Goal: Task Accomplishment & Management: Manage account settings

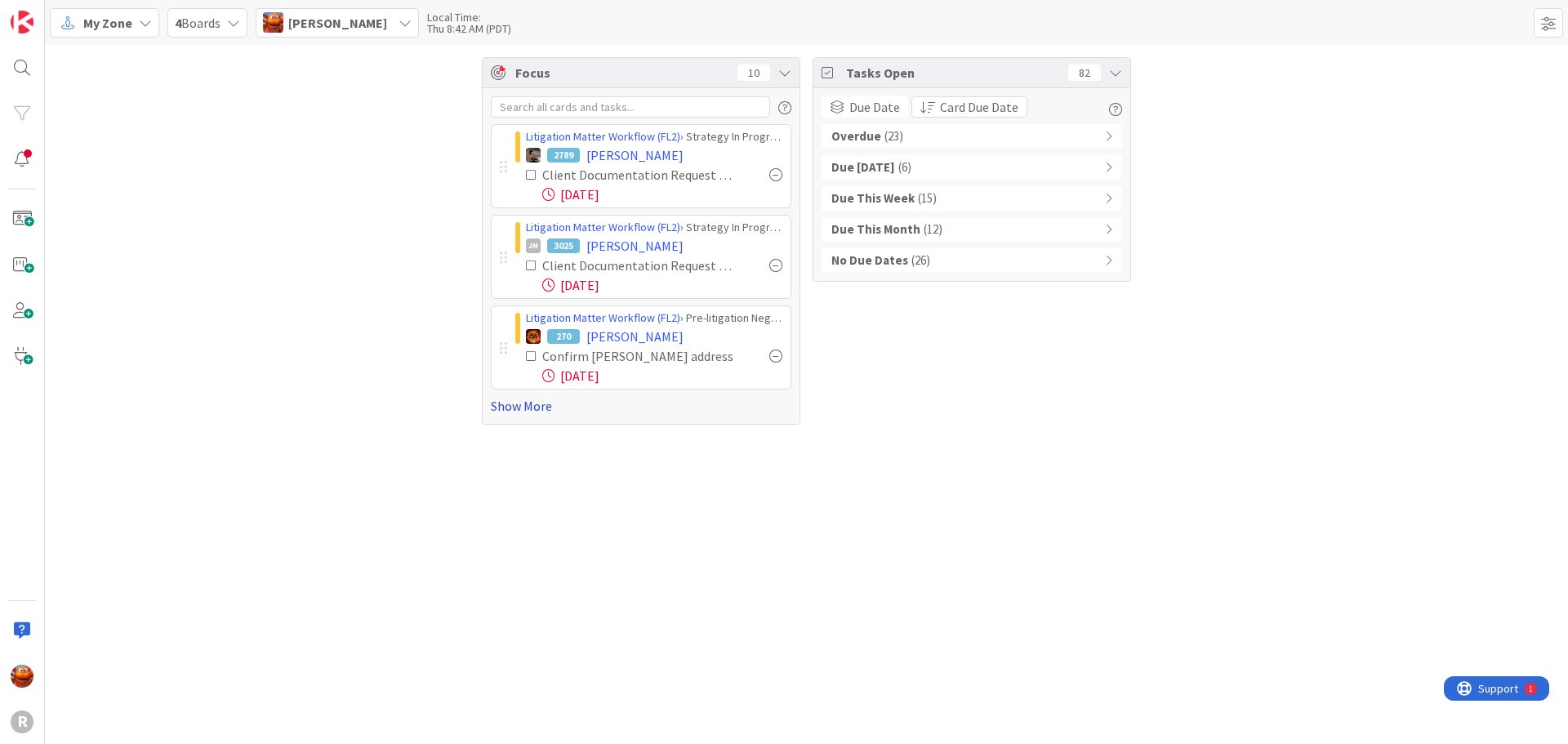
click at [521, 406] on link "Show More" at bounding box center [641, 405] width 300 height 20
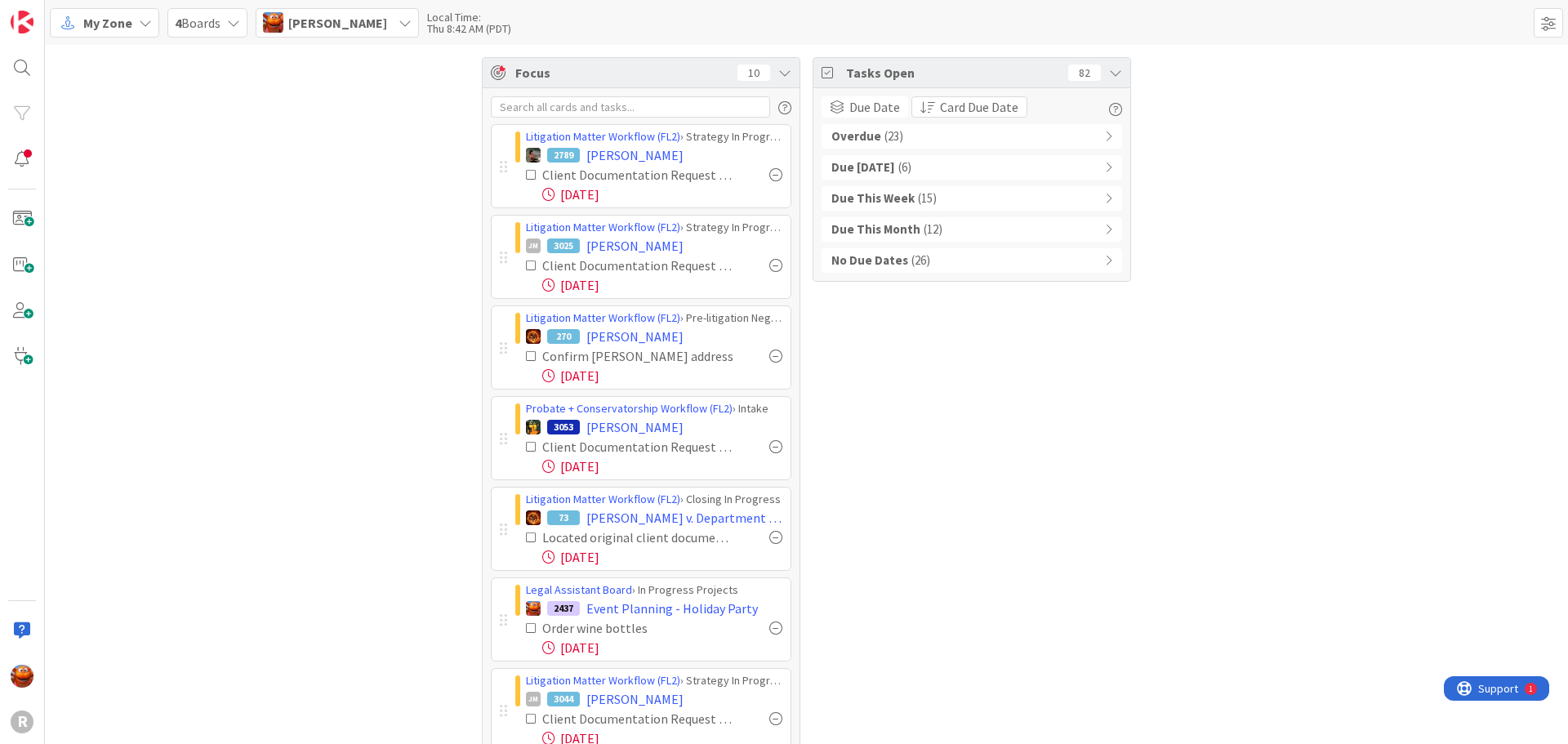
click at [770, 172] on div at bounding box center [776, 175] width 13 height 13
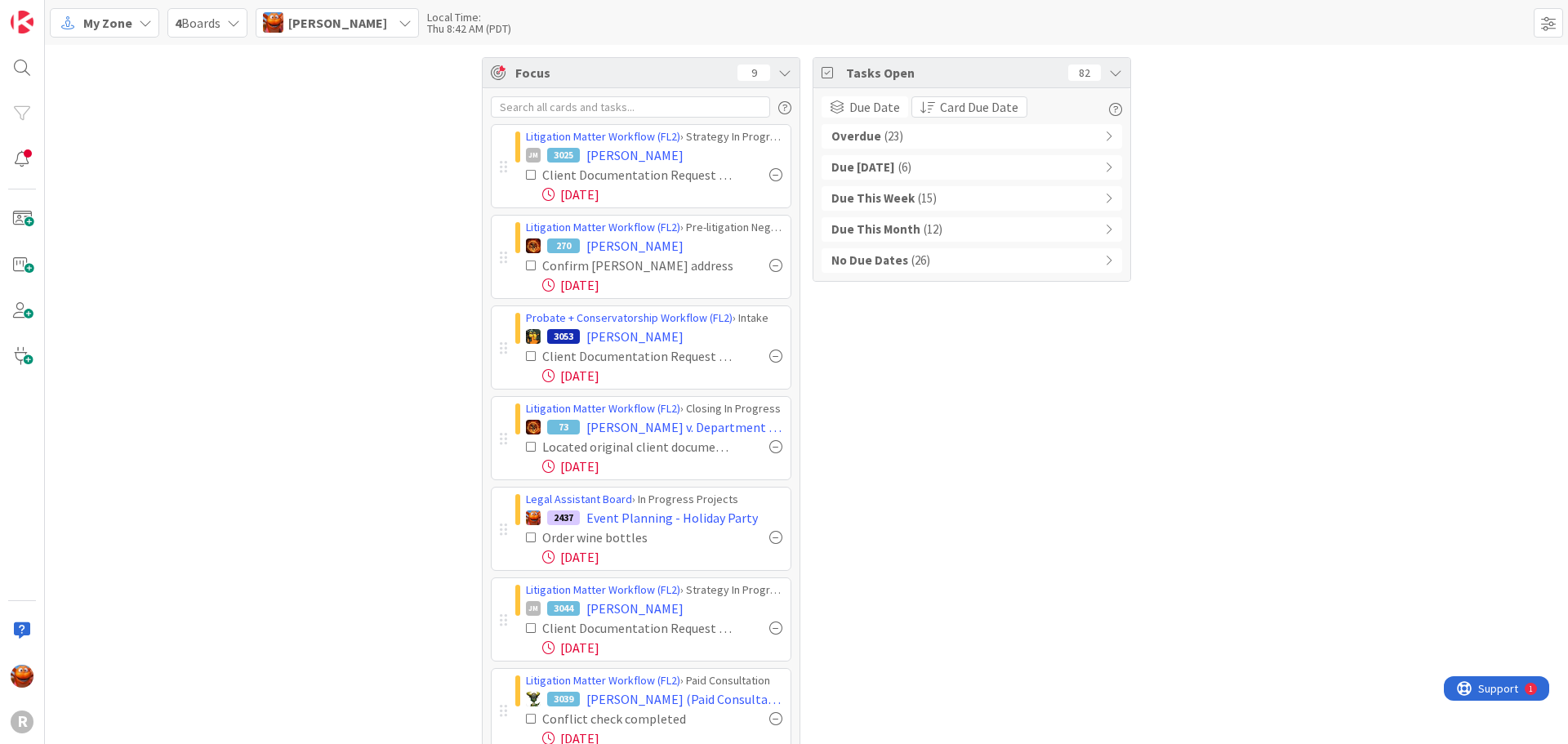
click at [771, 172] on div at bounding box center [776, 175] width 13 height 13
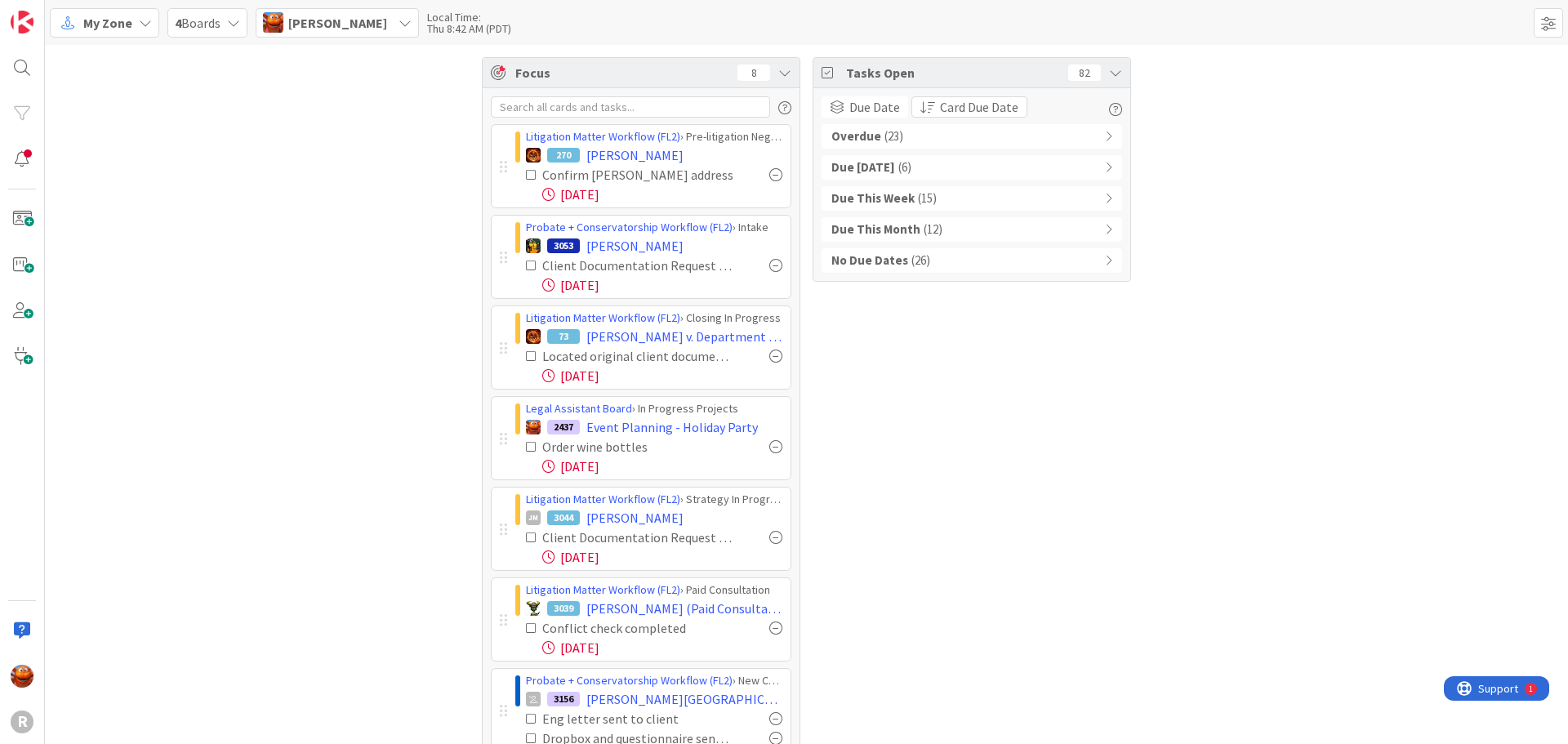
click at [769, 356] on div at bounding box center [776, 356] width 13 height 13
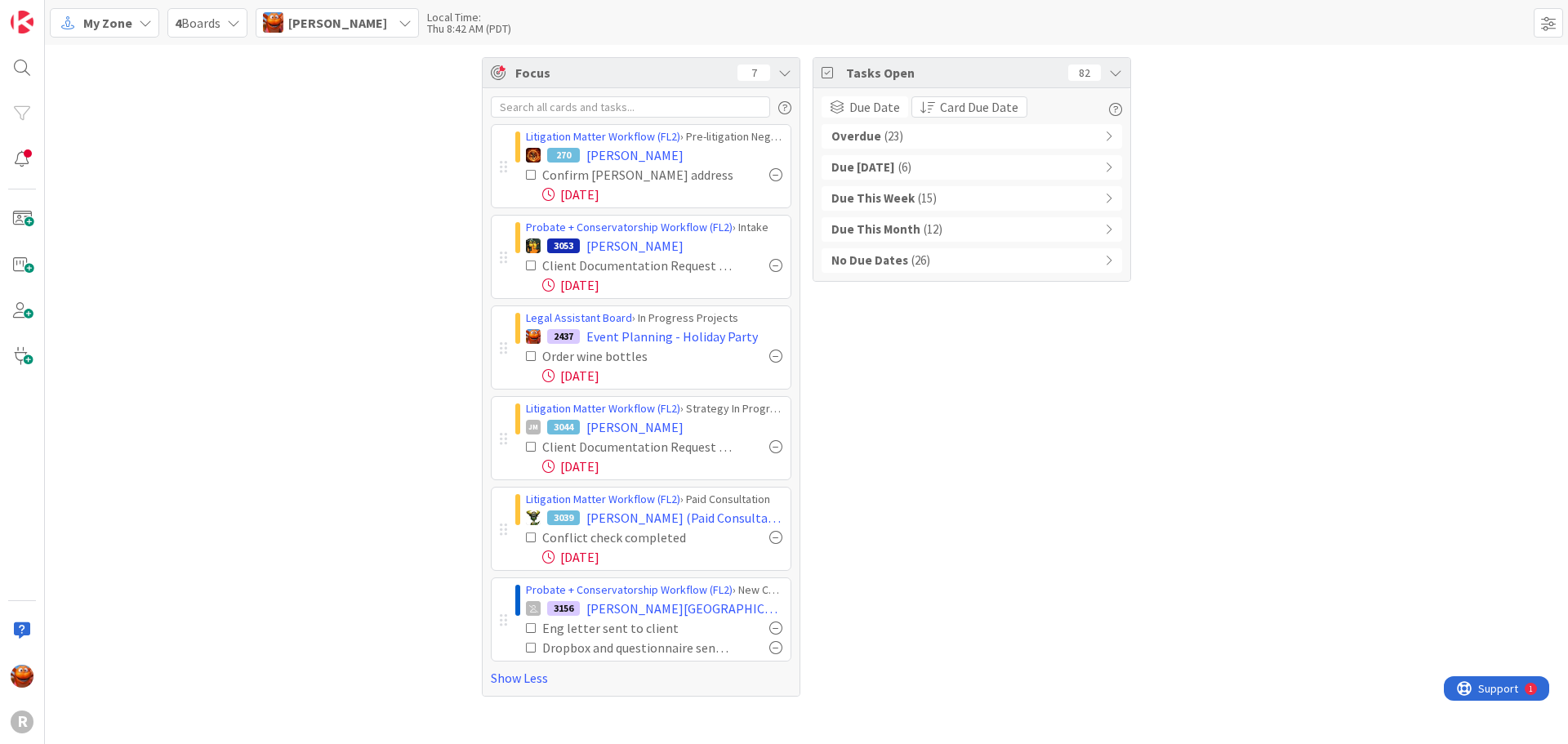
click at [774, 353] on div at bounding box center [776, 356] width 13 height 13
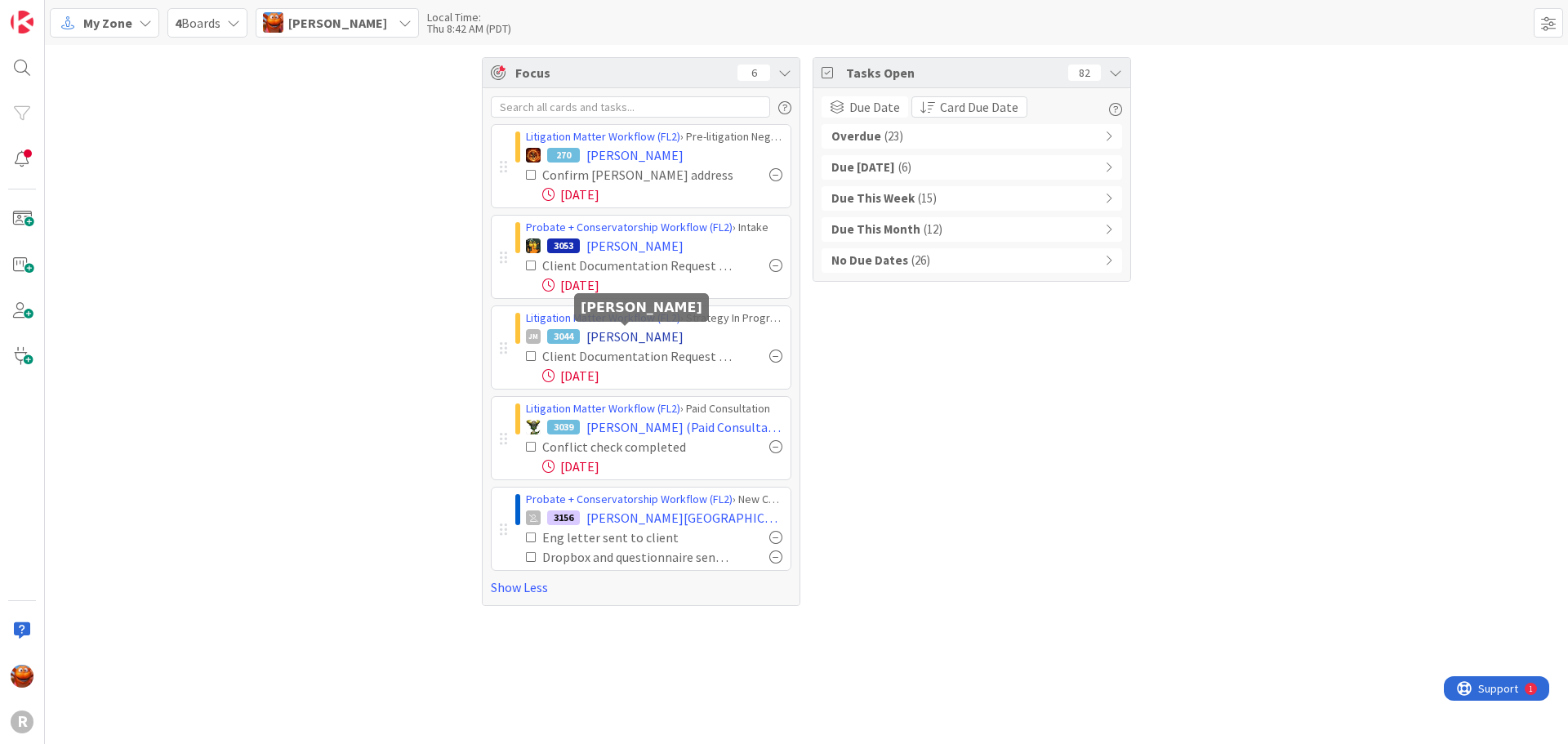
click at [628, 332] on span "[PERSON_NAME]" at bounding box center [635, 336] width 97 height 20
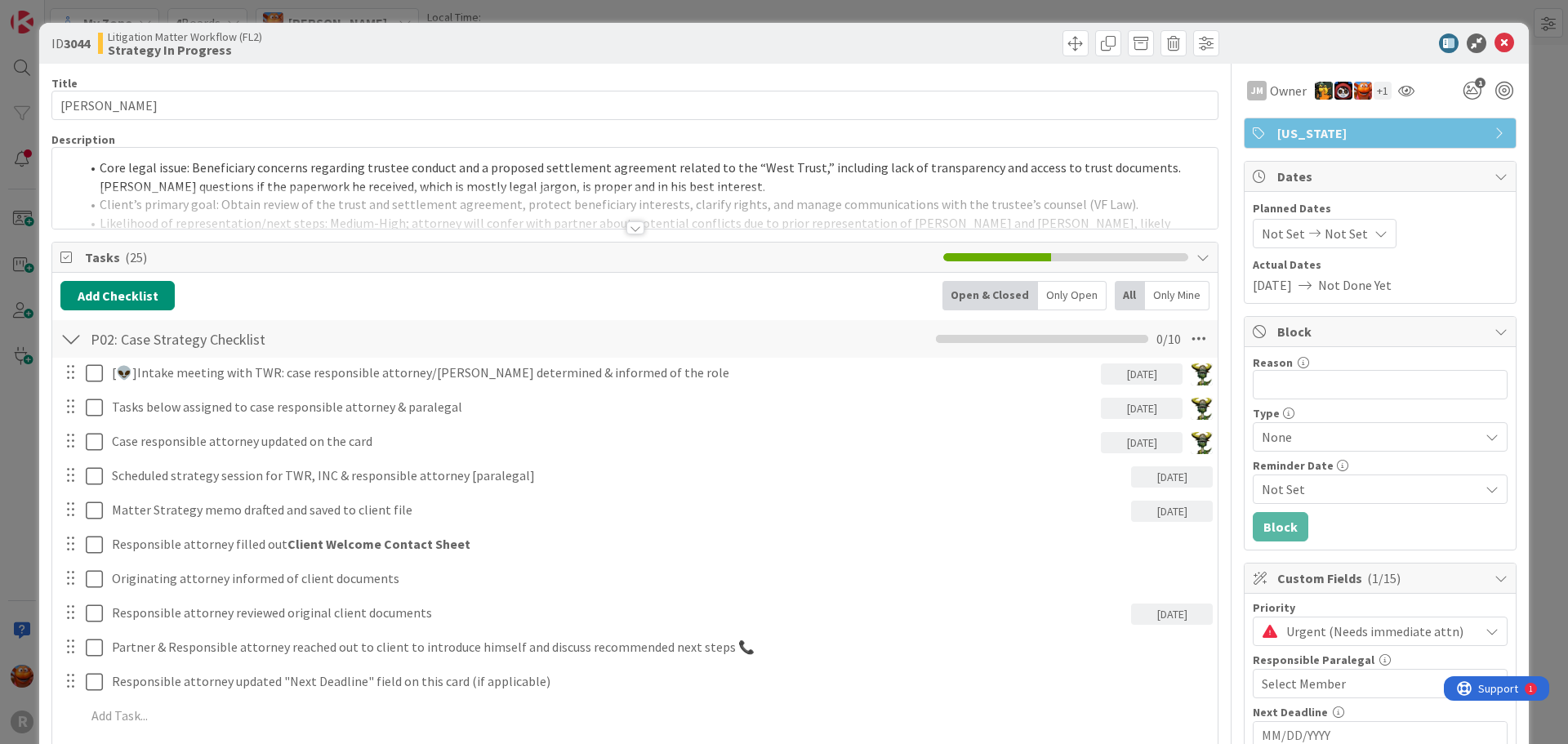
click at [629, 234] on div at bounding box center [636, 227] width 18 height 13
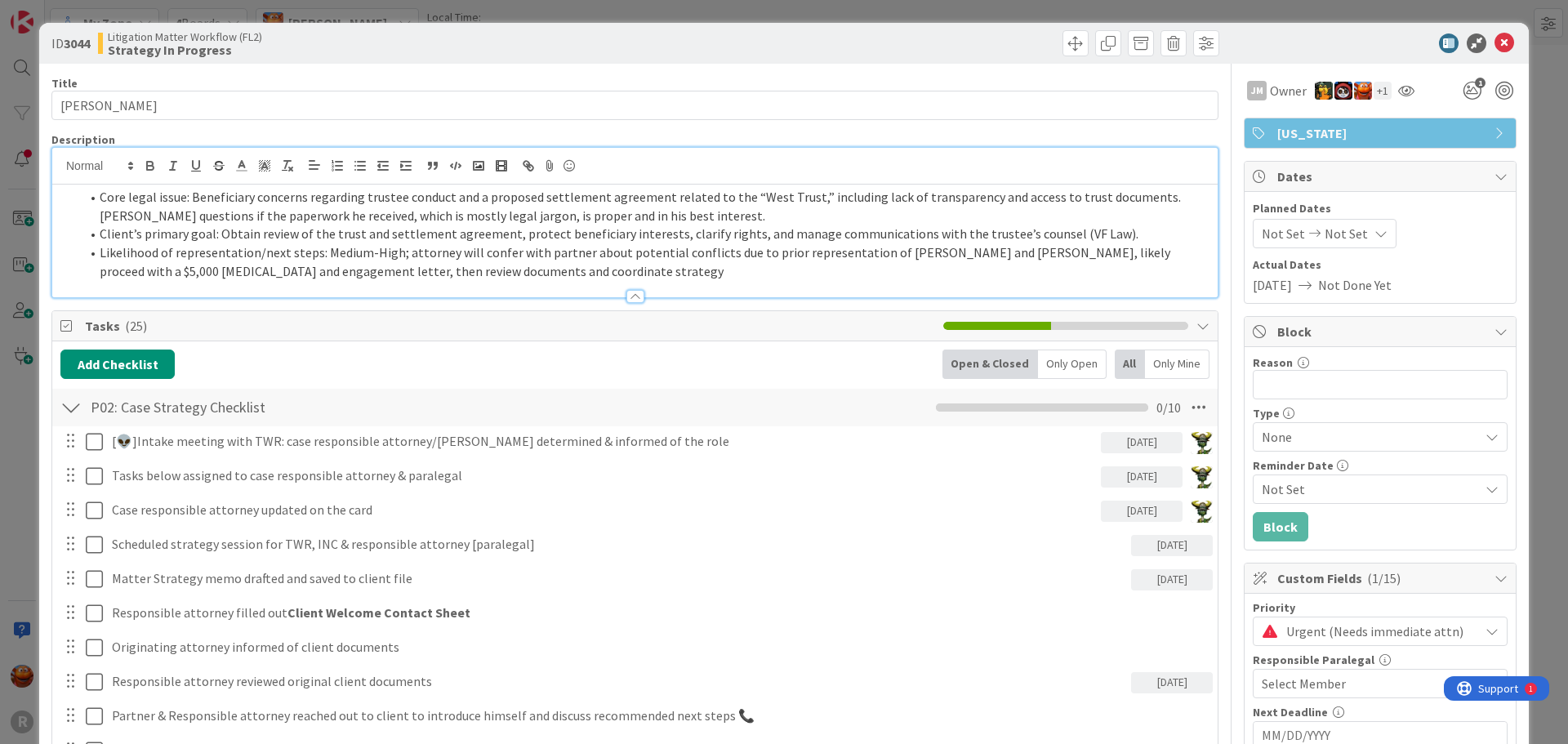
click at [631, 297] on div at bounding box center [636, 296] width 18 height 13
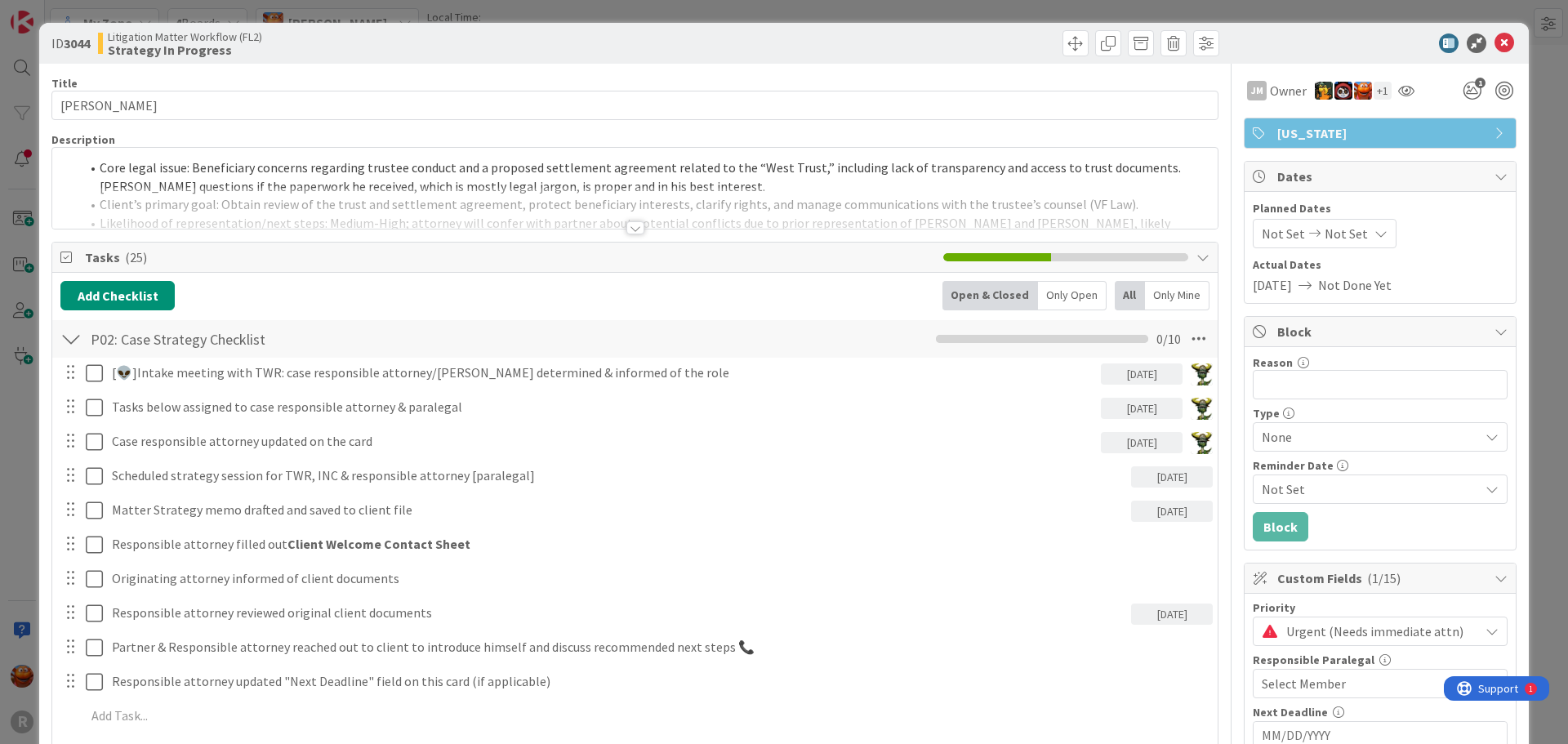
click at [31, 142] on div "ID 3044 Litigation Matter Workflow (FL2) Strategy In Progress Title 13 / 128 WE…" at bounding box center [784, 372] width 1568 height 744
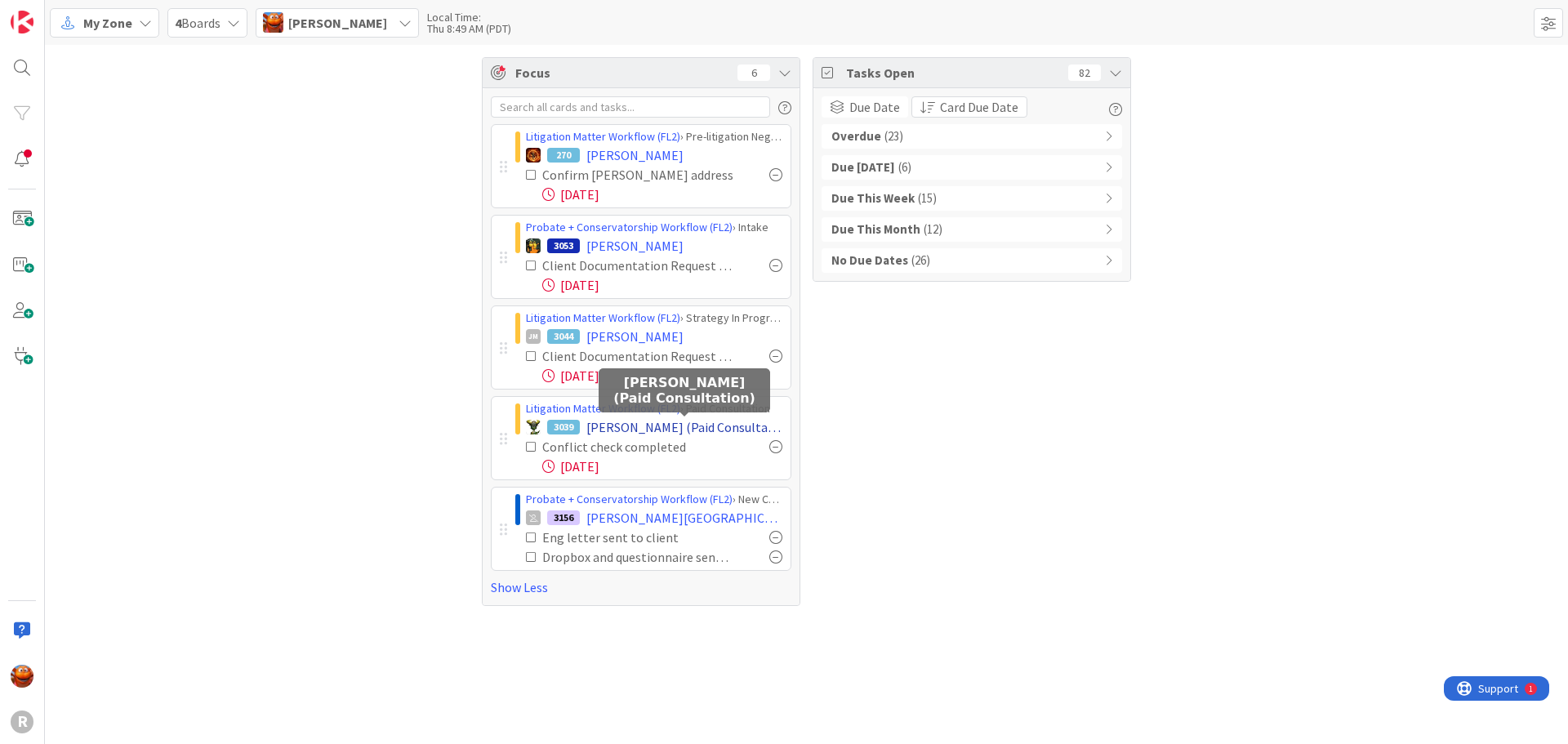
click at [632, 429] on span "NYHUS, Stephanie (Paid Consultation)" at bounding box center [685, 427] width 196 height 20
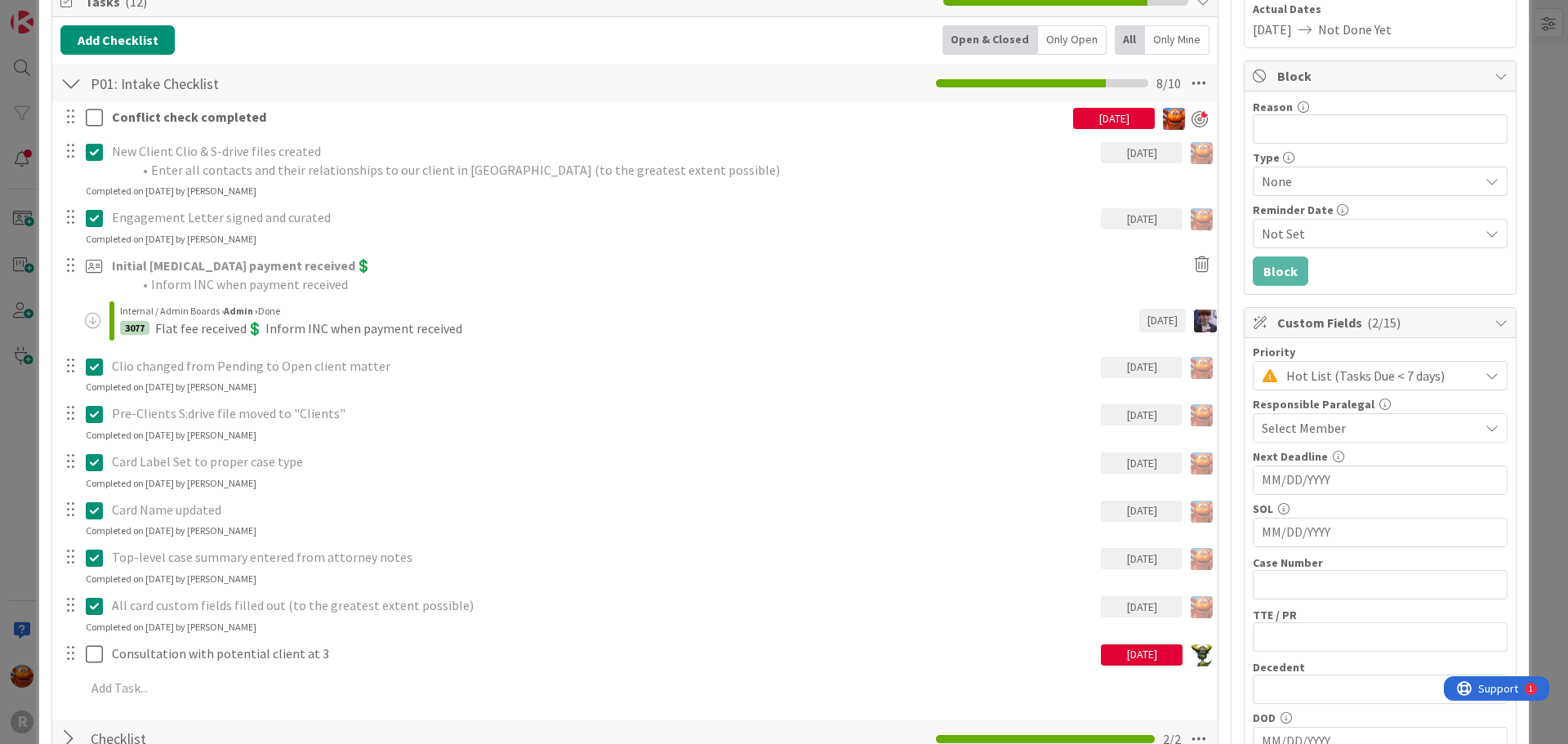
scroll to position [245, 0]
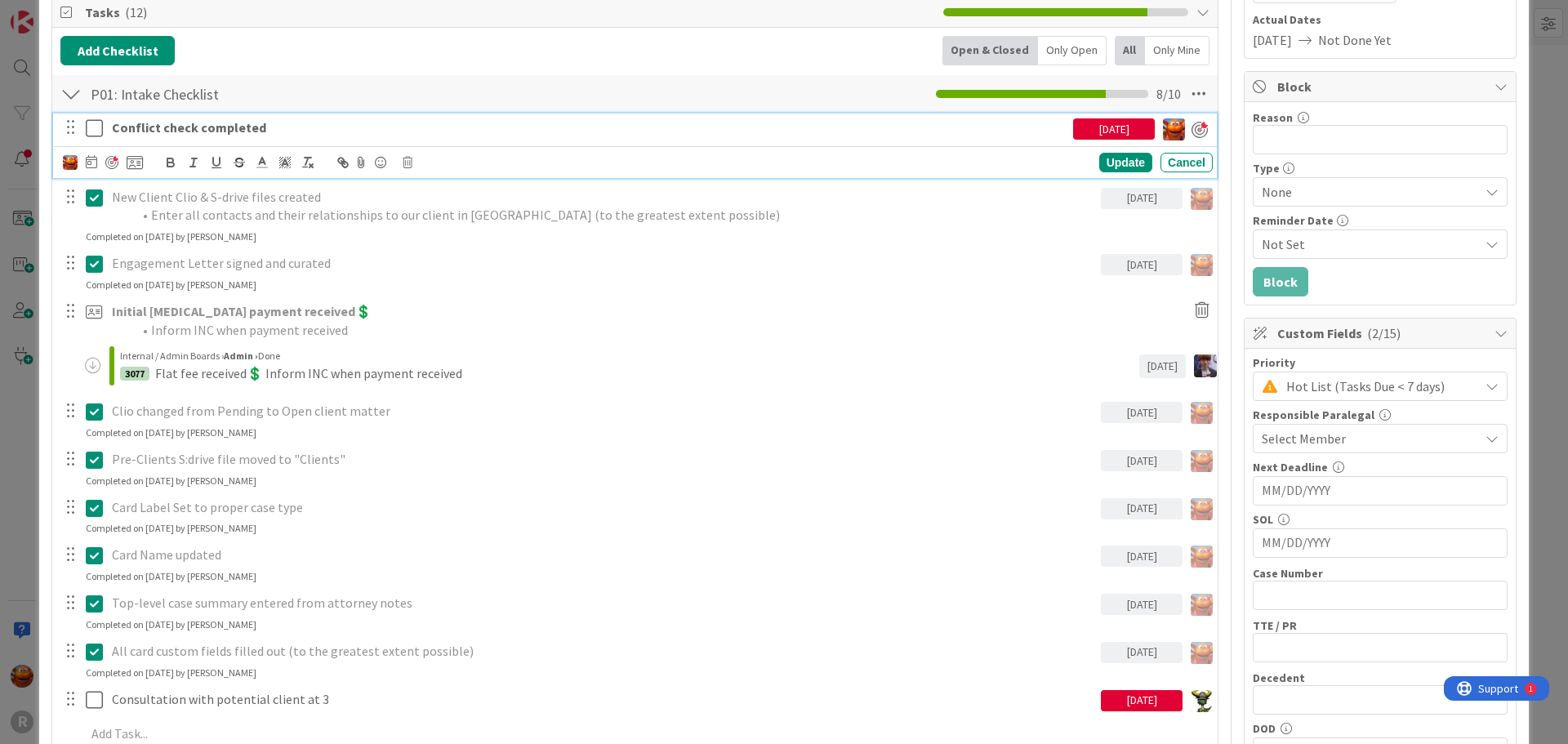
click at [90, 128] on icon at bounding box center [94, 128] width 17 height 20
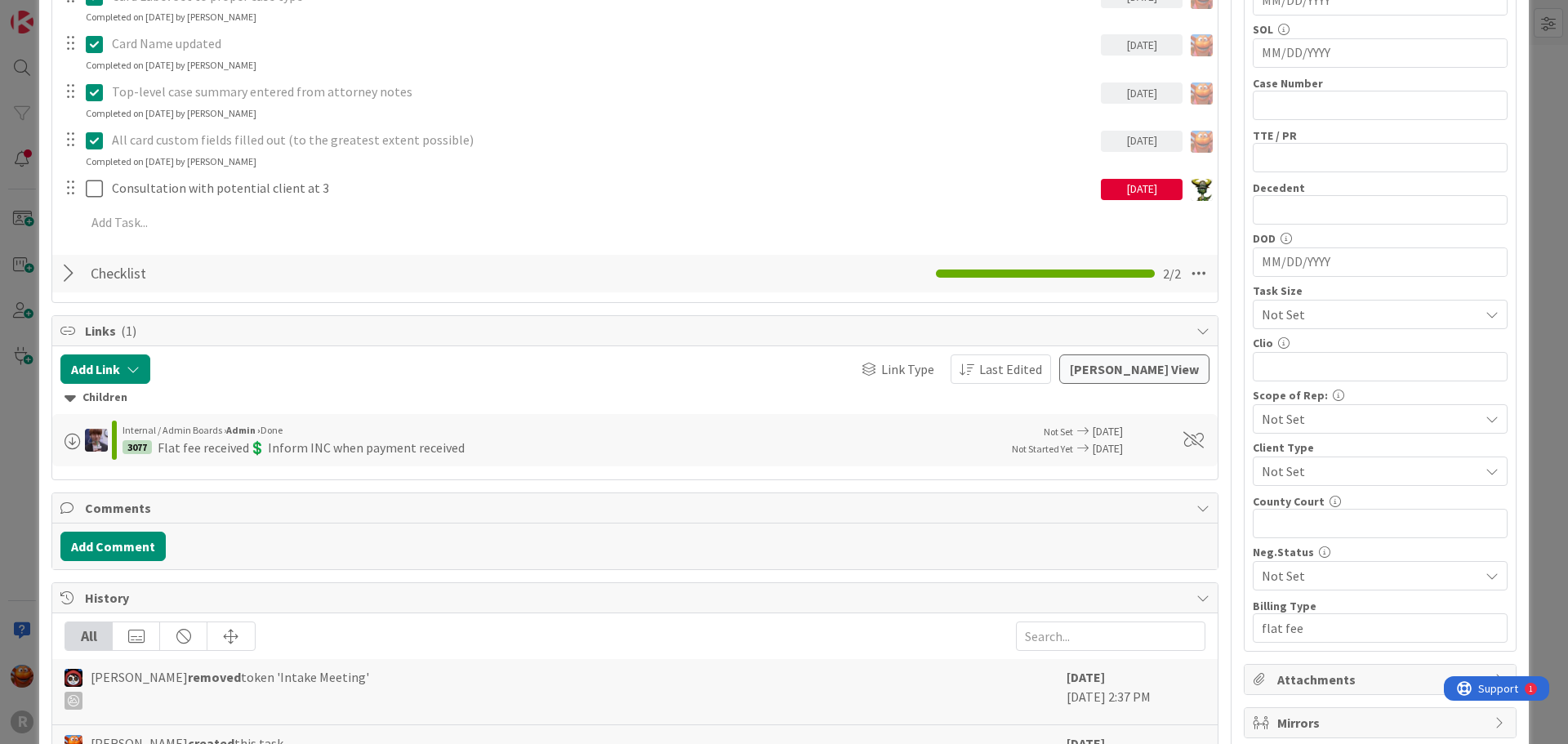
scroll to position [1143, 0]
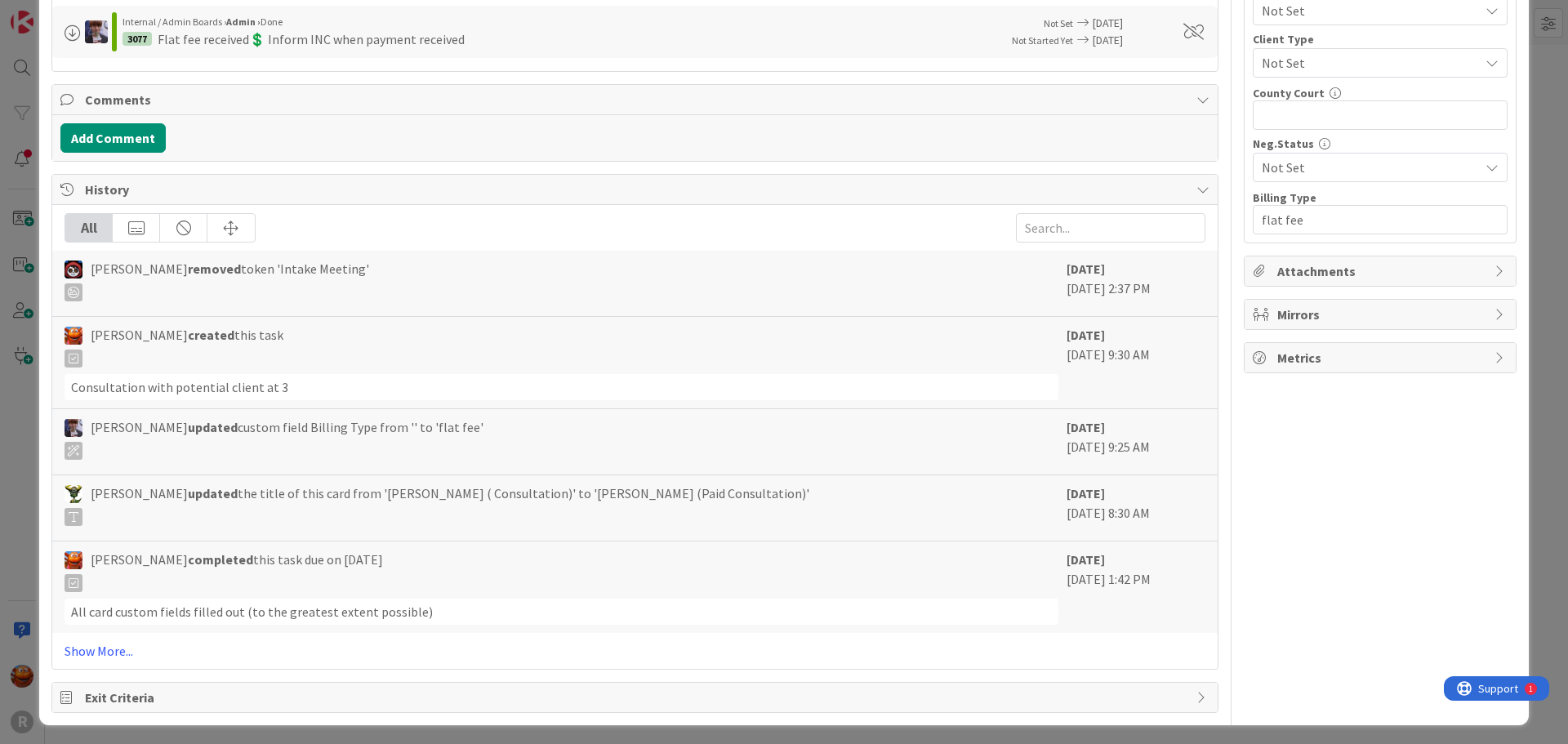
click at [24, 295] on div "ID 3039 Litigation Matter Workflow (FL2) Paid Consultation Title 36 / 128 NYHUS…" at bounding box center [784, 372] width 1568 height 744
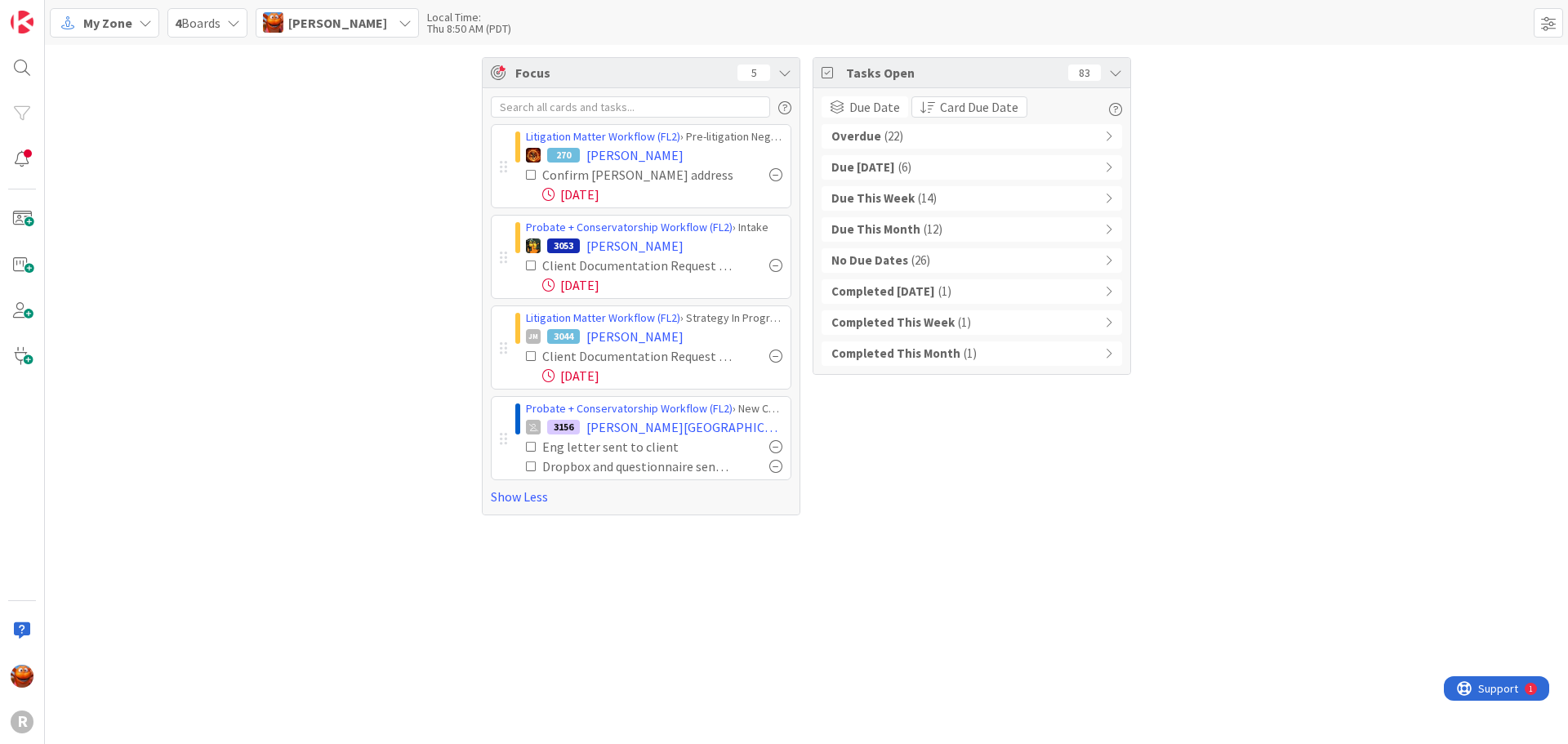
click at [889, 132] on span "( 22 )" at bounding box center [893, 136] width 19 height 19
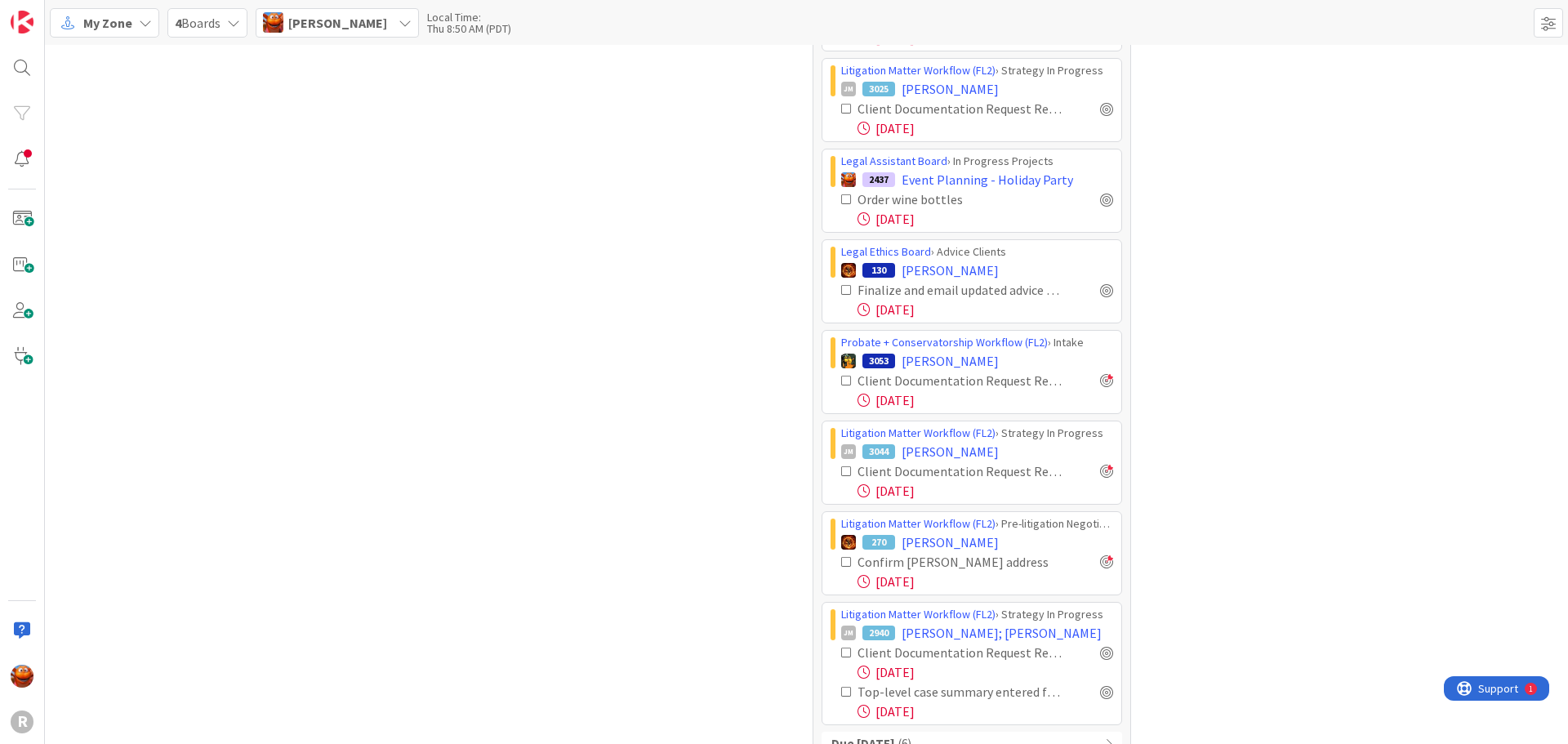
scroll to position [1561, 0]
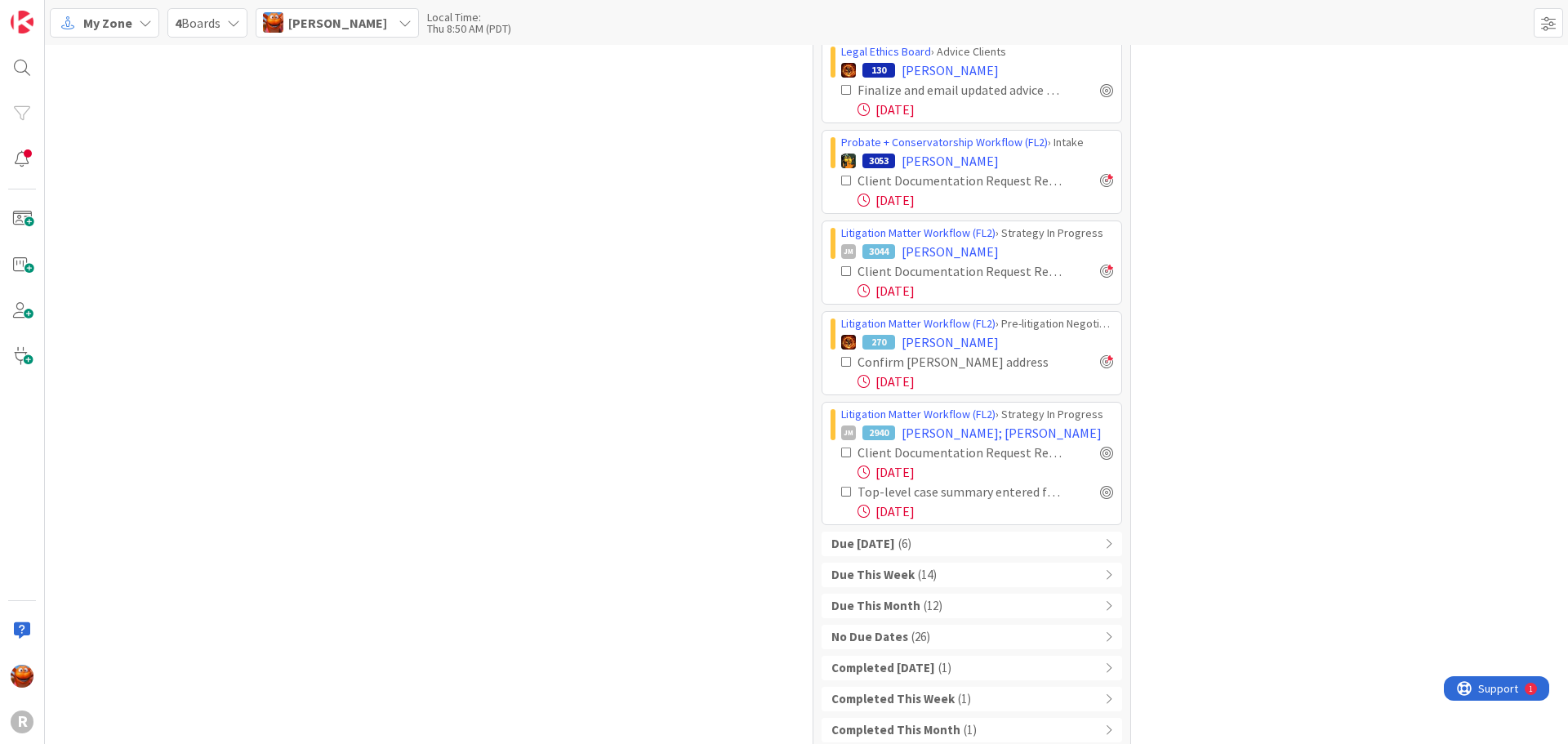
click at [960, 531] on div "Due Today ( 6 )" at bounding box center [972, 543] width 300 height 24
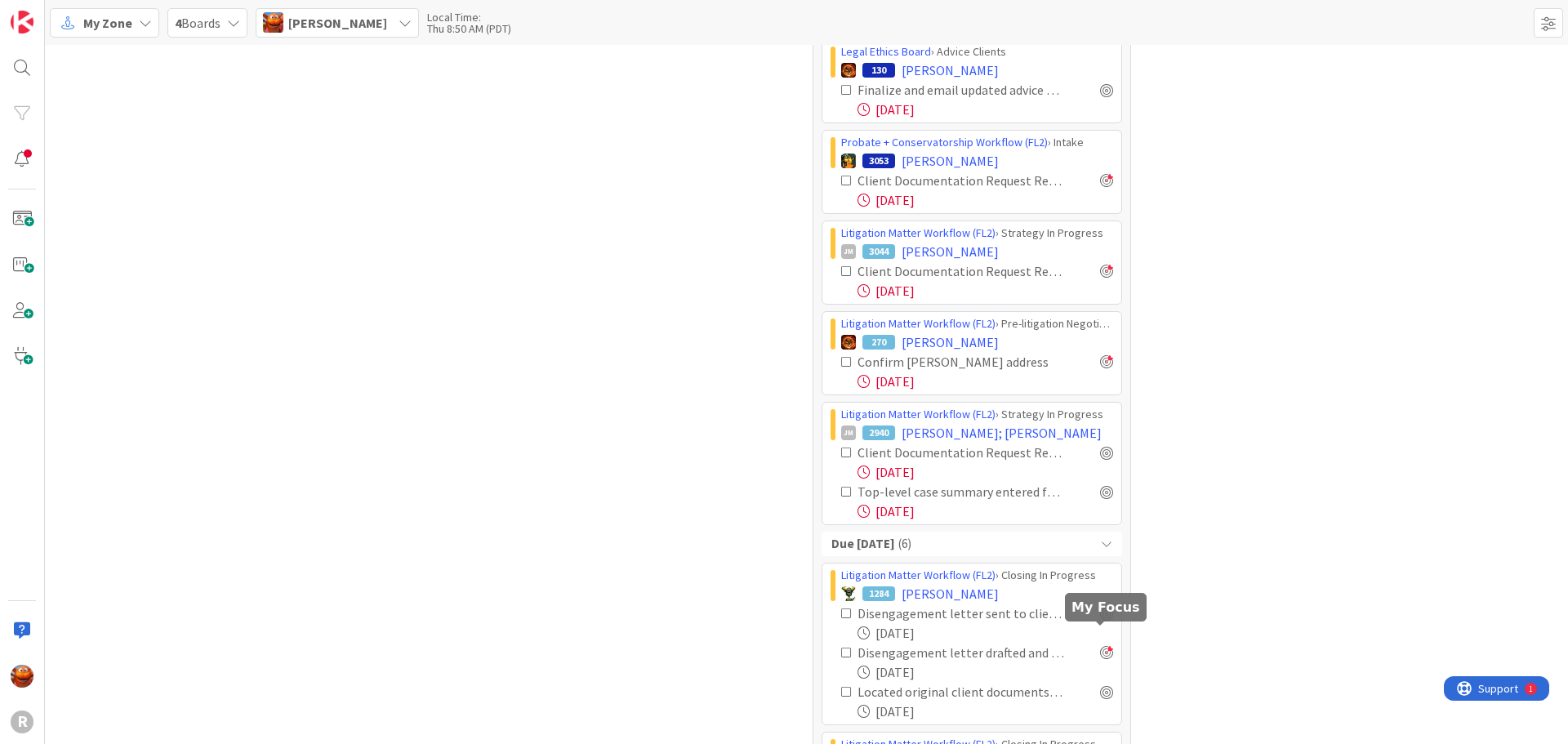
click at [1102, 646] on div at bounding box center [1106, 652] width 13 height 13
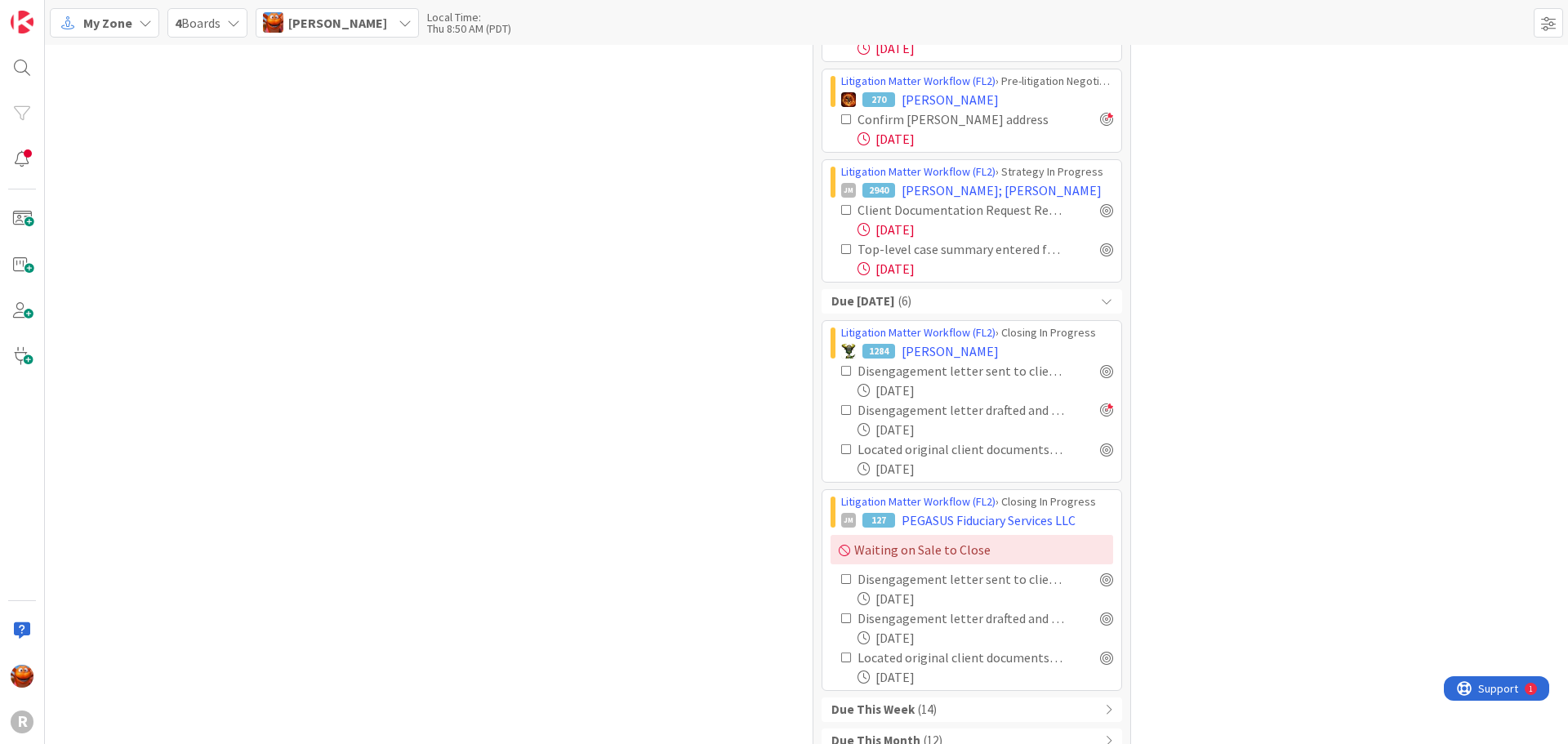
scroll to position [1806, 0]
click at [1100, 609] on div at bounding box center [1106, 615] width 13 height 13
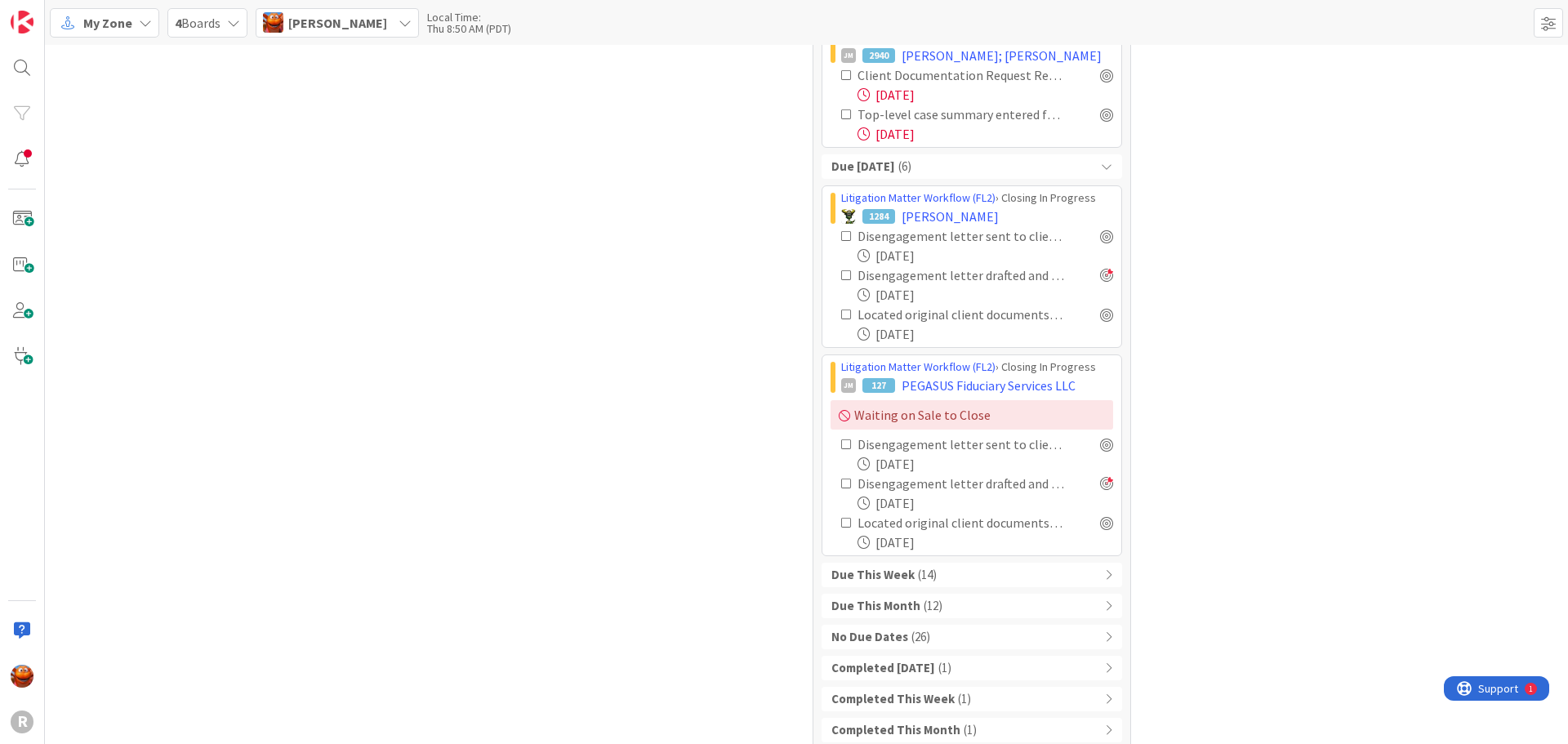
click at [931, 562] on div "Due This Week ( 14 )" at bounding box center [972, 574] width 300 height 24
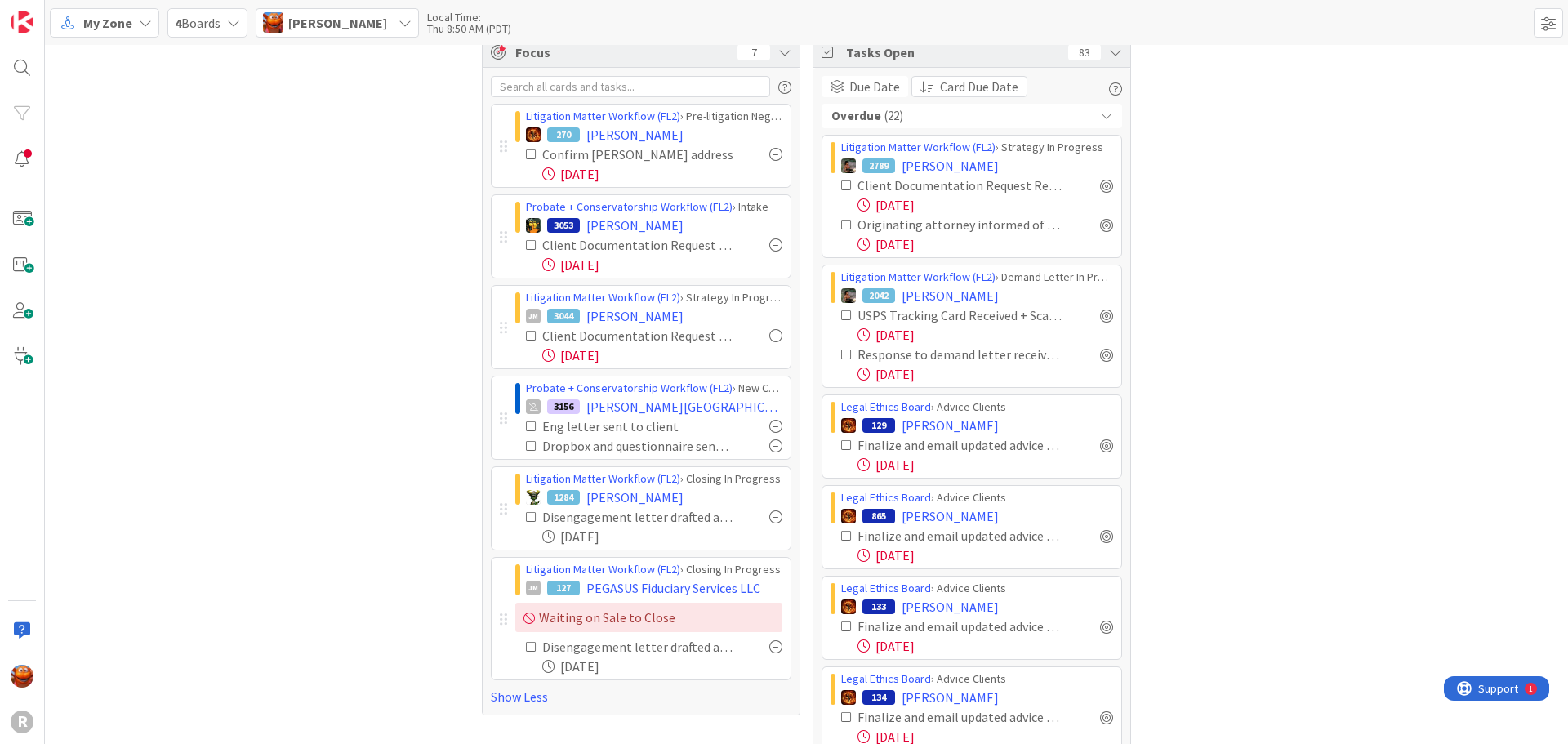
scroll to position [0, 0]
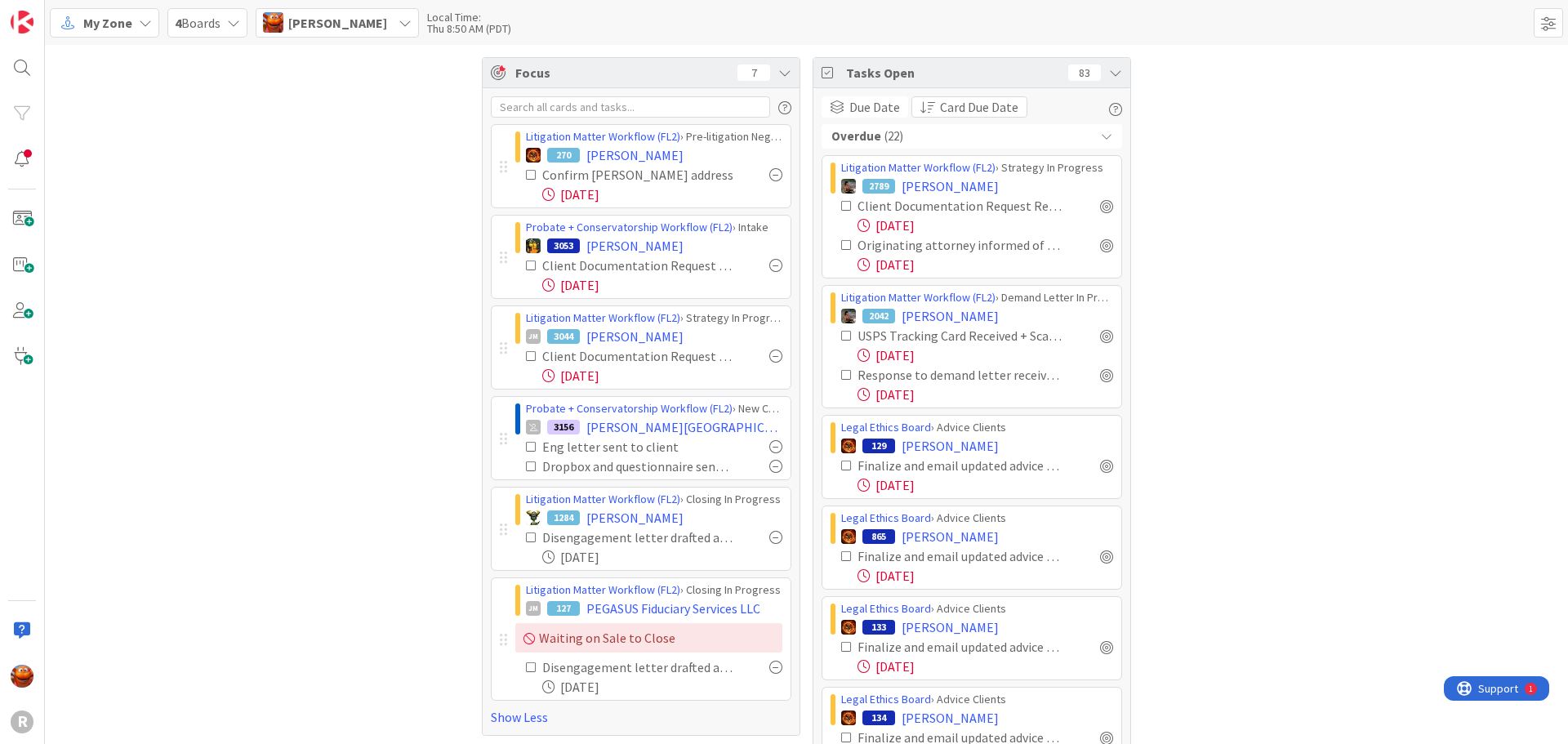
click at [120, 35] on div "My Zone" at bounding box center [104, 22] width 110 height 29
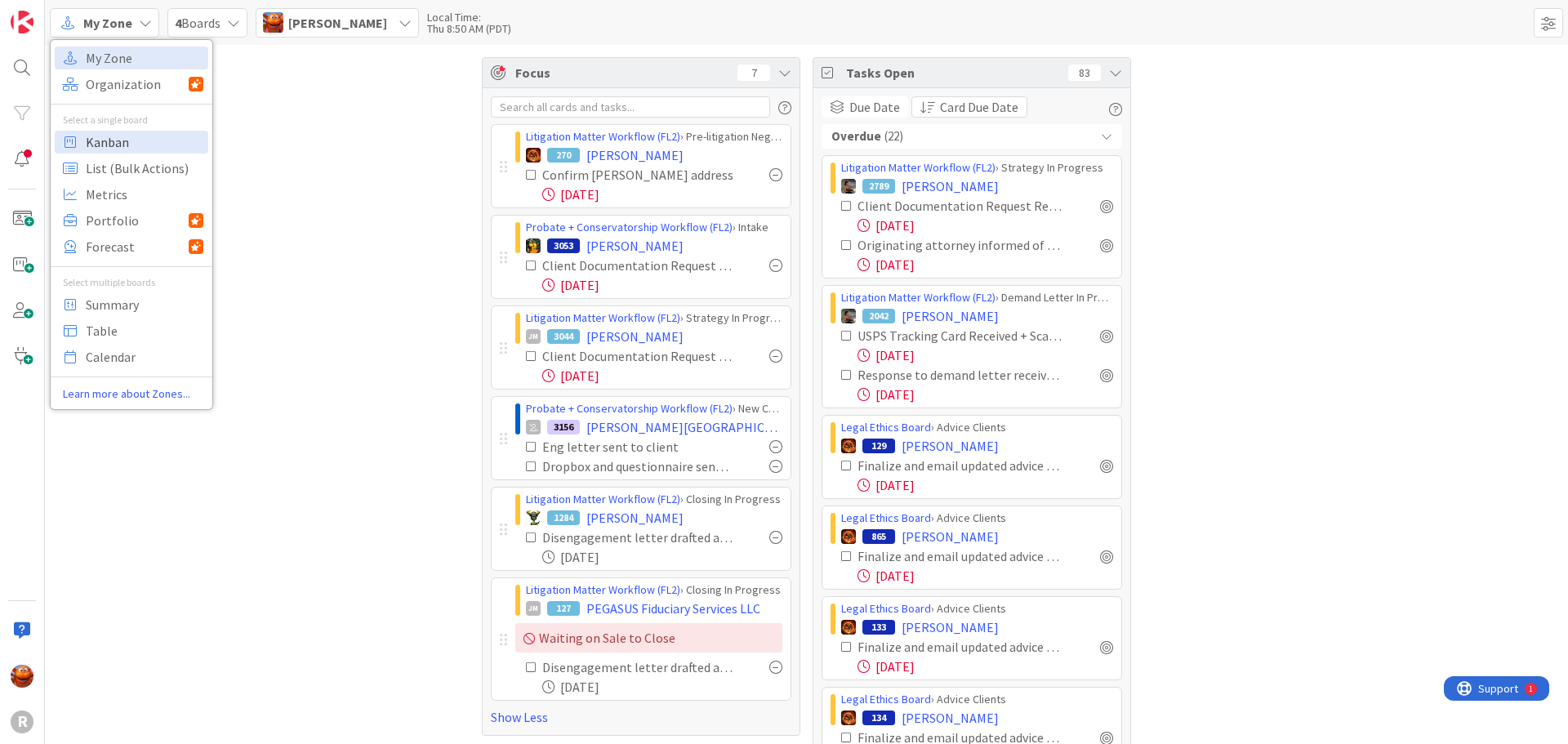
click at [126, 140] on span "Kanban" at bounding box center [144, 142] width 118 height 24
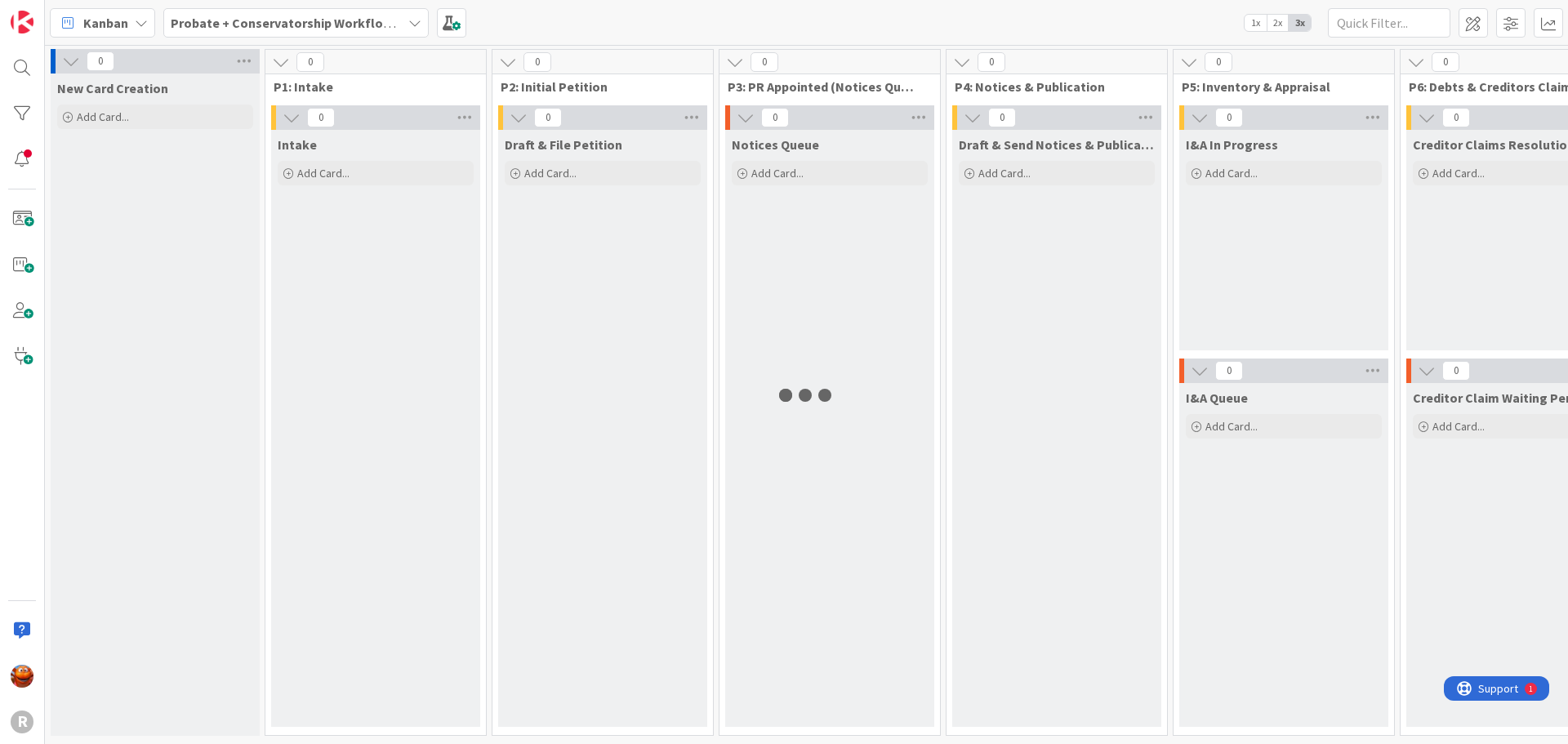
click at [278, 28] on b "Probate + Conservatorship Workflow (FL2)" at bounding box center [297, 22] width 254 height 16
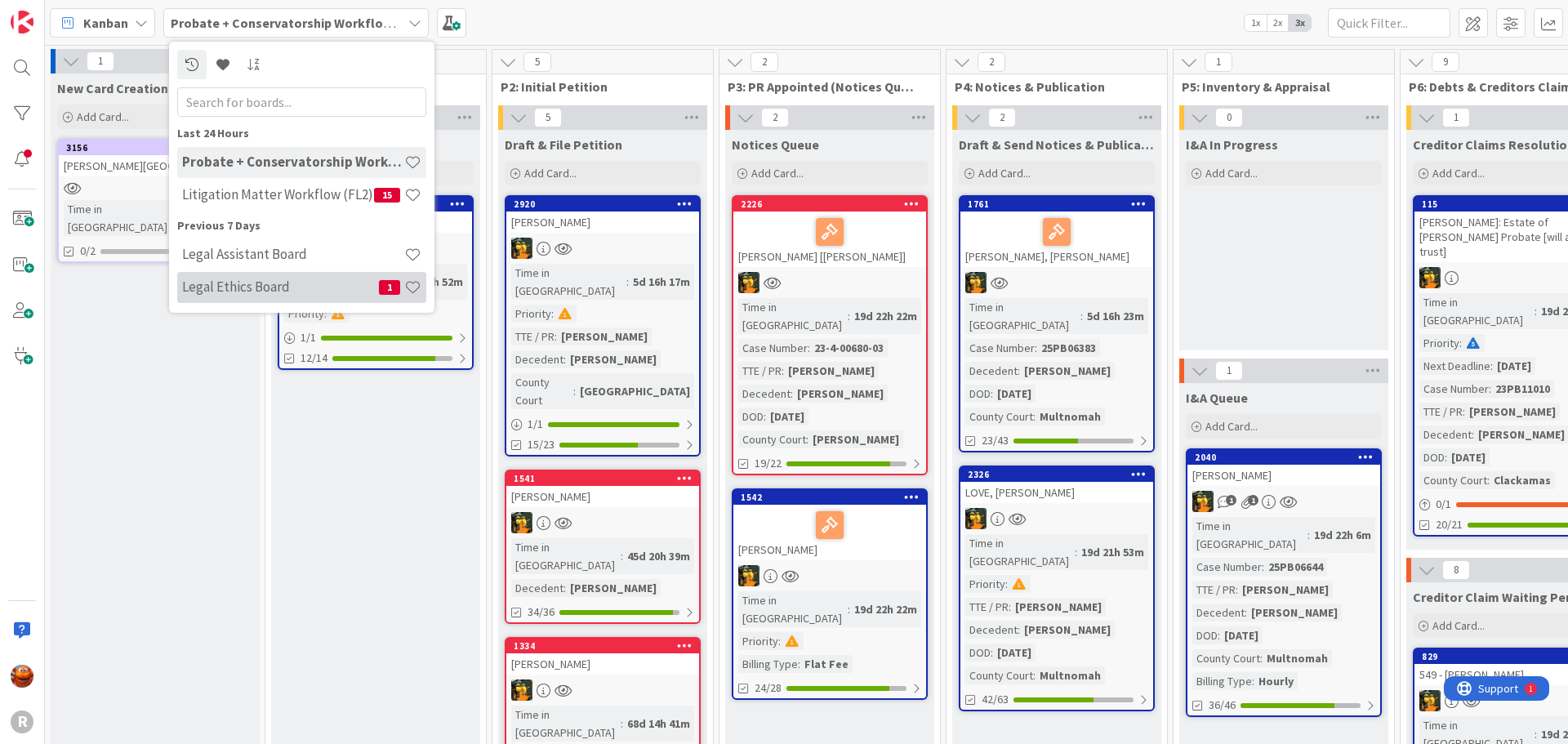
click at [259, 278] on div "Legal Ethics Board 1" at bounding box center [301, 287] width 249 height 31
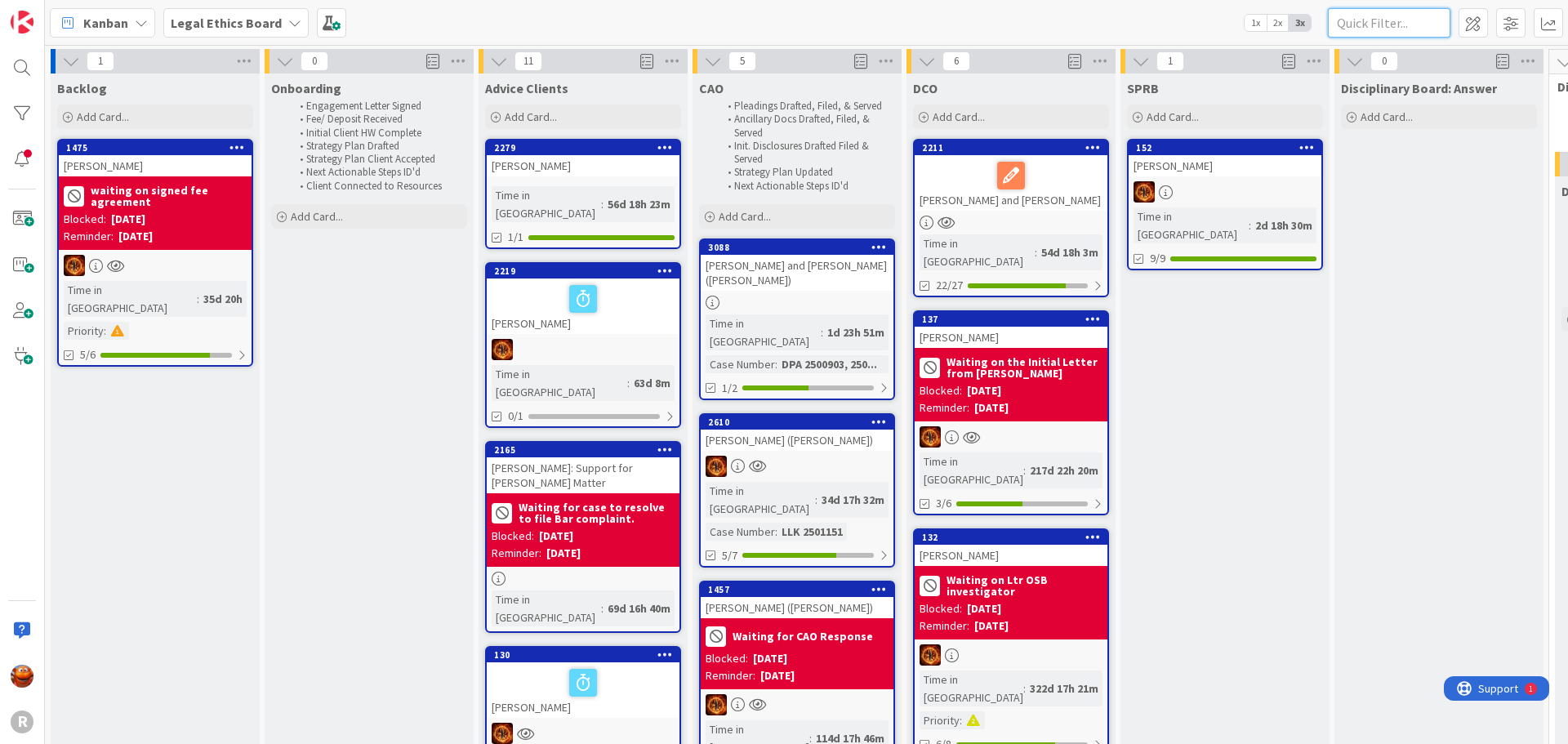
click at [1350, 32] on input "text" at bounding box center [1389, 22] width 122 height 29
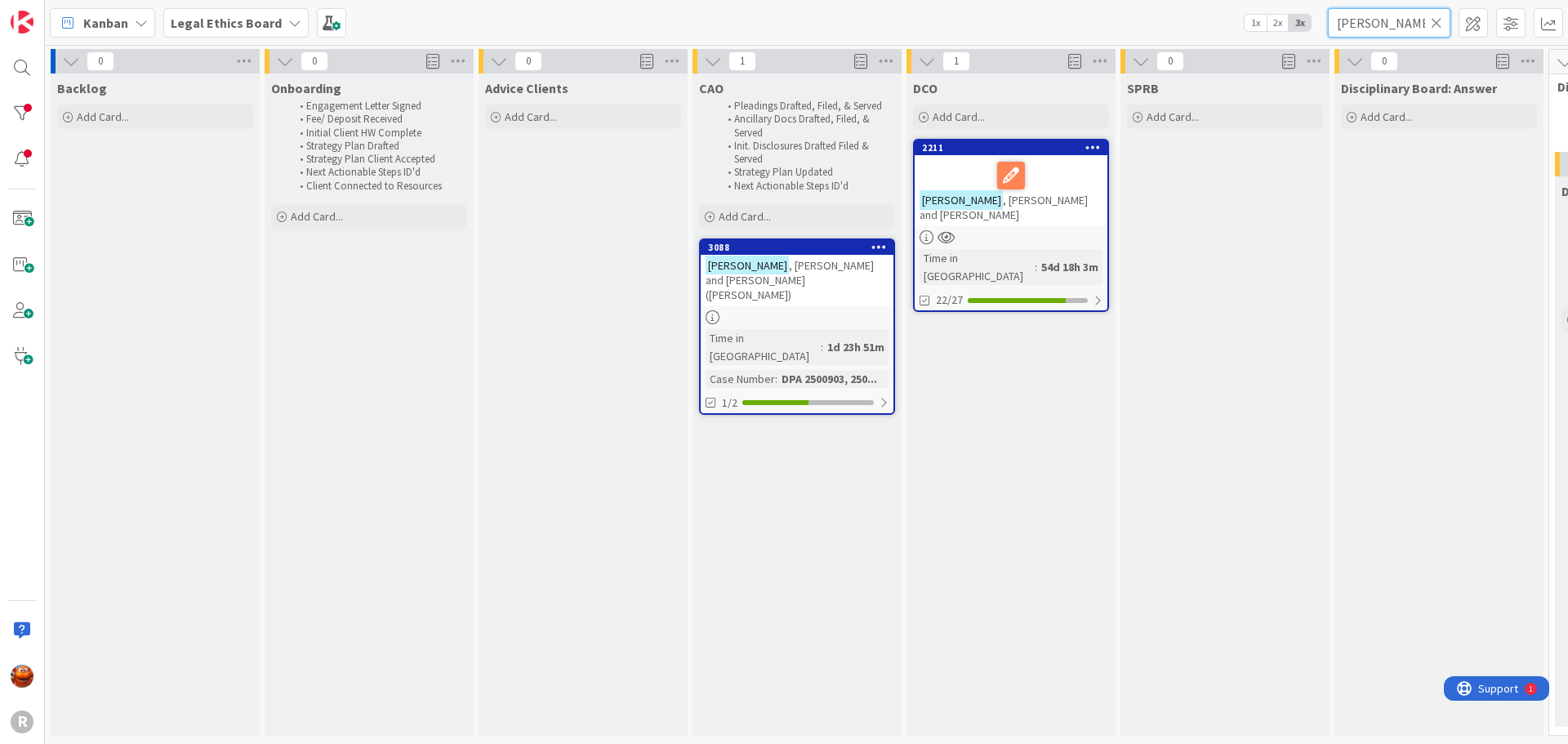
type input "janzen"
click at [1038, 231] on div "2211 Janzen , Caroline and Paul Time in Column : 54d 18h 3m 22/27" at bounding box center [1011, 225] width 196 height 173
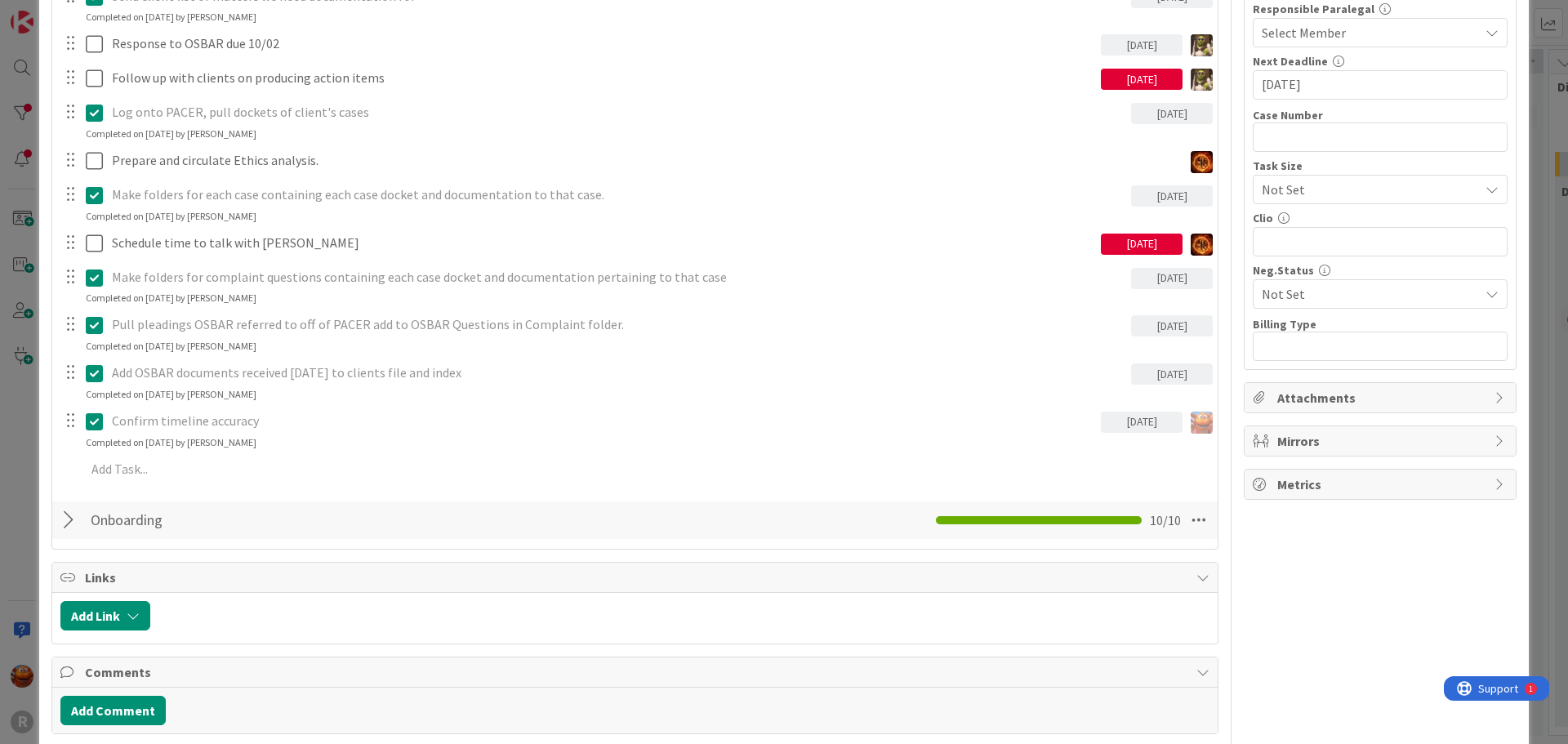
scroll to position [653, 0]
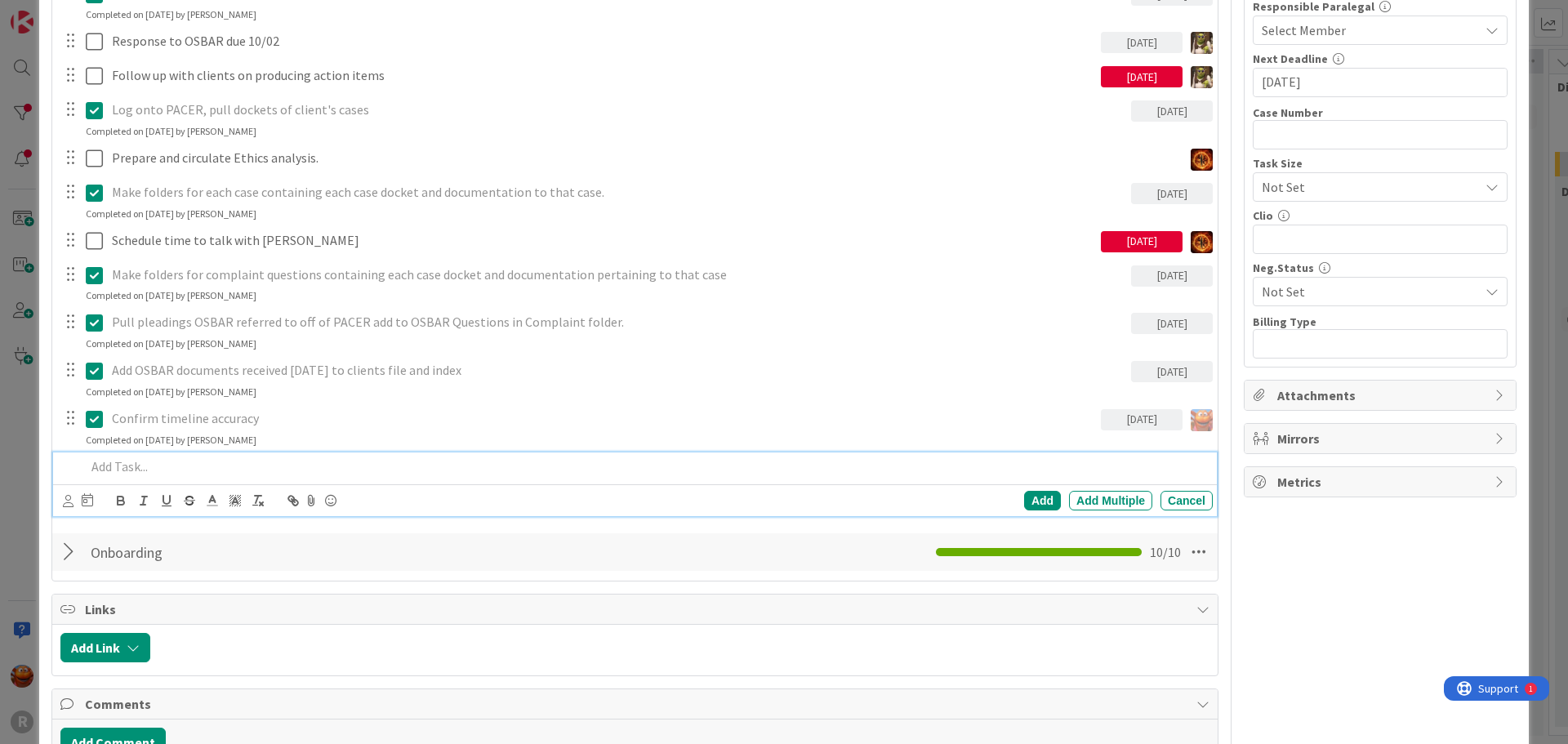
click at [143, 465] on p at bounding box center [645, 466] width 1121 height 19
click at [152, 469] on p at bounding box center [645, 466] width 1121 height 19
click at [64, 496] on icon at bounding box center [69, 501] width 11 height 12
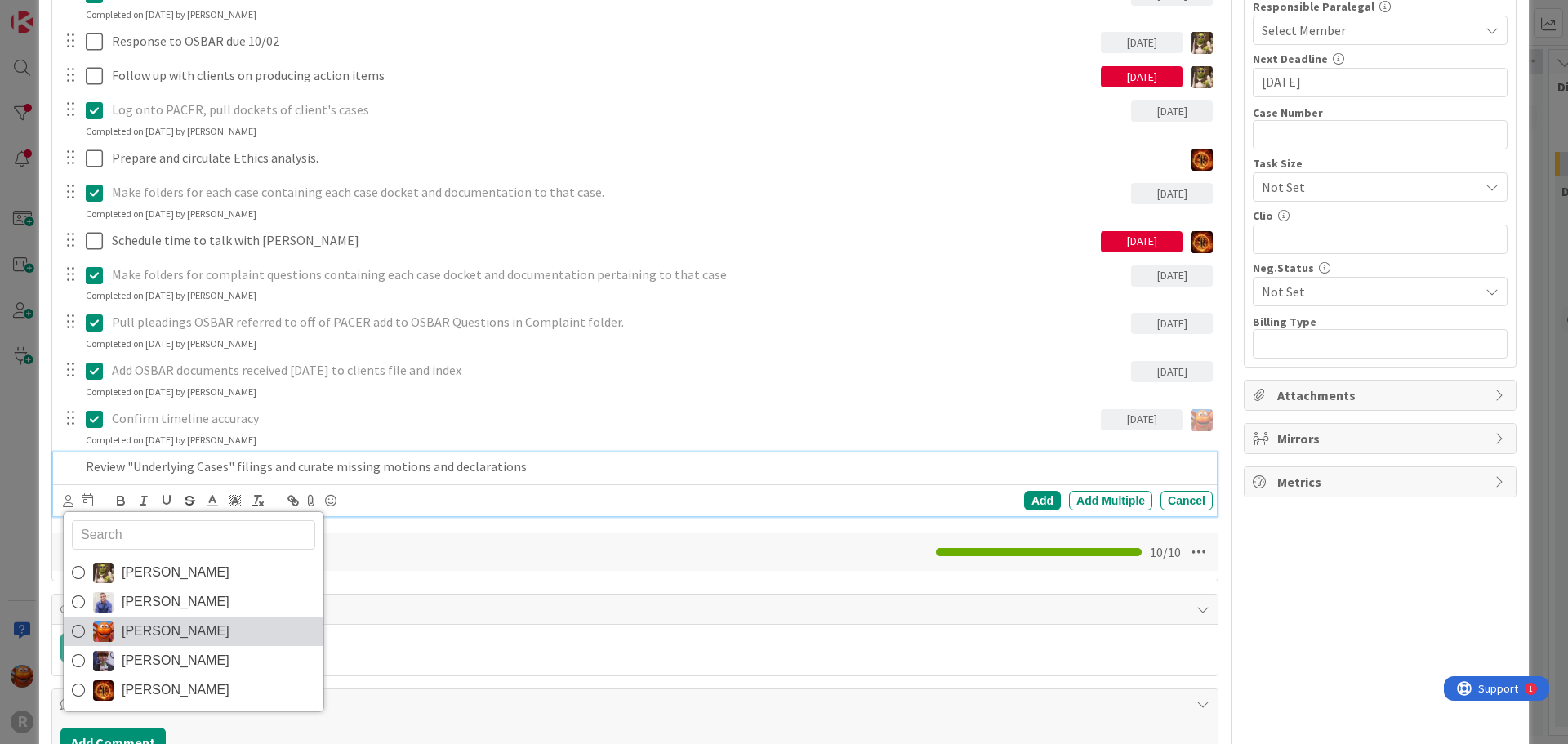
click at [215, 634] on link "[PERSON_NAME]" at bounding box center [193, 631] width 259 height 29
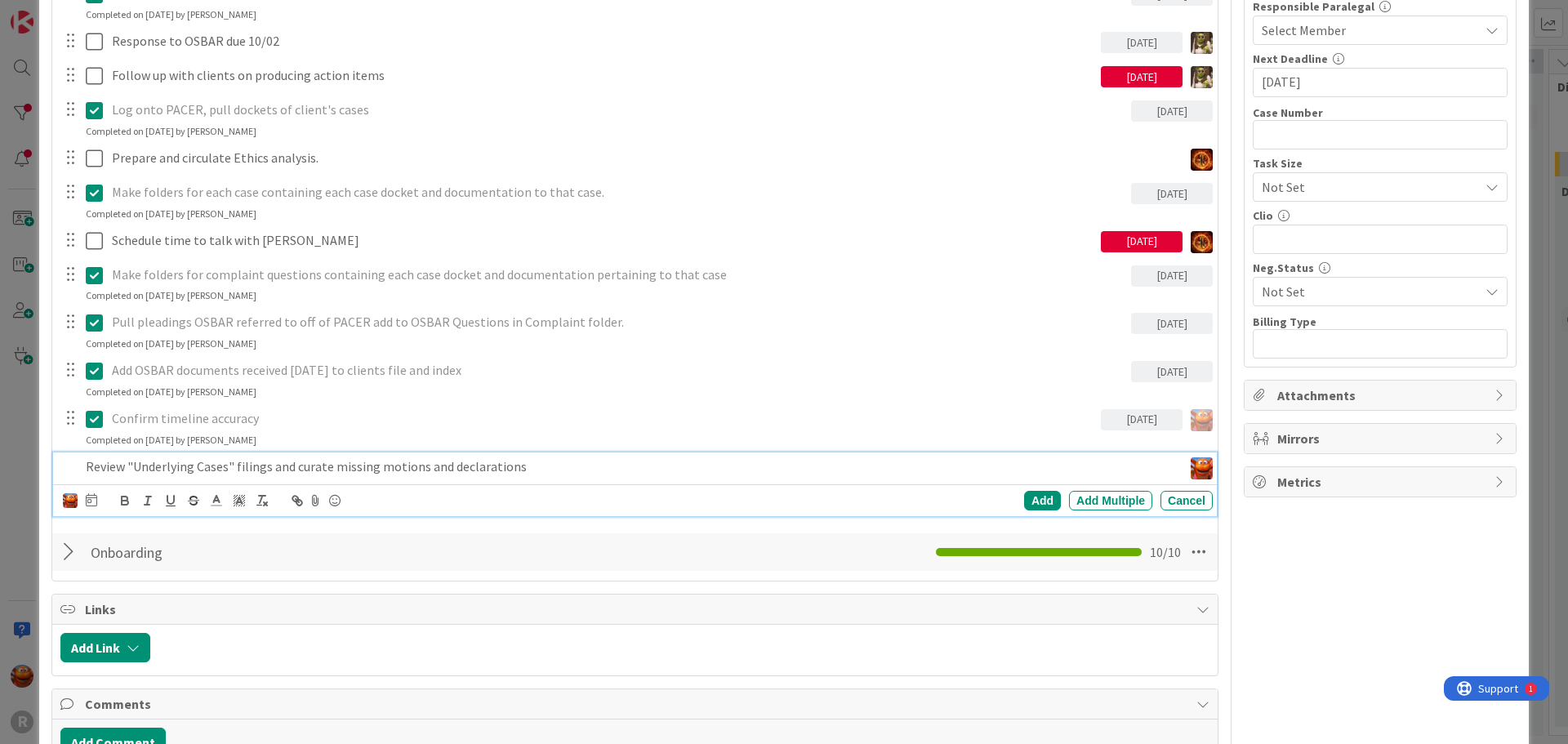
click at [102, 515] on div "Devine Gines John Grant Kiara Adams Minka Laine Friesen Ted Reuter Add Add Mult…" at bounding box center [636, 500] width 1164 height 32
click at [91, 496] on icon at bounding box center [91, 499] width 12 height 13
click at [253, 605] on td "2" at bounding box center [248, 606] width 32 height 31
type input "[DATE]"
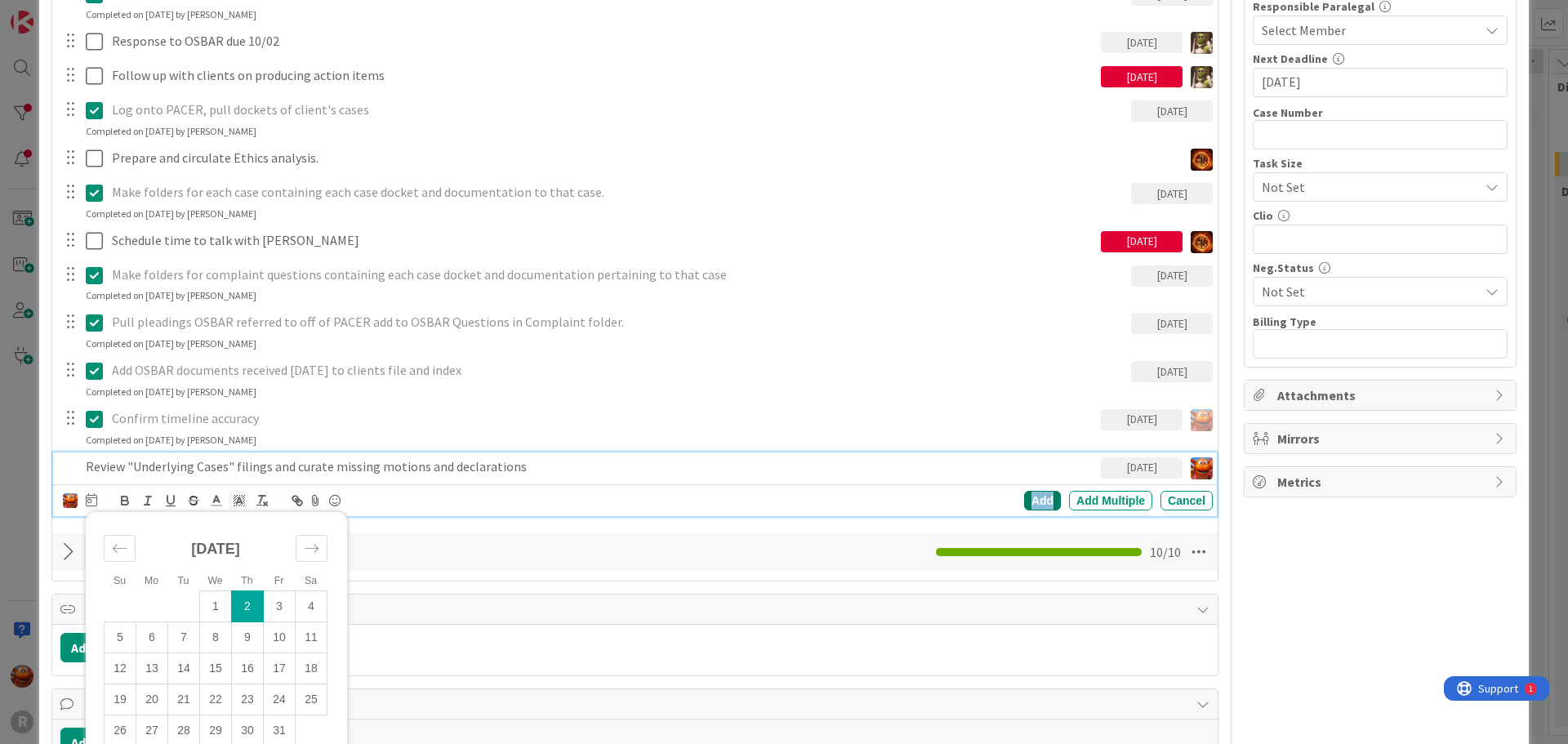
click at [1024, 503] on div "Add" at bounding box center [1042, 501] width 37 height 20
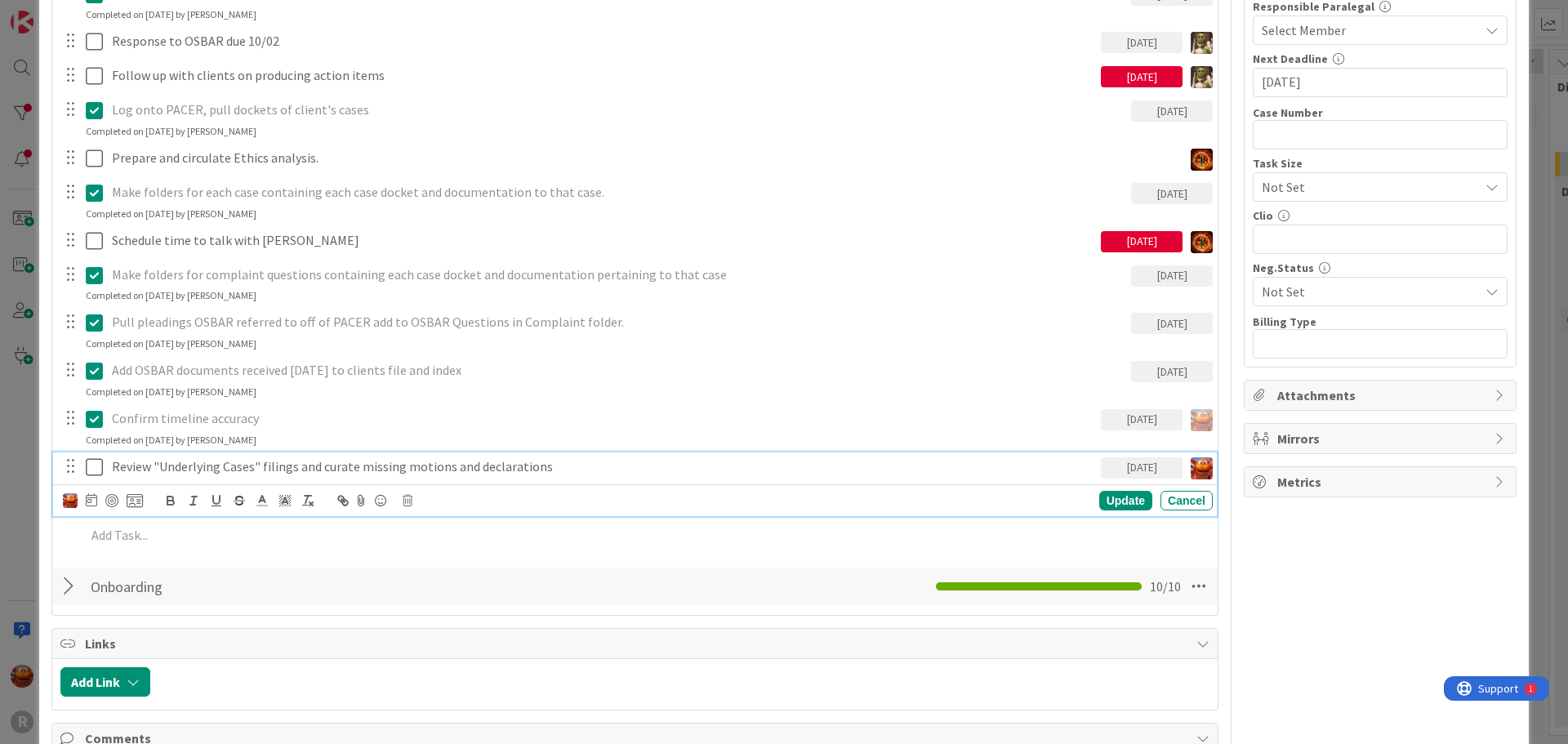
click at [171, 462] on p "Review "Underlying Cases" filings and curate missing motions and declarations" at bounding box center [603, 466] width 982 height 19
click at [112, 502] on div at bounding box center [111, 500] width 13 height 13
click at [15, 437] on div "ID 2211 Legal Ethics Board DCO Title 25 / 128 Janzen, Caroline and Paul Descrip…" at bounding box center [784, 372] width 1568 height 744
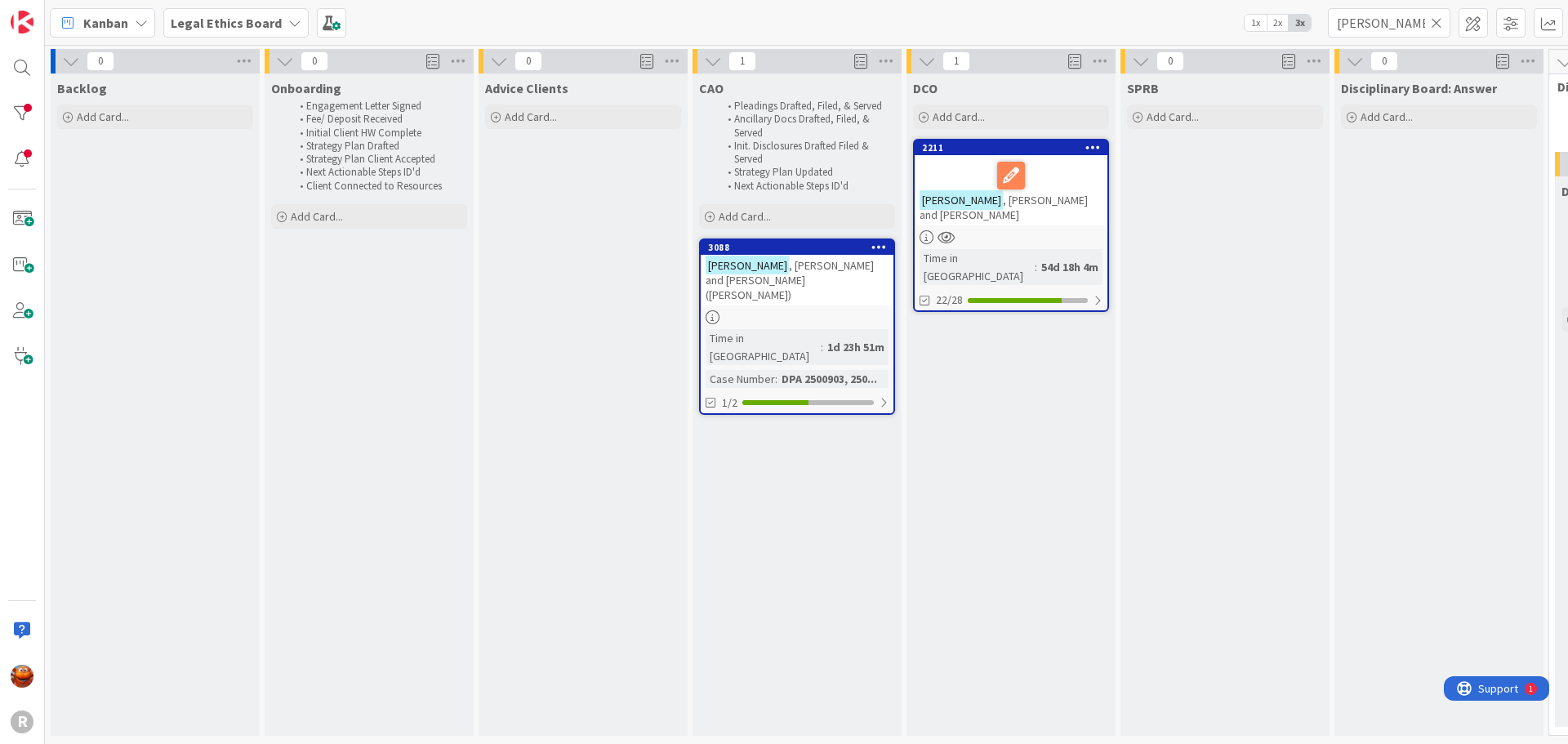
drag, startPoint x: 1433, startPoint y: 20, endPoint x: 1417, endPoint y: 21, distance: 16.0
click at [1433, 20] on icon at bounding box center [1436, 22] width 12 height 14
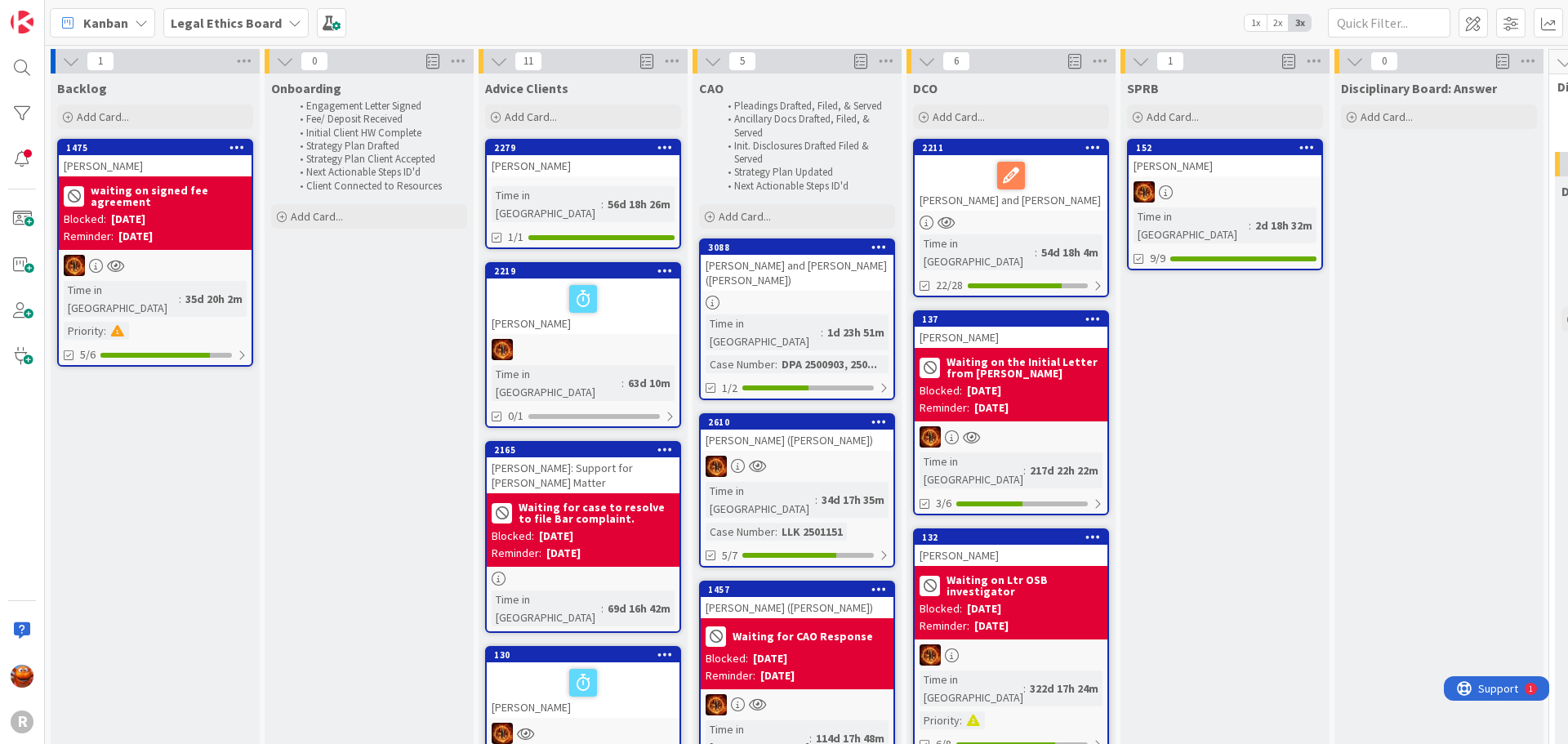
click at [128, 31] on div "Kanban" at bounding box center [103, 22] width 105 height 29
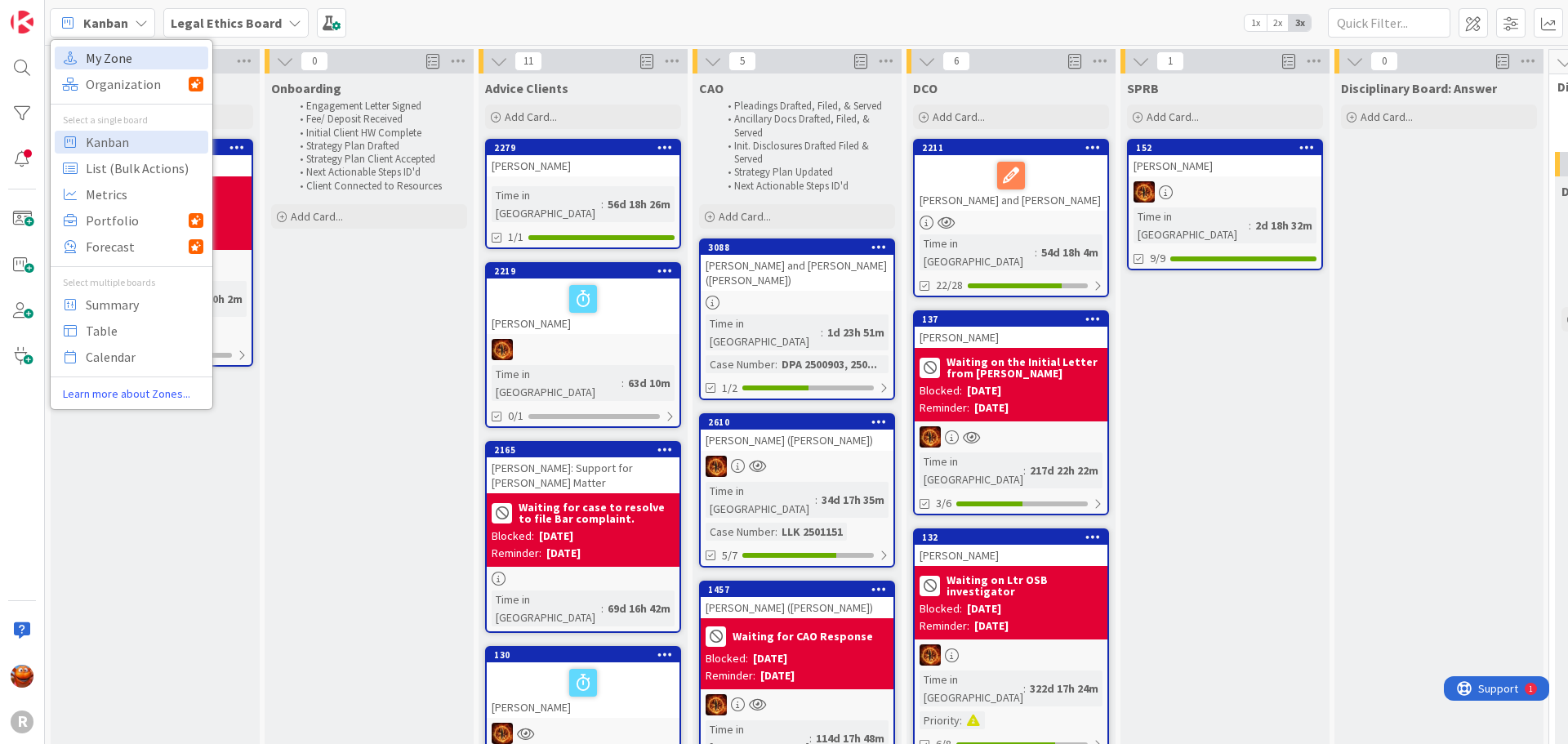
click at [128, 58] on span "My Zone" at bounding box center [144, 57] width 118 height 24
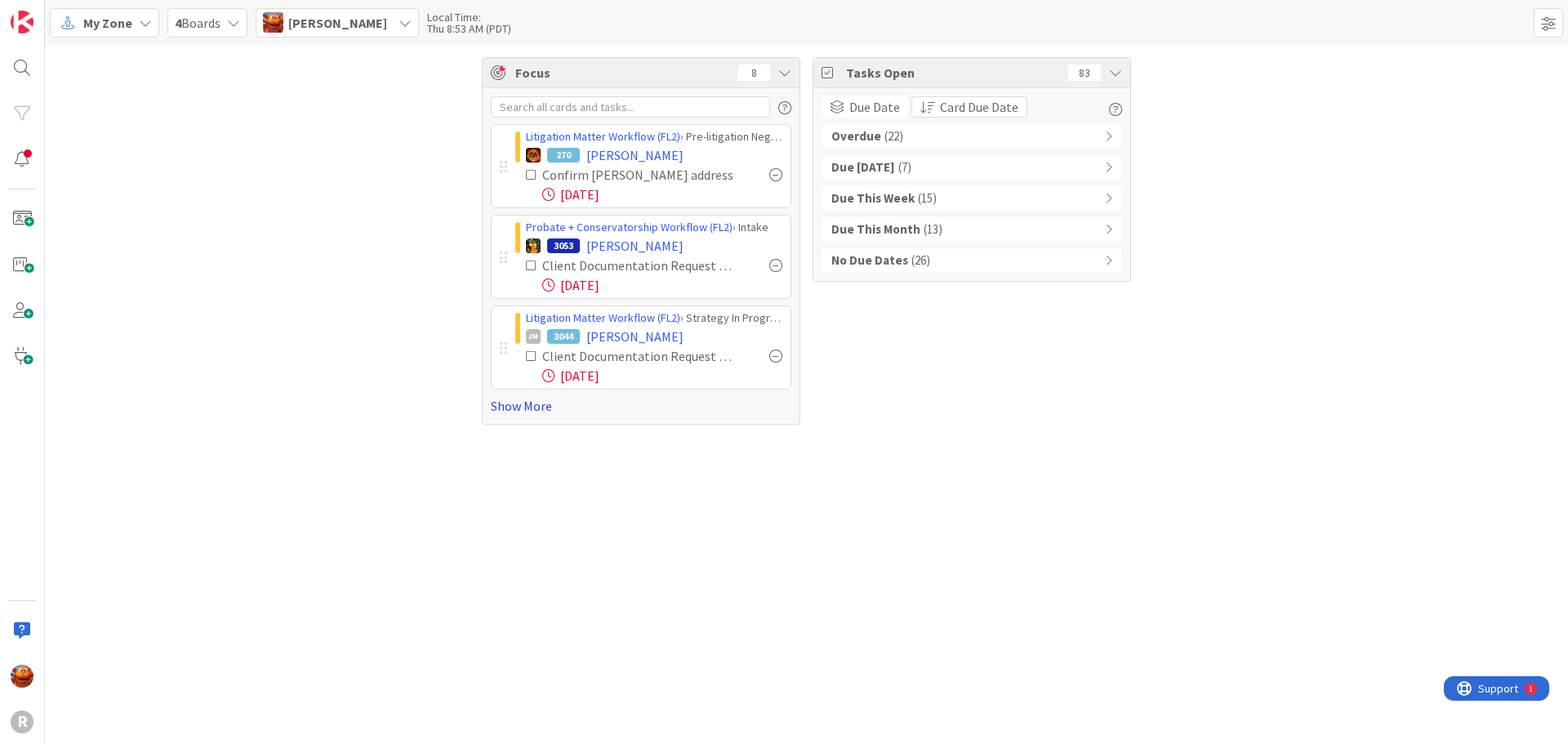
click at [531, 410] on link "Show More" at bounding box center [641, 405] width 300 height 20
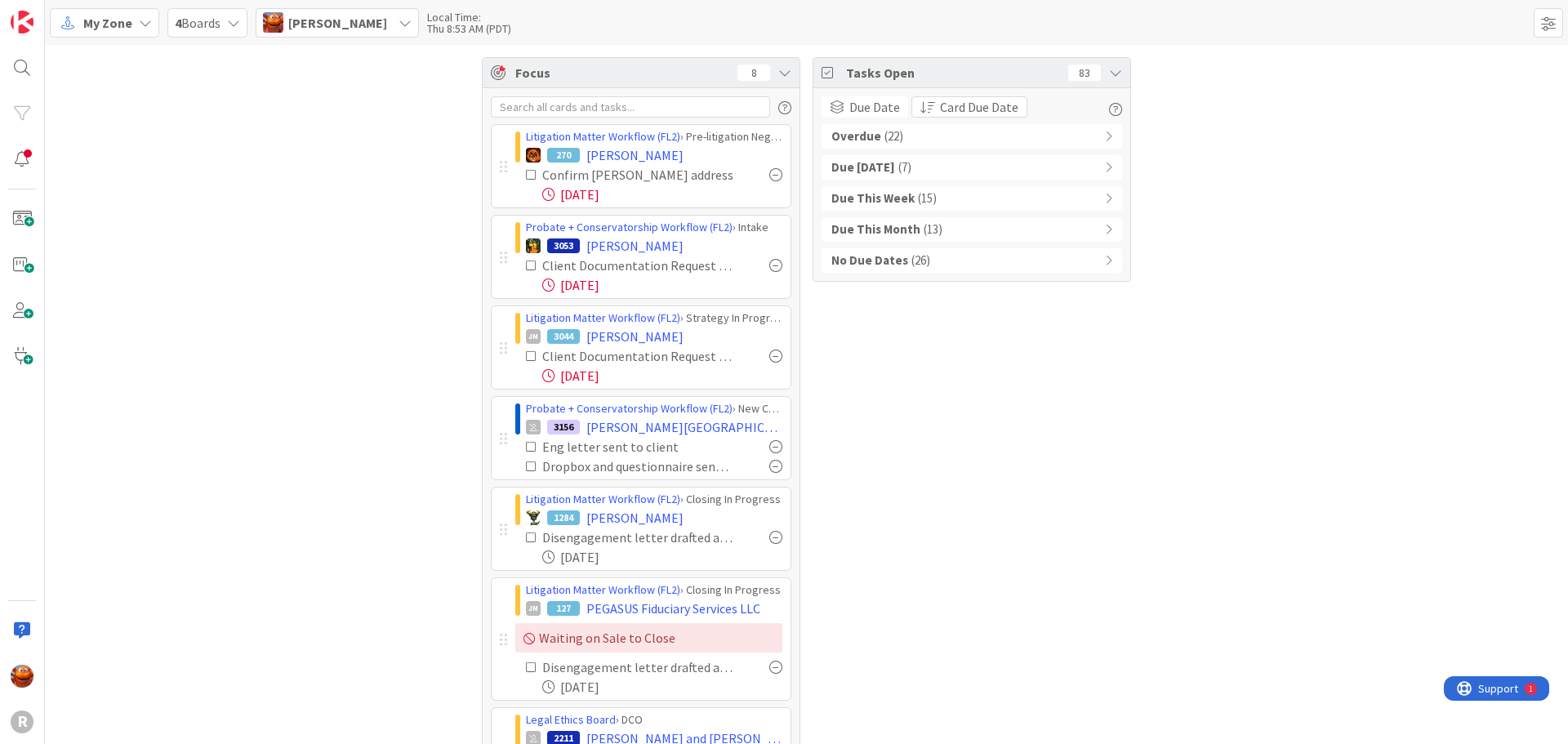
click at [892, 272] on div "No Due Dates ( 26 )" at bounding box center [972, 260] width 300 height 24
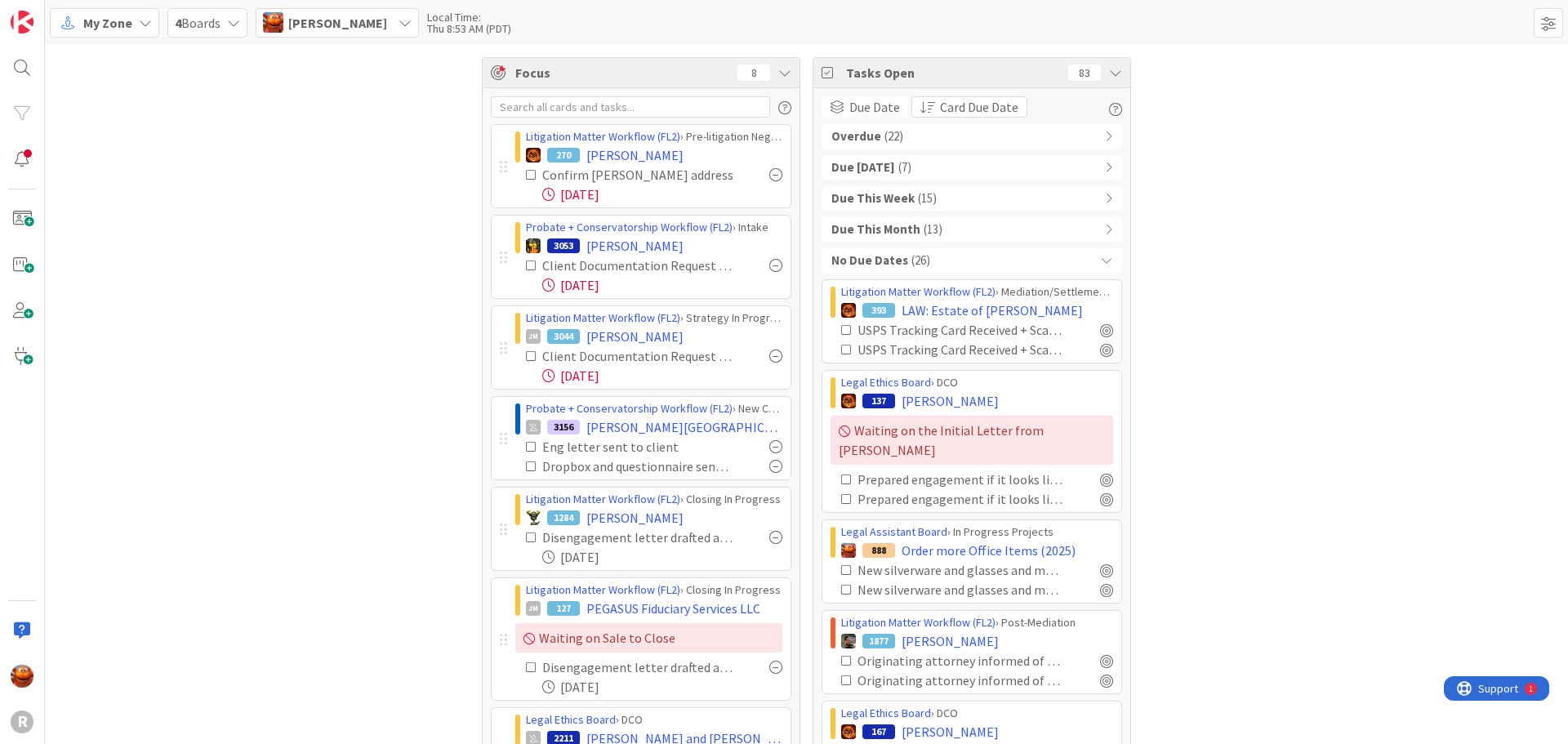
scroll to position [82, 0]
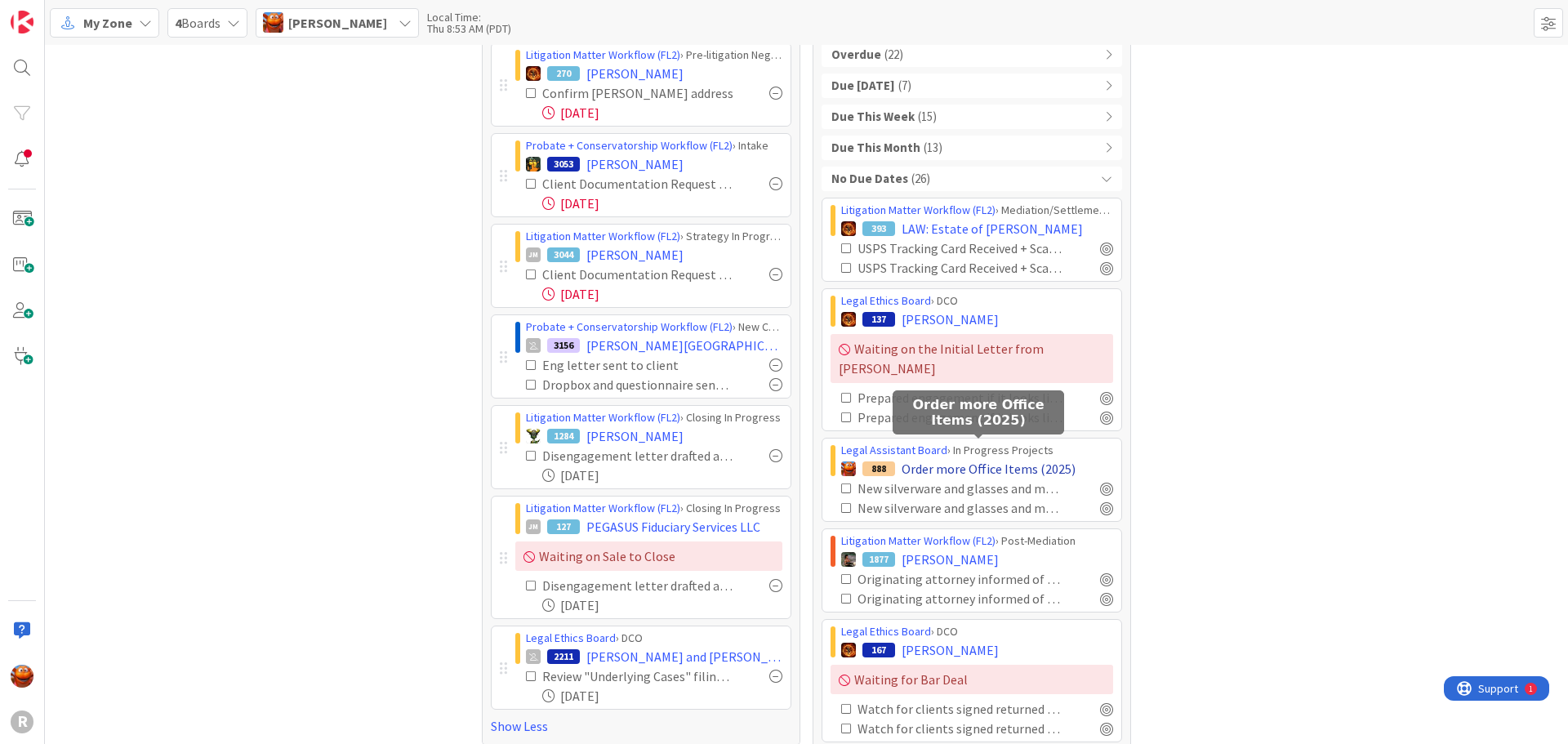
click at [987, 459] on span "Order more Office Items (2025)" at bounding box center [988, 469] width 174 height 20
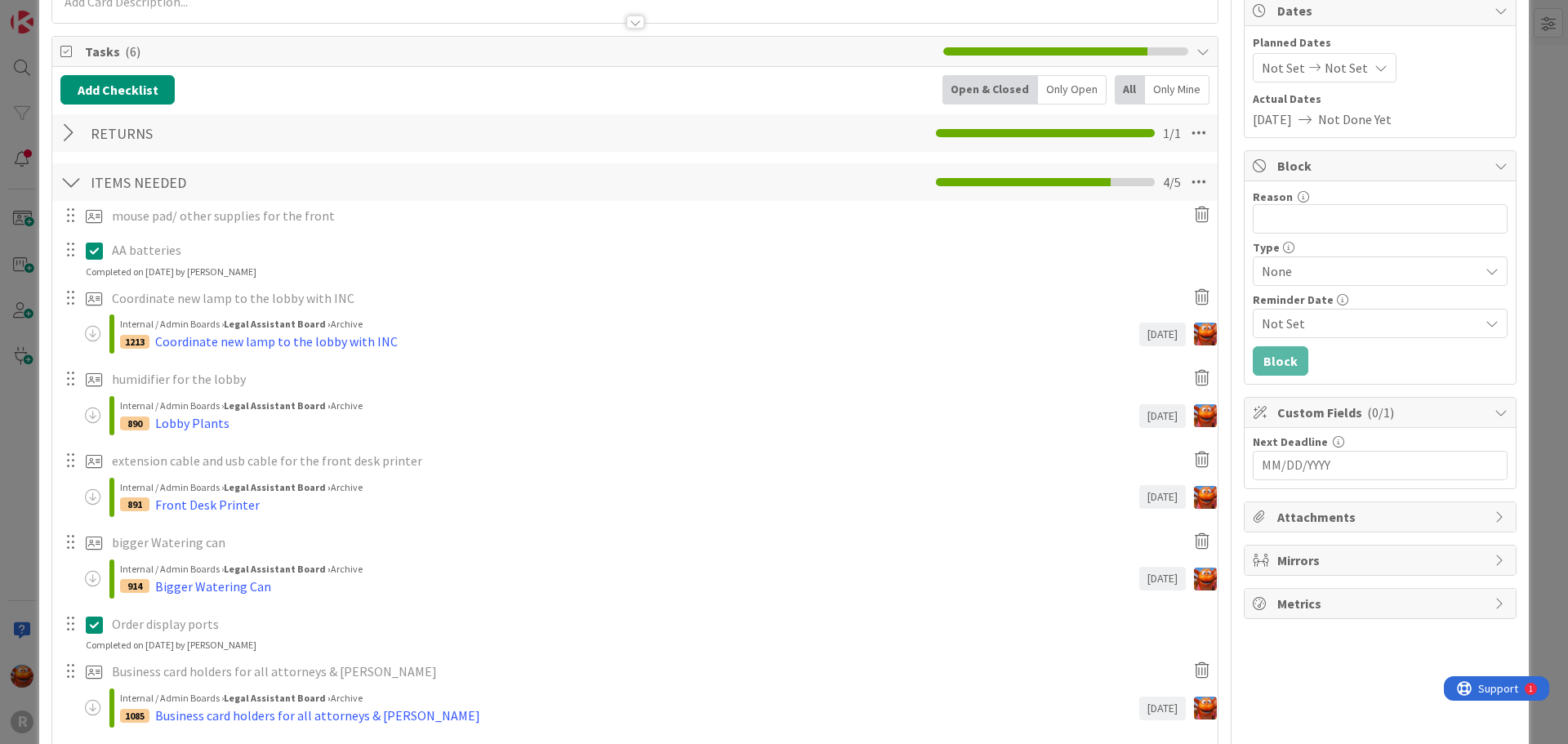
scroll to position [163, 0]
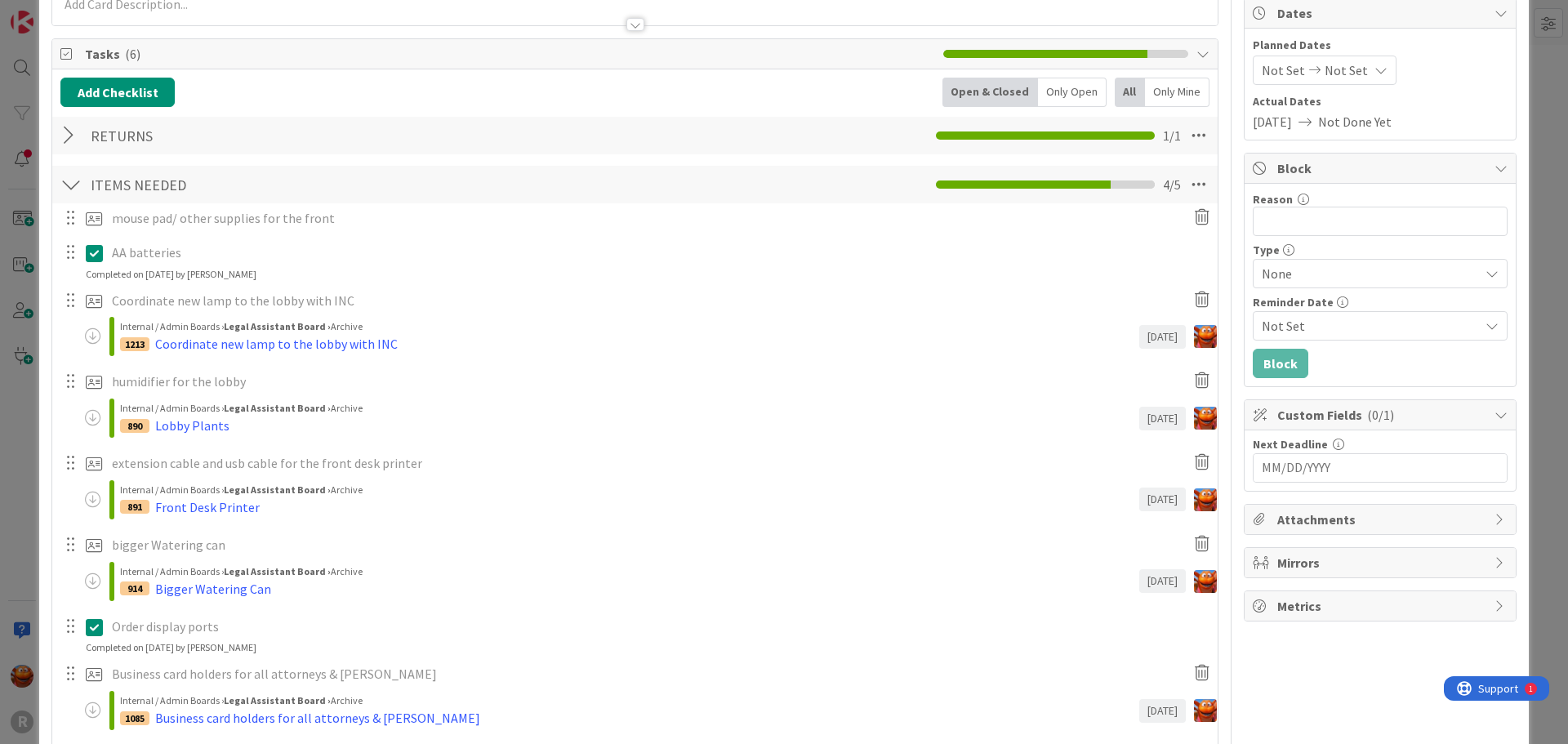
click at [22, 326] on div "ID 888 Legal Assistant Board In Progress Projects Title 30 / 128 Order more Off…" at bounding box center [784, 372] width 1568 height 744
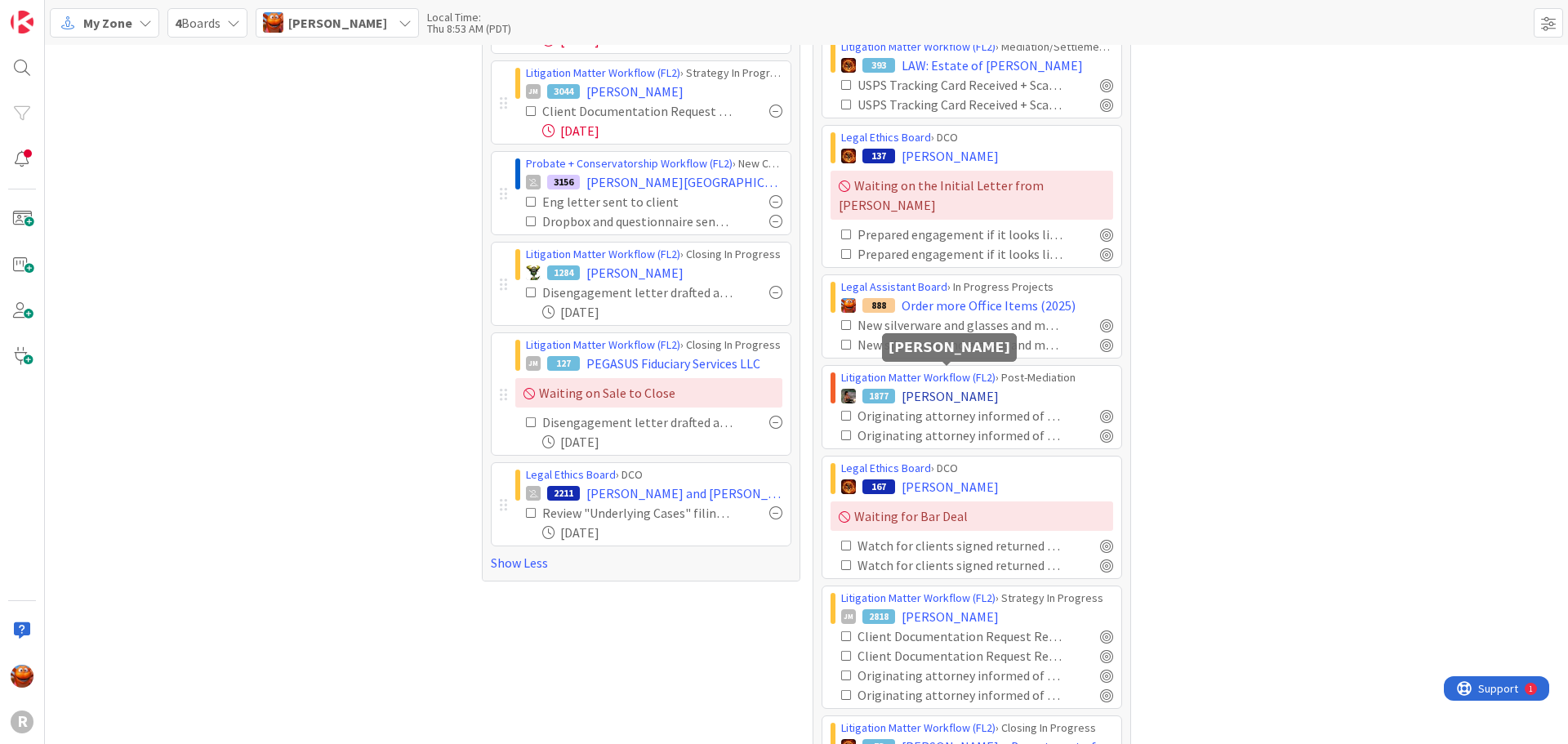
click at [960, 386] on span "LANCASTER, Bruce" at bounding box center [949, 396] width 97 height 20
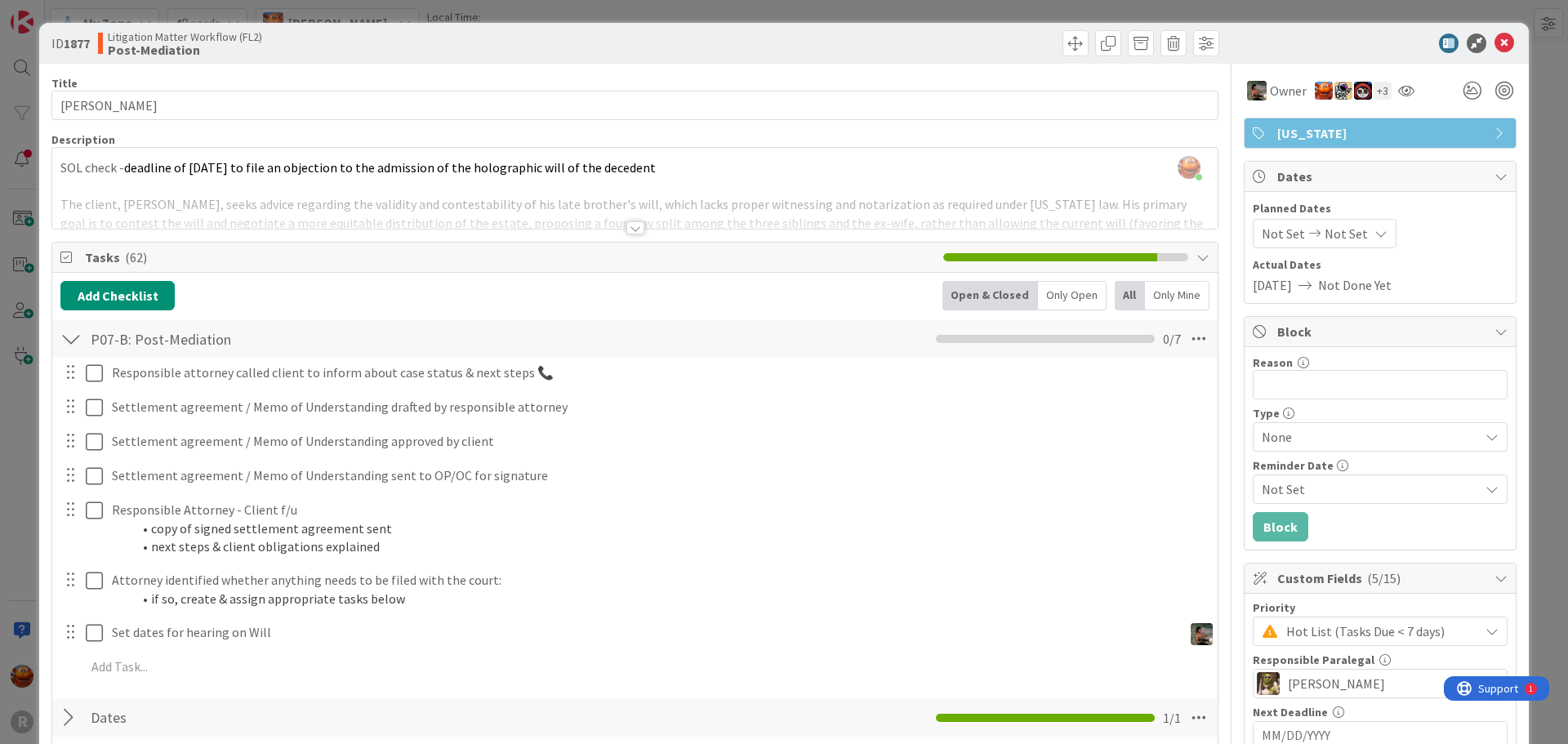
scroll to position [1061, 0]
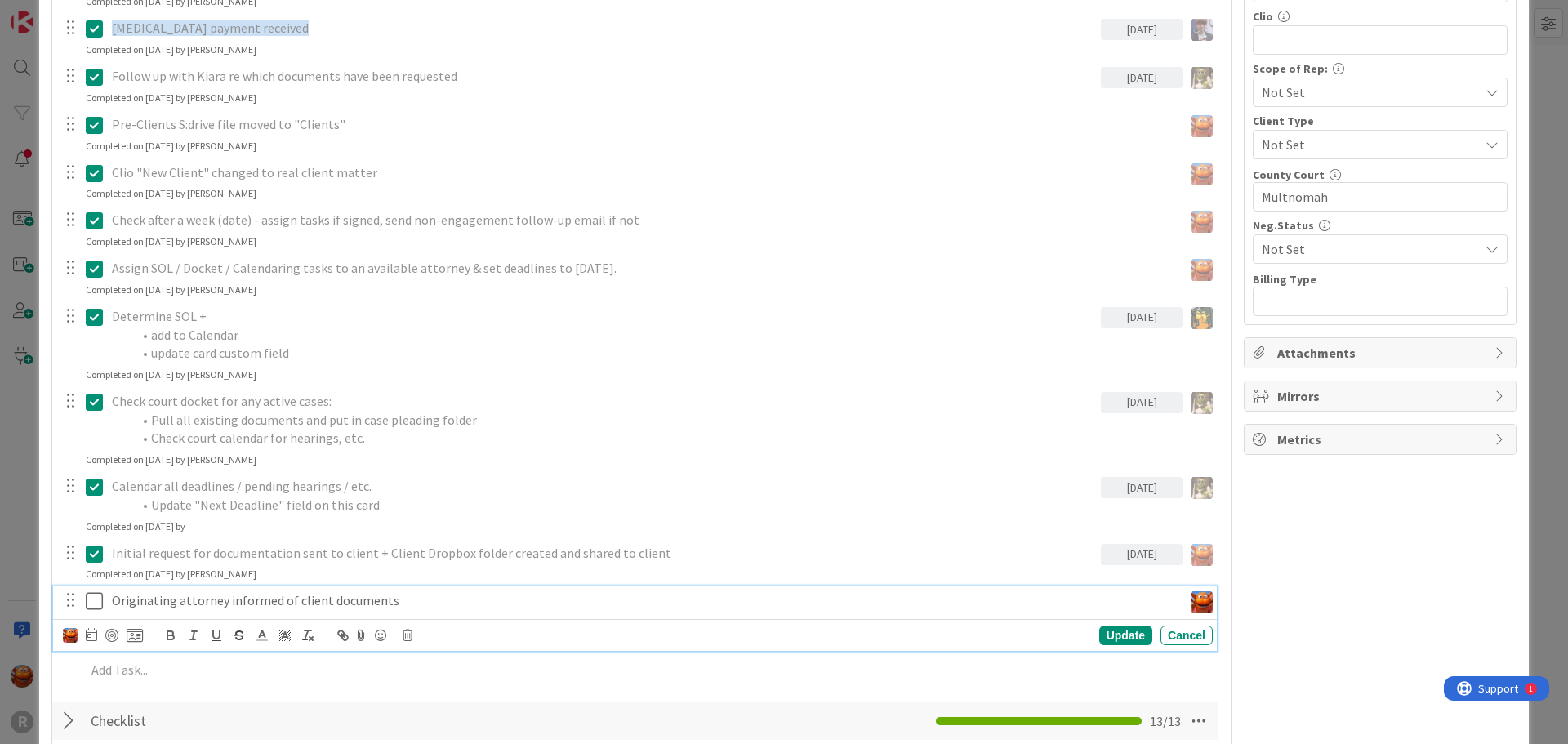
click at [238, 603] on p "Originating attorney informed of client documents" at bounding box center [644, 600] width 1064 height 19
click at [414, 633] on div "Update Cancel" at bounding box center [638, 635] width 1150 height 23
click at [410, 633] on icon at bounding box center [407, 634] width 10 height 12
click at [445, 697] on div "Delete" at bounding box center [449, 704] width 61 height 29
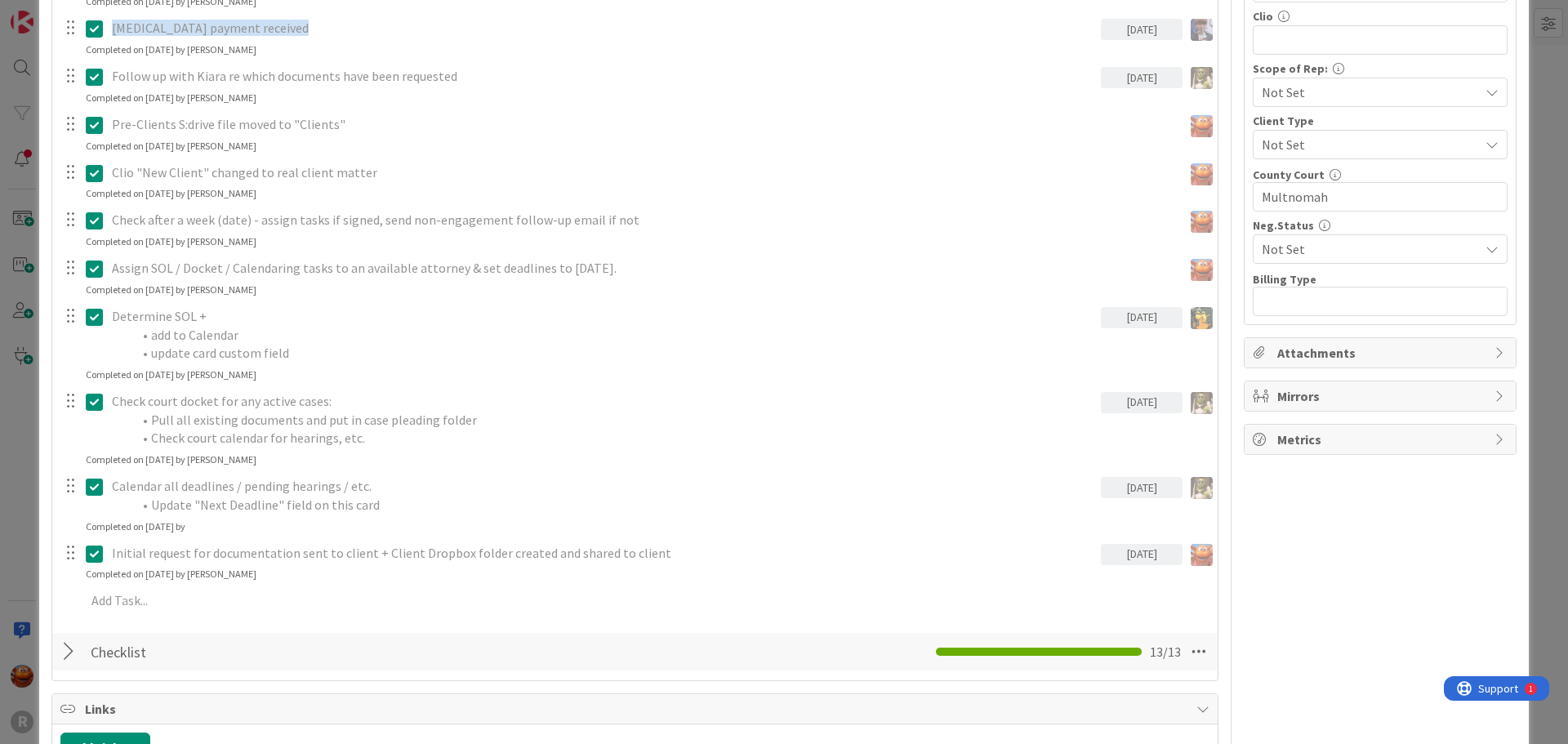
click at [12, 469] on div "ID 1877 Litigation Matter Workflow (FL2) Post-Mediation Title 16 / 128 LANCASTE…" at bounding box center [784, 372] width 1568 height 744
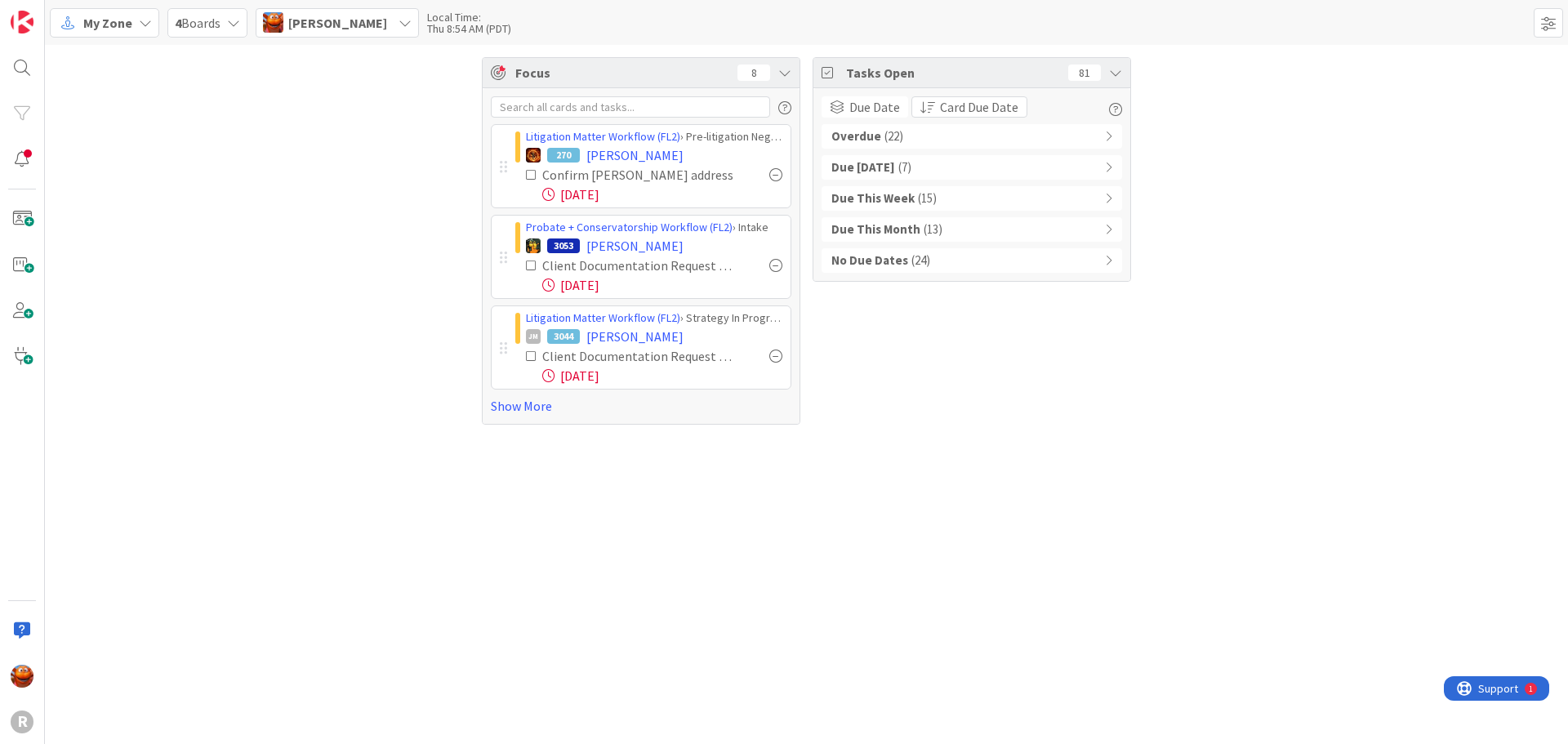
click at [933, 252] on div "No Due Dates ( 24 )" at bounding box center [972, 260] width 300 height 24
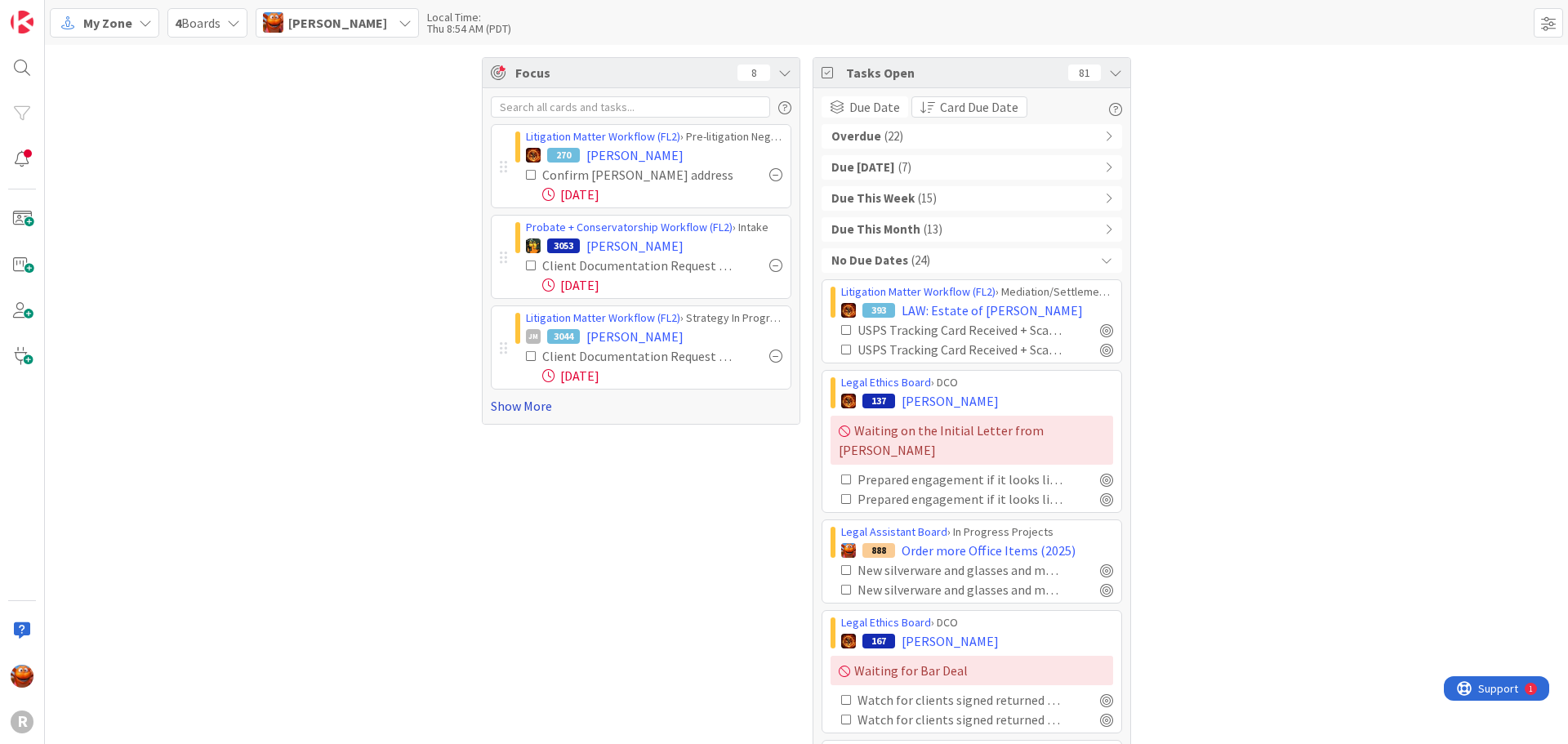
click at [496, 401] on link "Show More" at bounding box center [641, 405] width 300 height 20
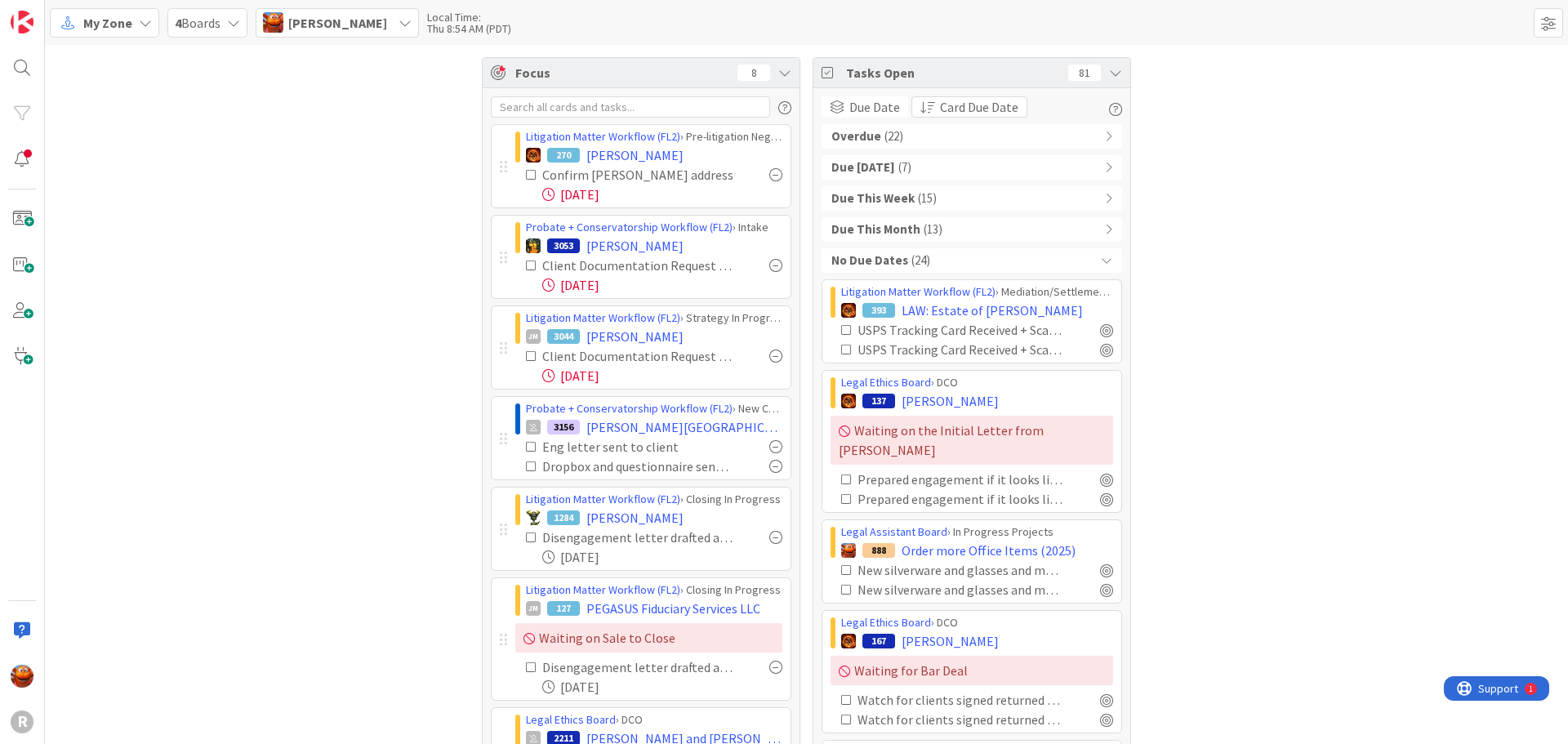
click at [924, 234] on span "( 13 )" at bounding box center [932, 229] width 19 height 19
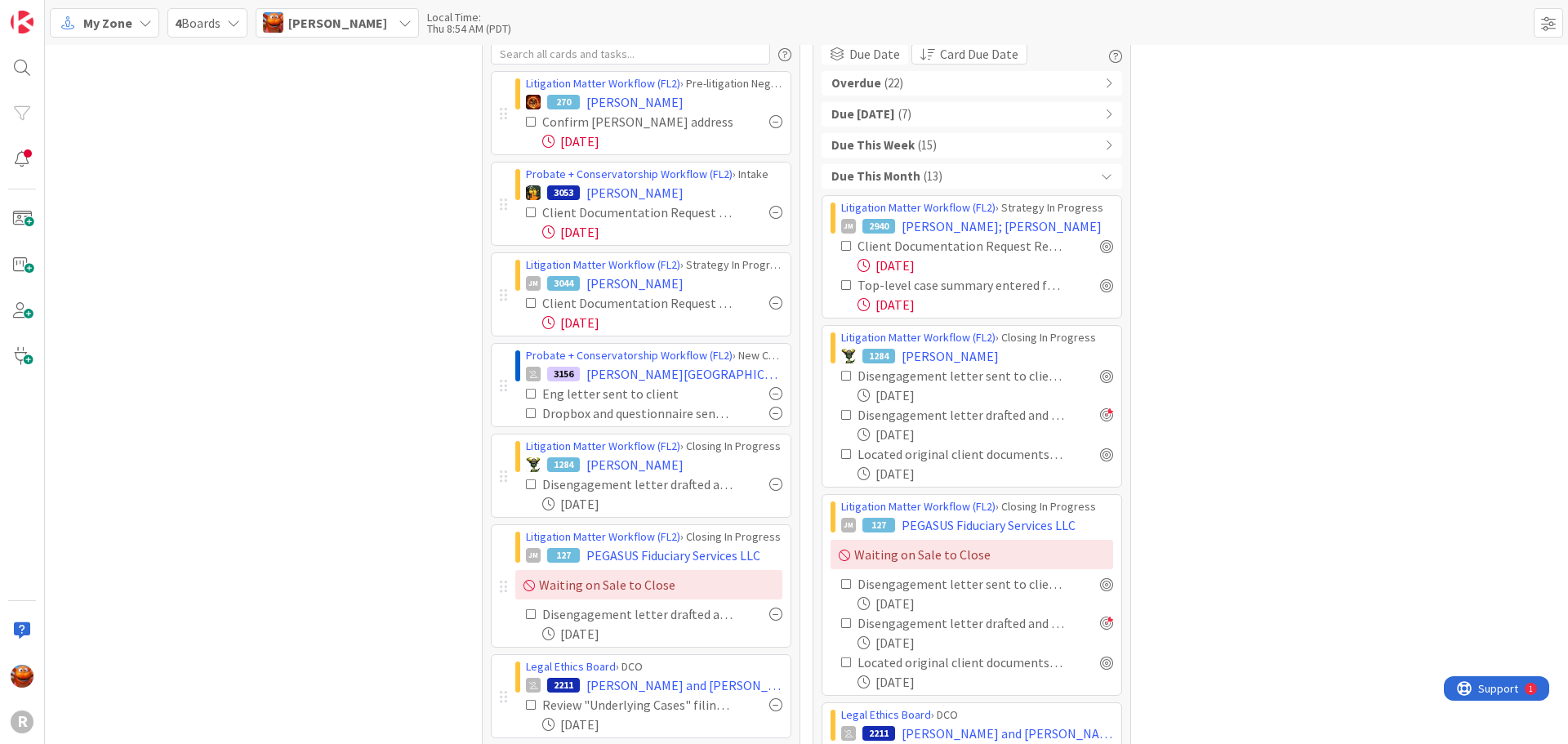
scroll to position [82, 0]
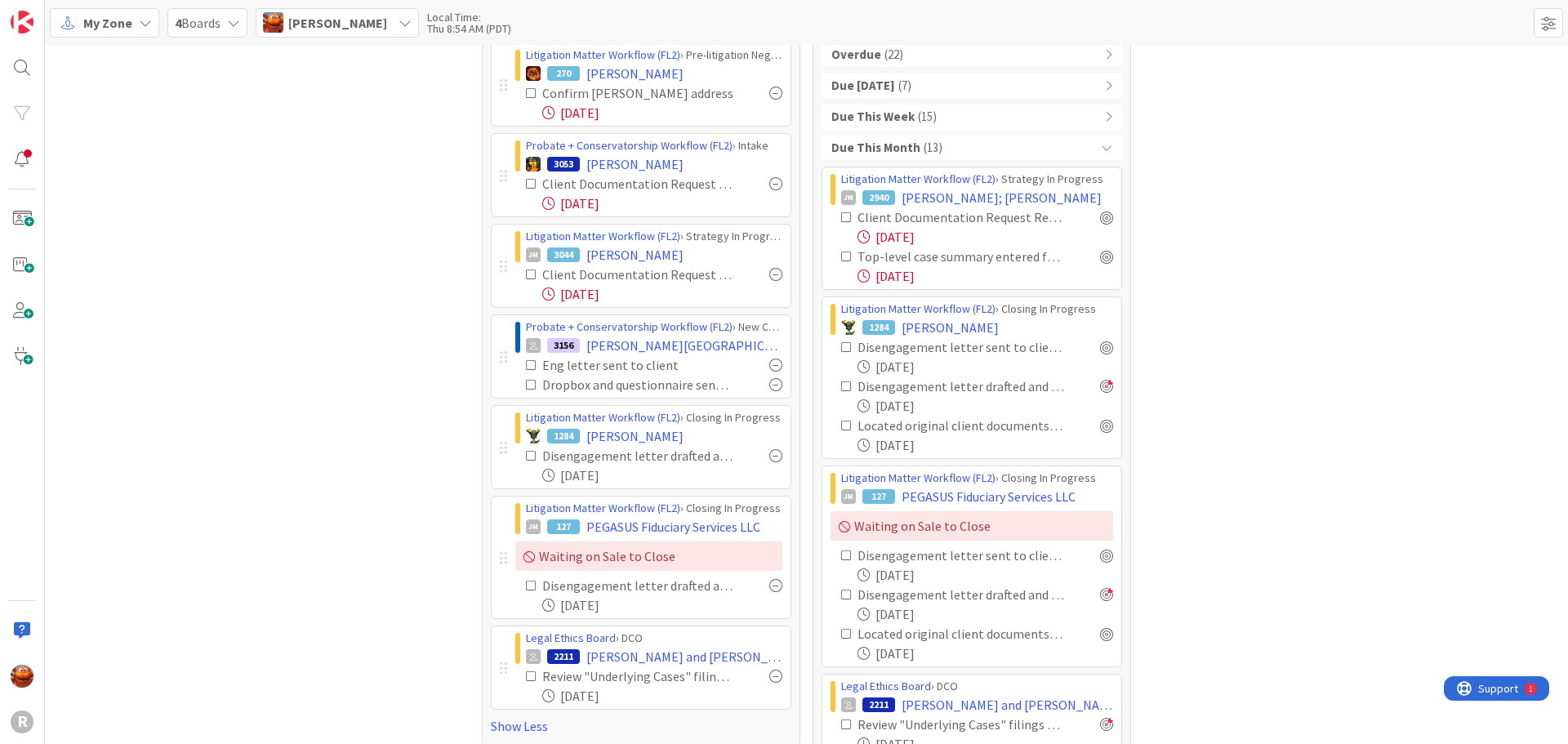
click at [884, 145] on b "Due This Month" at bounding box center [876, 148] width 89 height 19
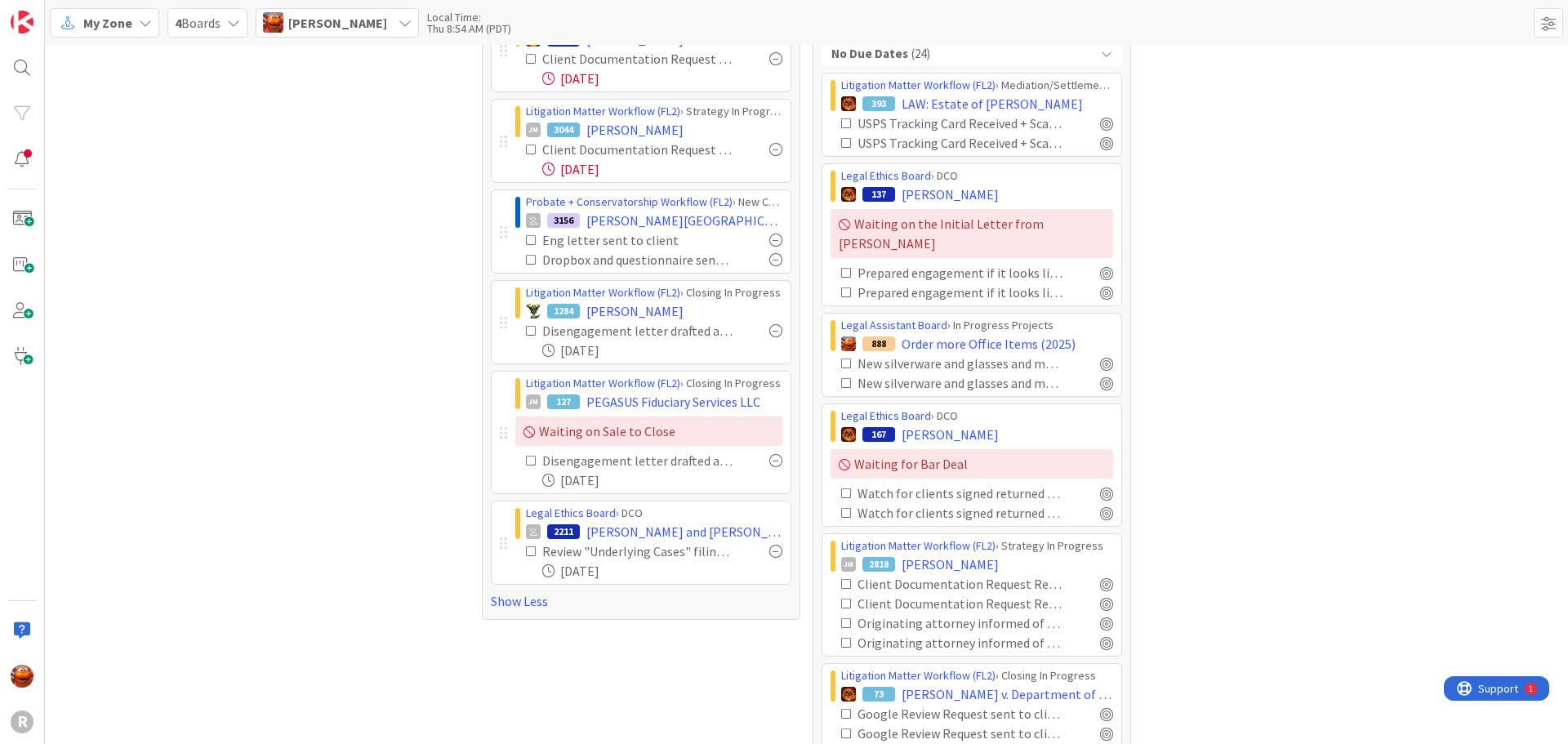
scroll to position [0, 0]
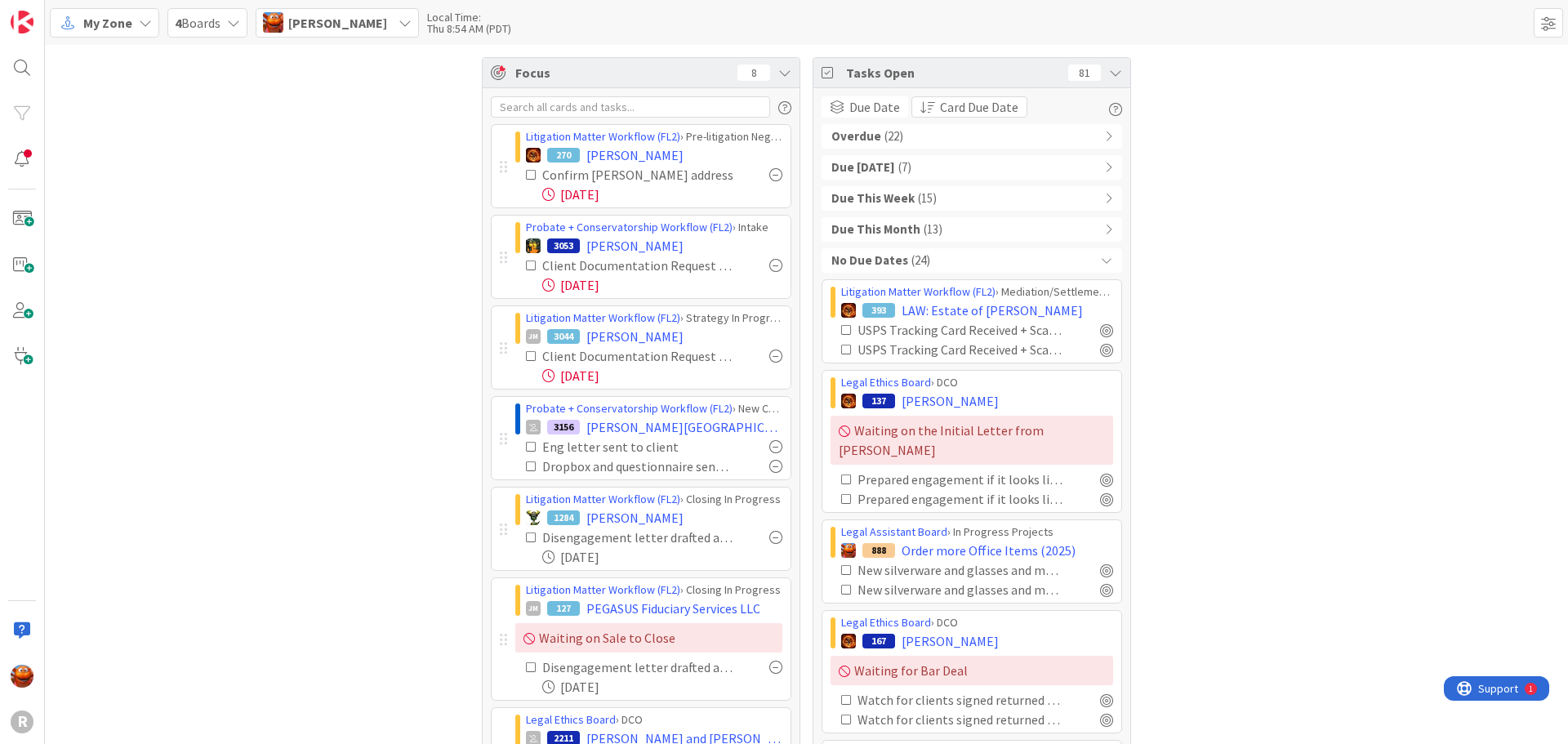
click at [943, 255] on div "No Due Dates ( 24 )" at bounding box center [972, 260] width 300 height 24
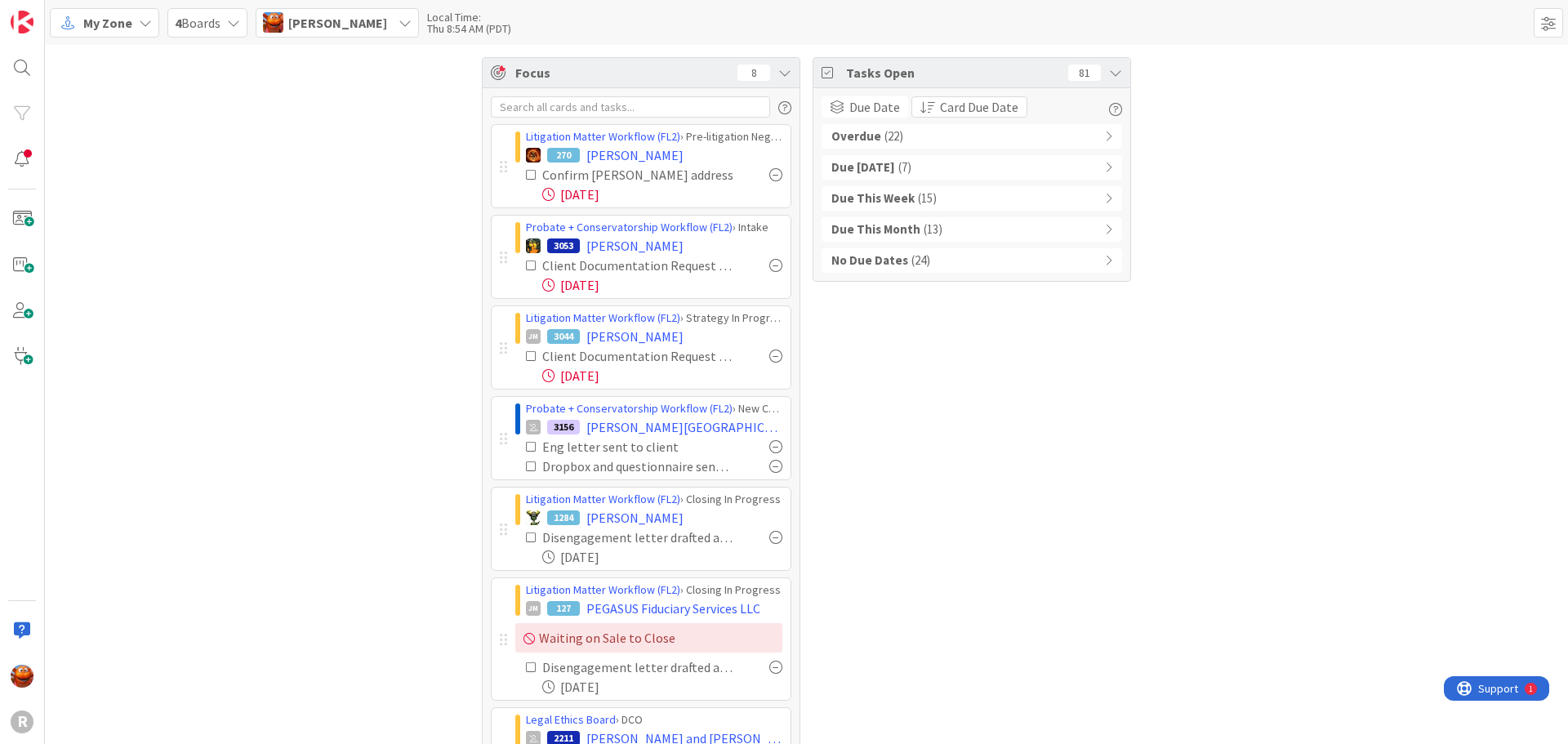
click at [924, 233] on span "( 13 )" at bounding box center [932, 229] width 19 height 19
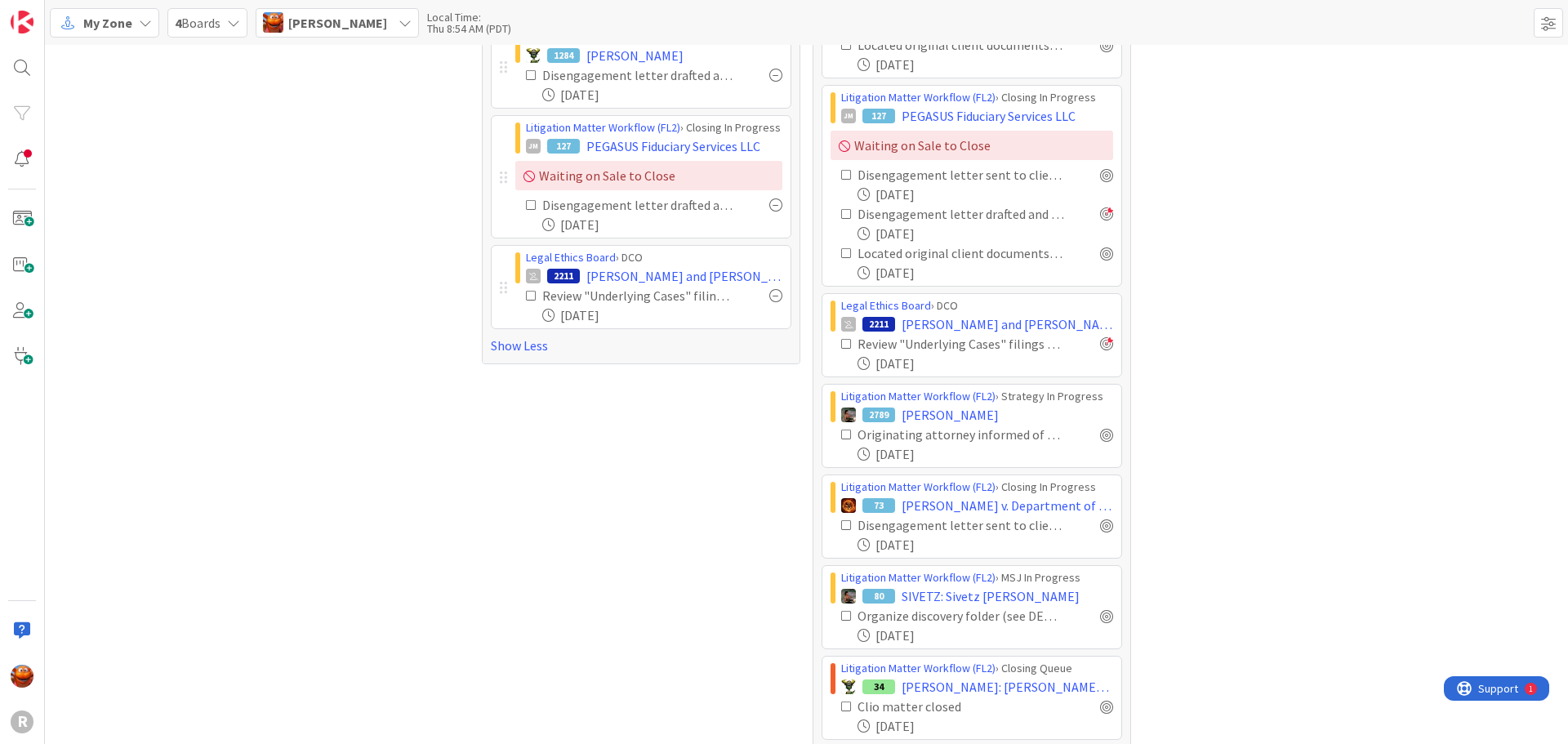
scroll to position [490, 0]
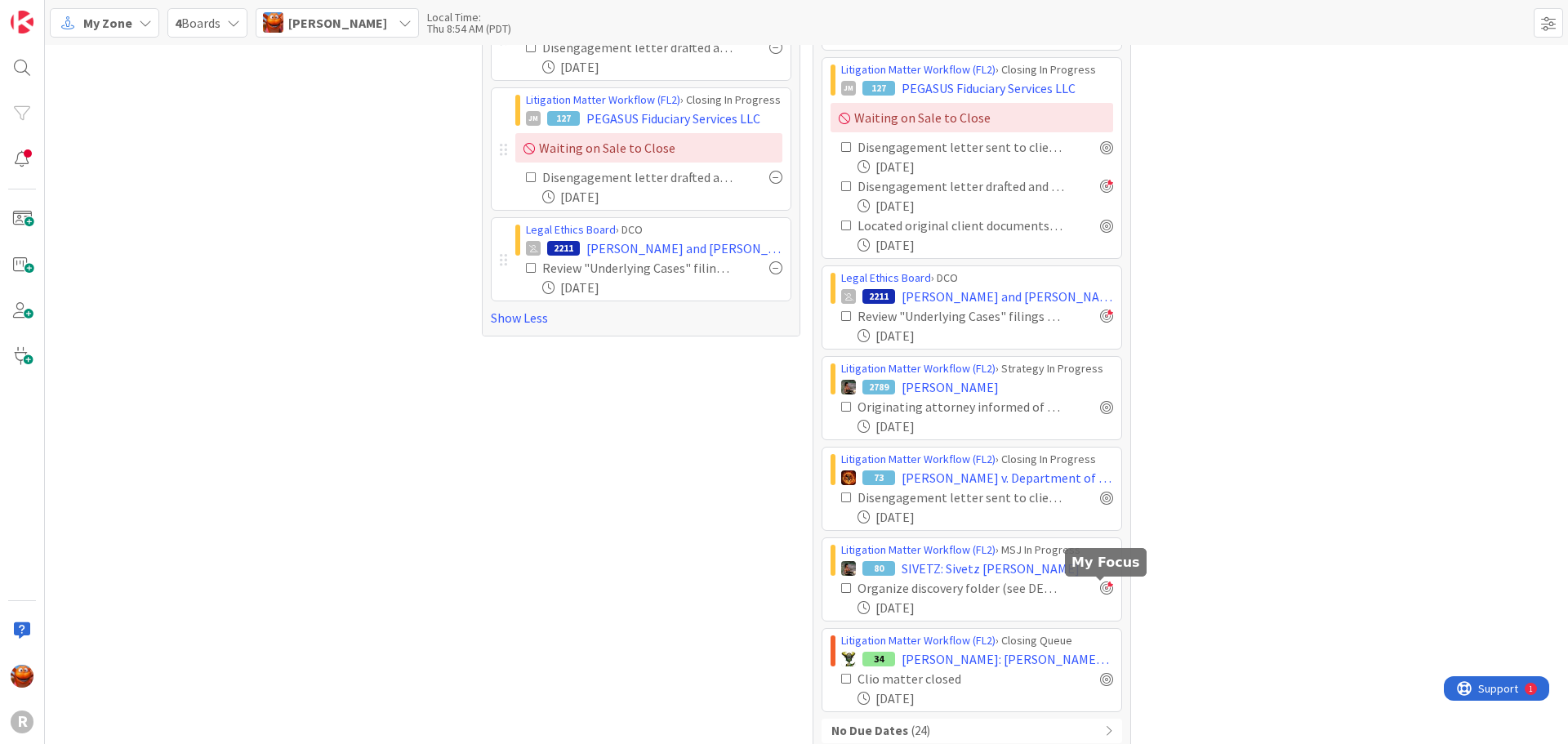
click at [1100, 592] on div at bounding box center [1106, 587] width 13 height 13
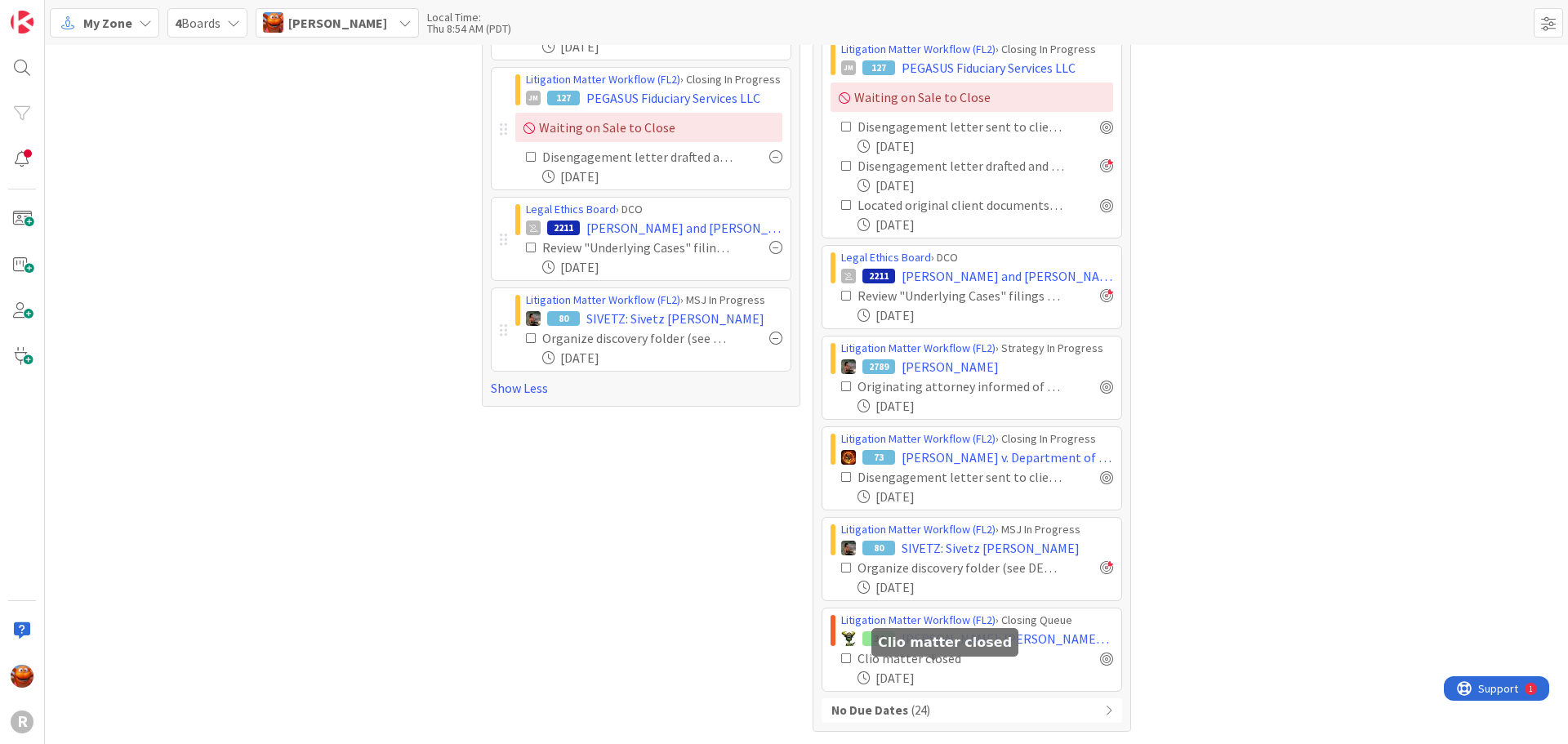
scroll to position [102, 0]
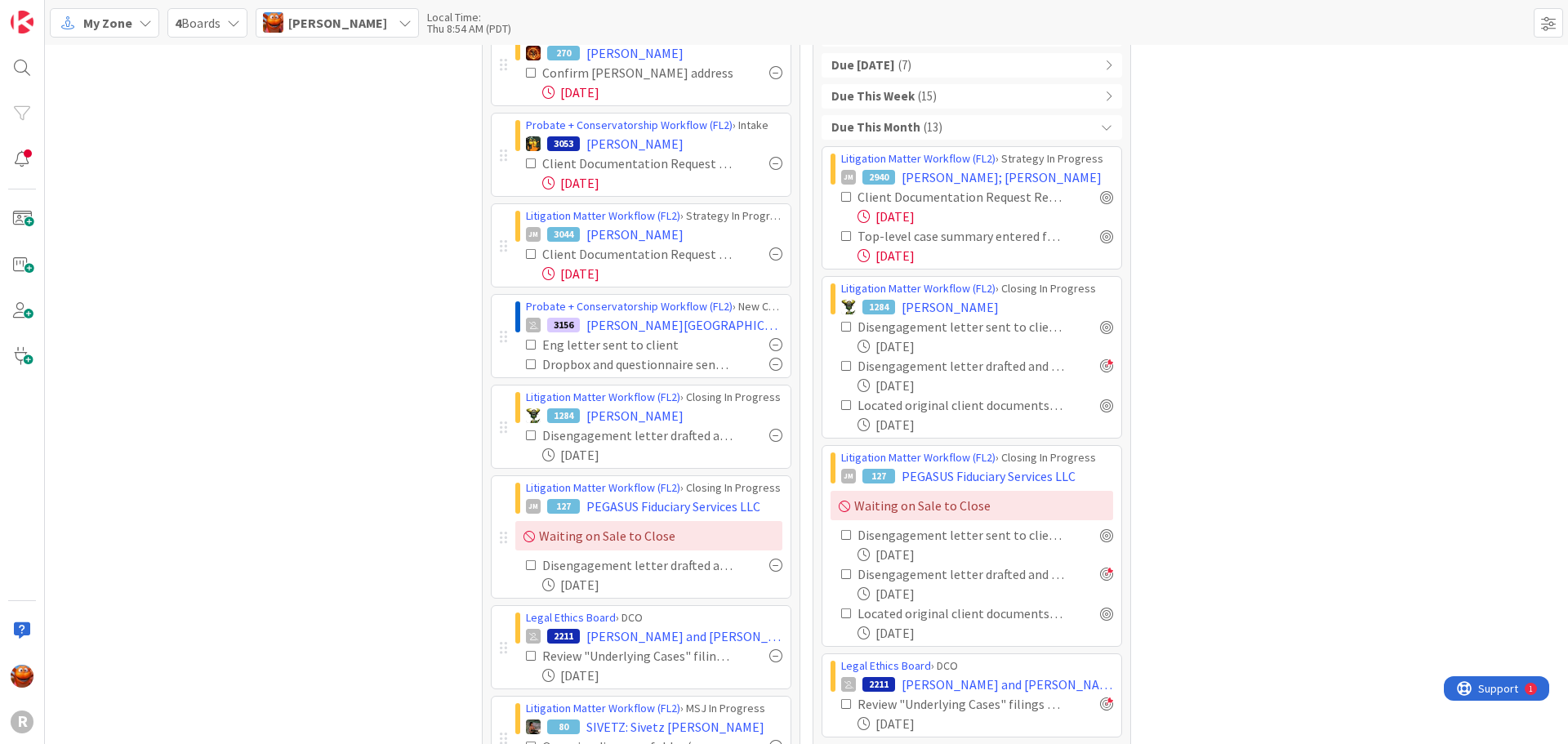
click at [940, 133] on div "Due This Month ( 13 )" at bounding box center [972, 127] width 300 height 24
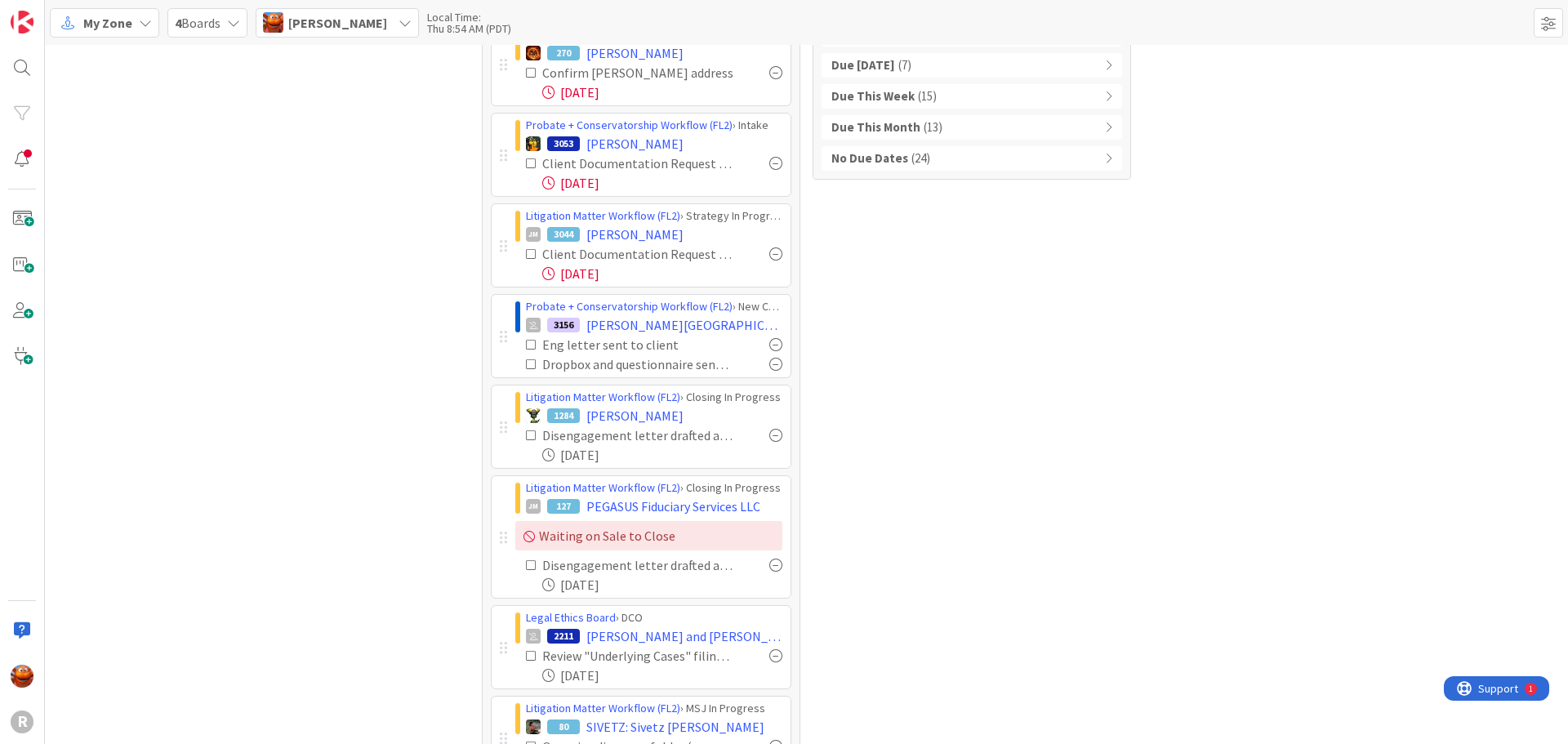
click at [918, 100] on span "( 15 )" at bounding box center [927, 96] width 19 height 19
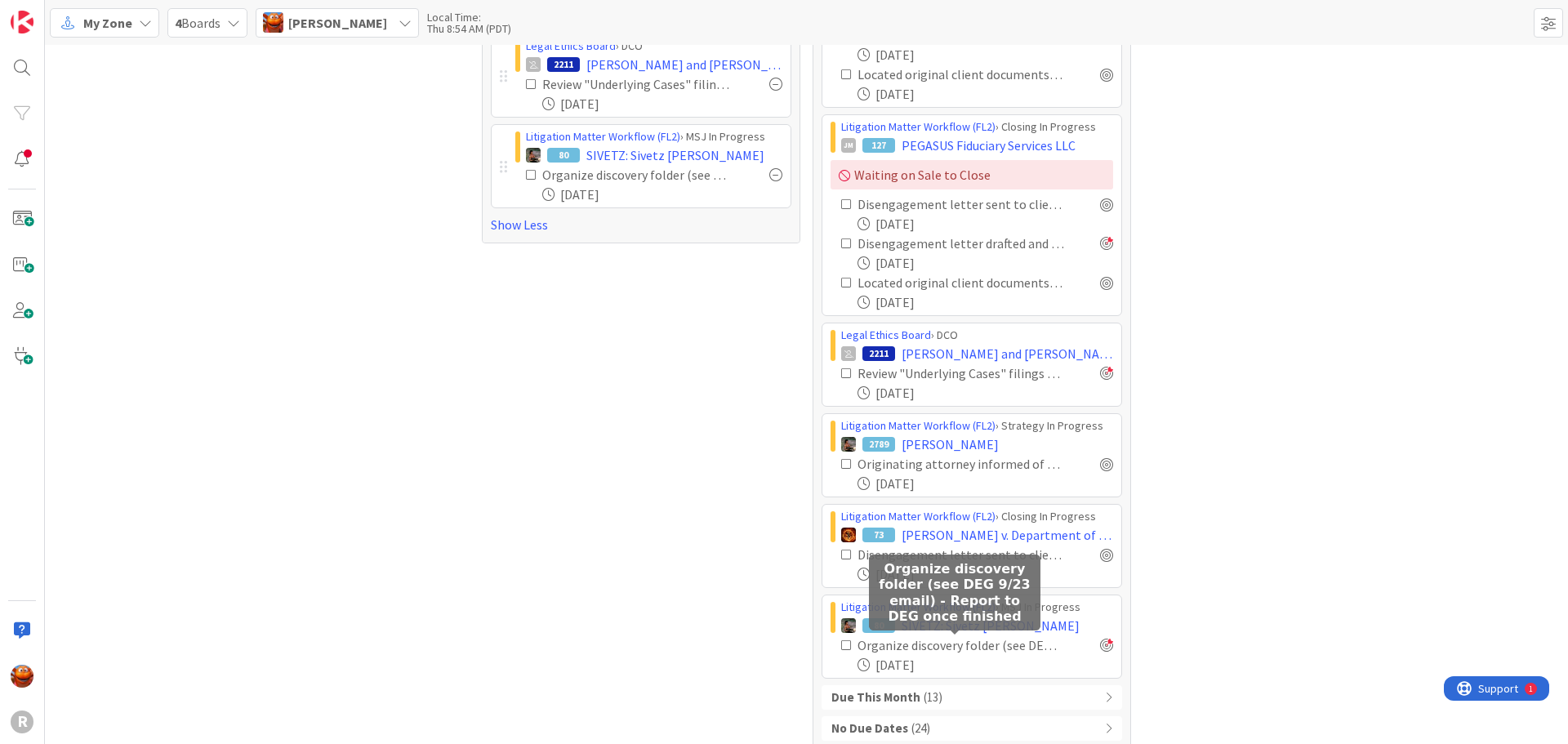
scroll to position [0, 0]
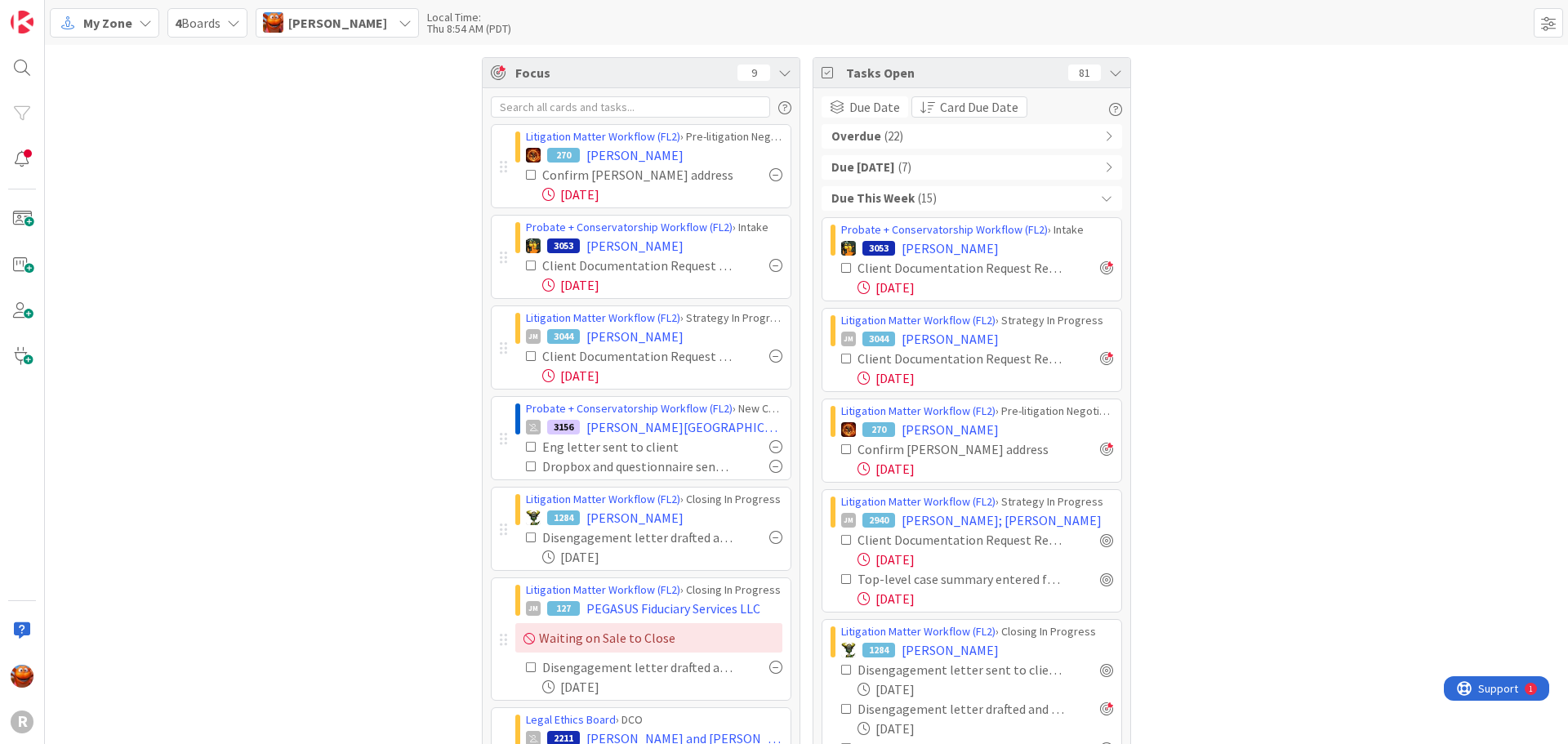
click at [891, 201] on b "Due This Week" at bounding box center [873, 199] width 83 height 19
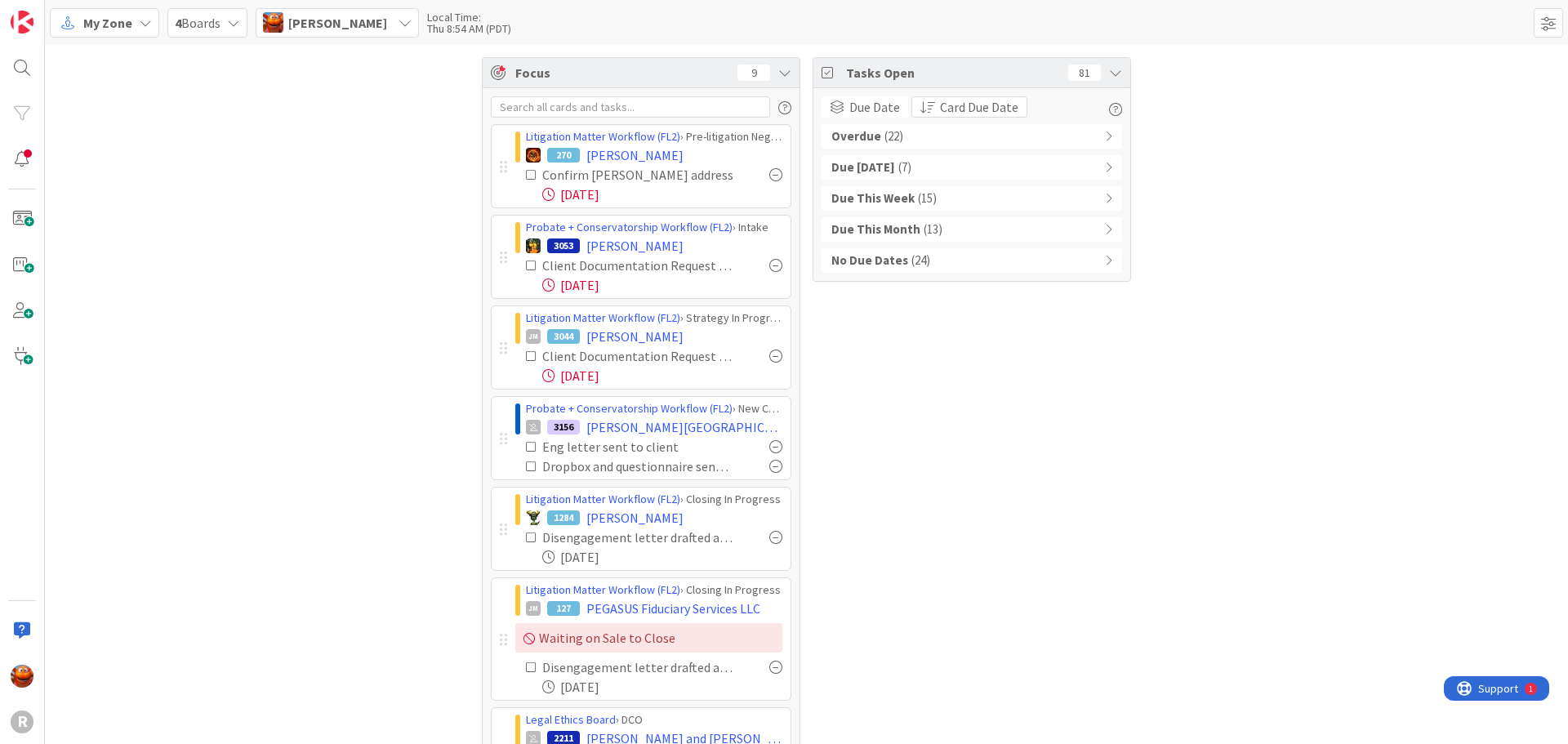
click at [899, 160] on span "( 7 )" at bounding box center [905, 168] width 13 height 19
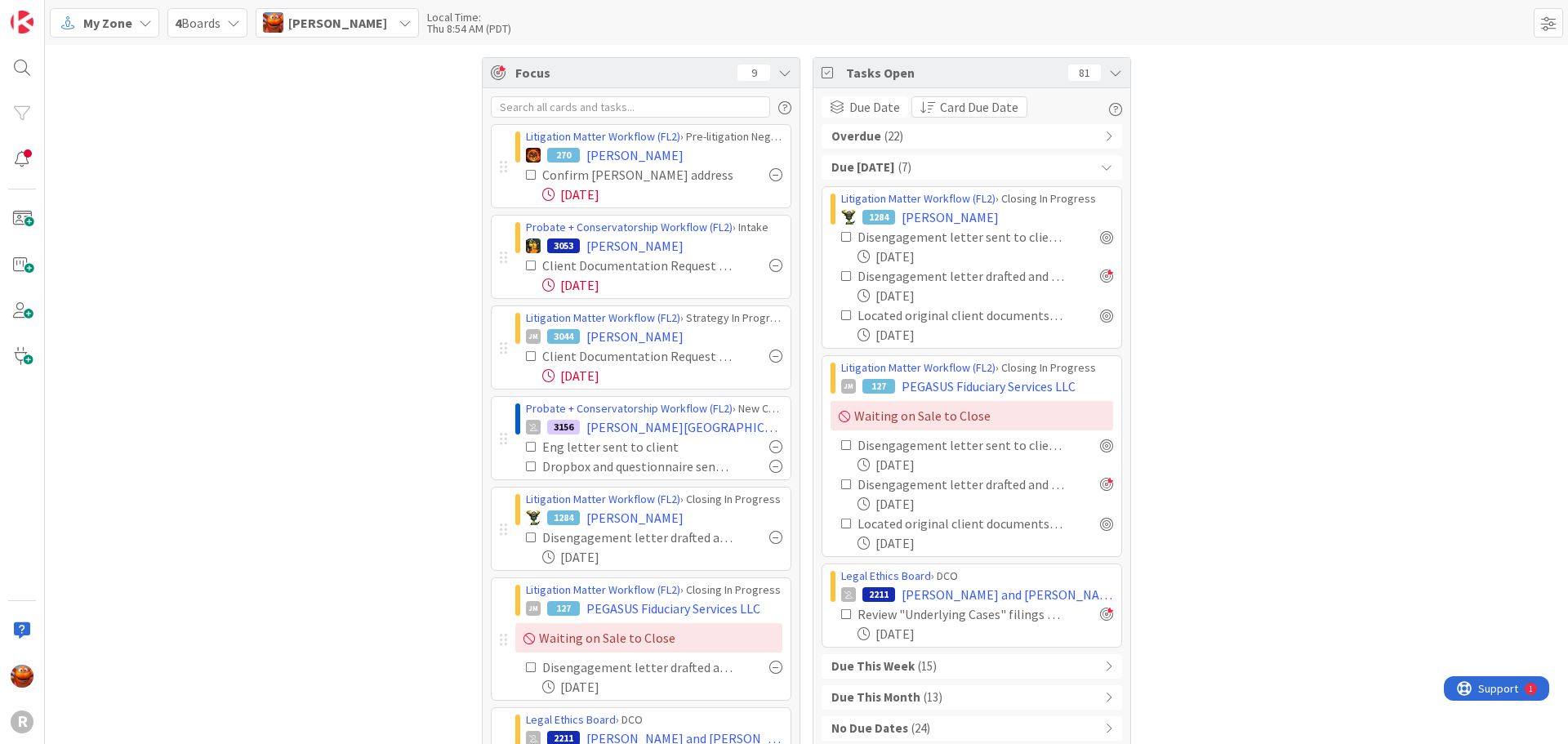
click at [899, 170] on span "( 7 )" at bounding box center [905, 168] width 13 height 19
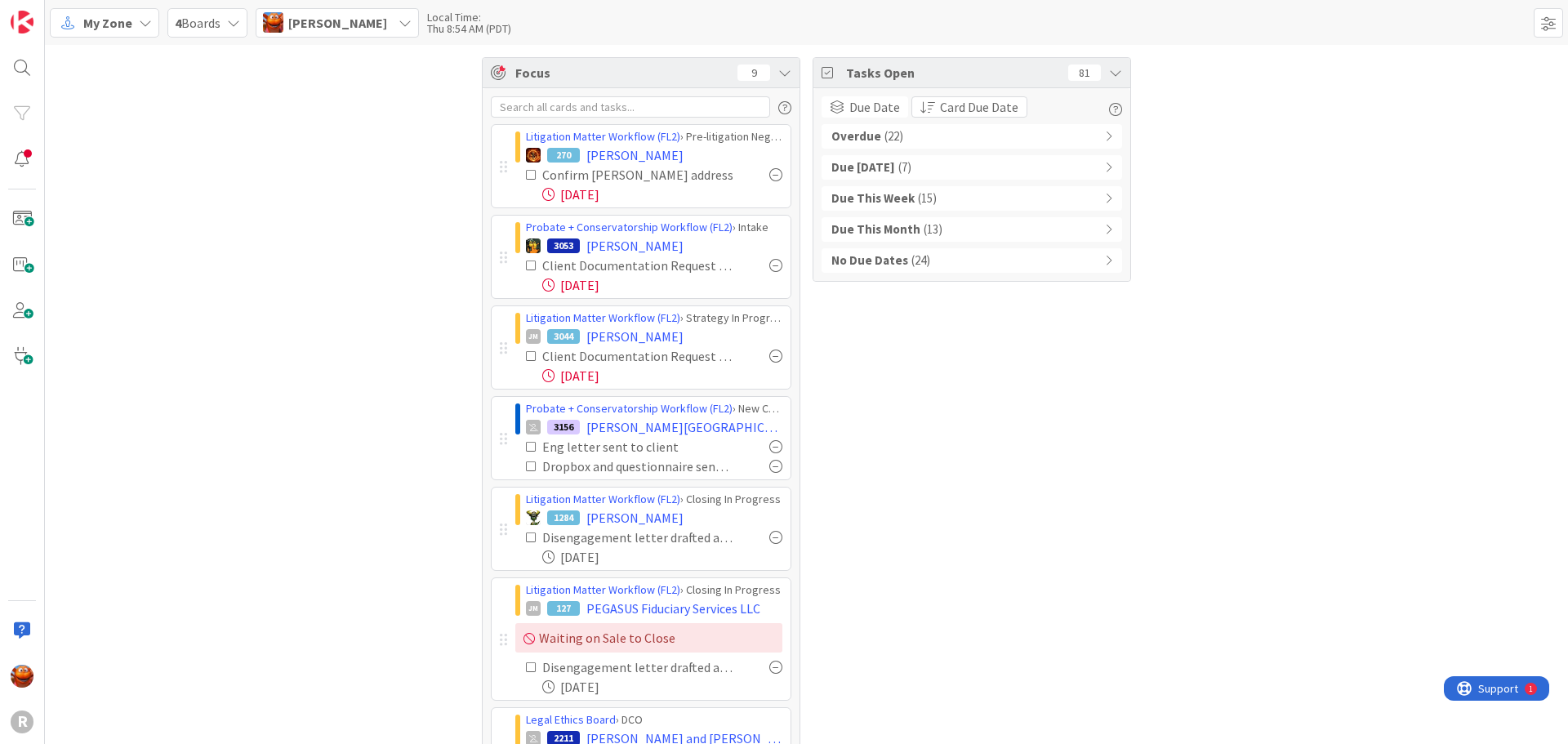
click at [897, 137] on div "Overdue ( 22 )" at bounding box center [972, 135] width 300 height 24
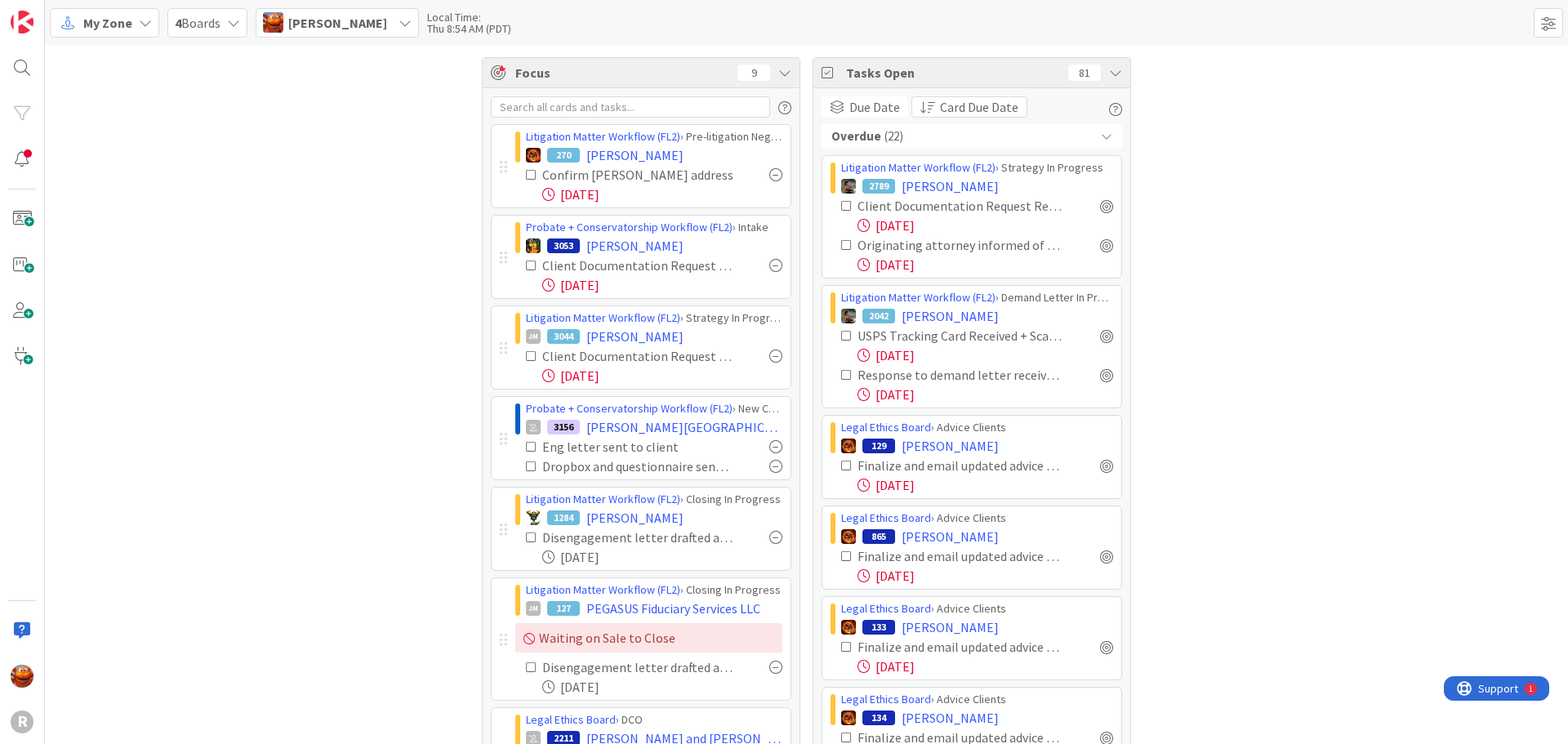
click at [840, 134] on b "Overdue" at bounding box center [857, 136] width 50 height 19
